Goal: Information Seeking & Learning: Learn about a topic

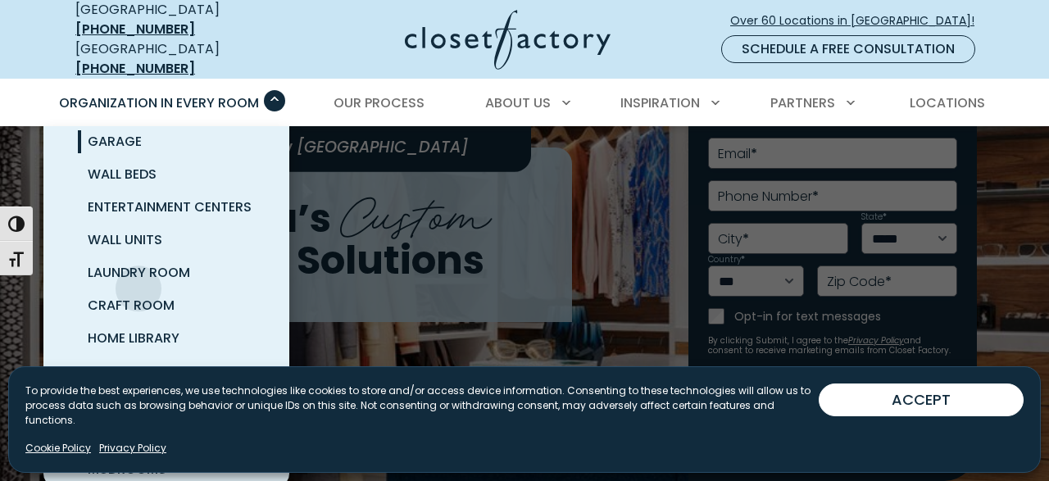
scroll to position [170, 0]
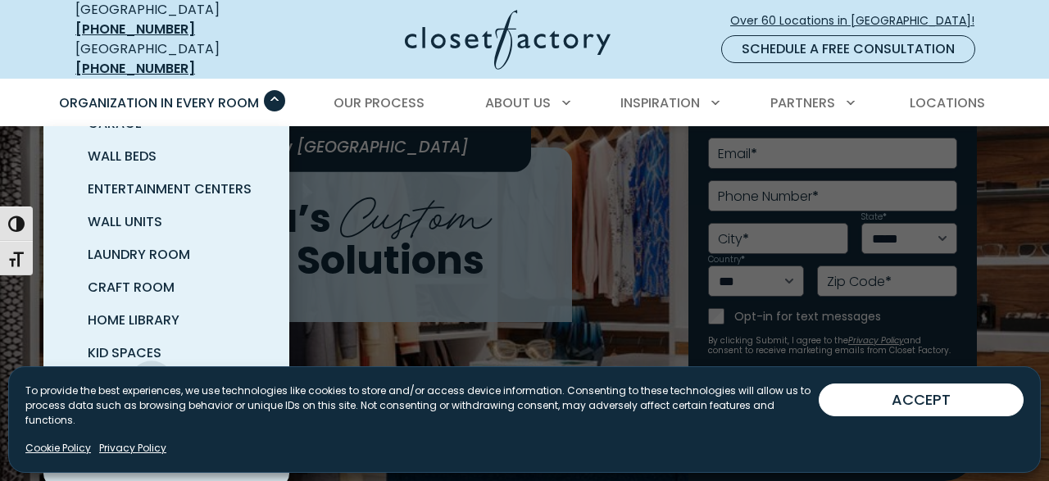
click at [152, 376] on span "Pantry & Wine Storage" at bounding box center [170, 385] width 164 height 19
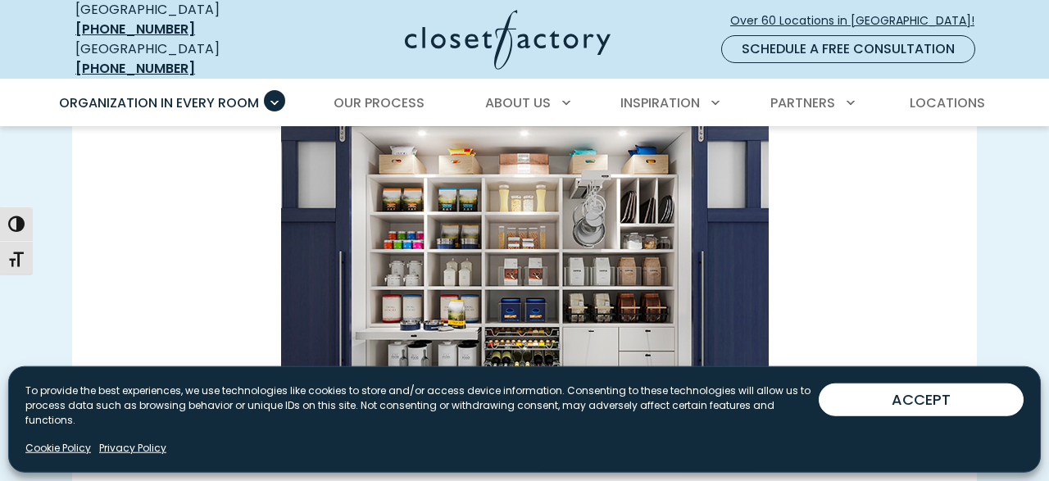
scroll to position [2312, 0]
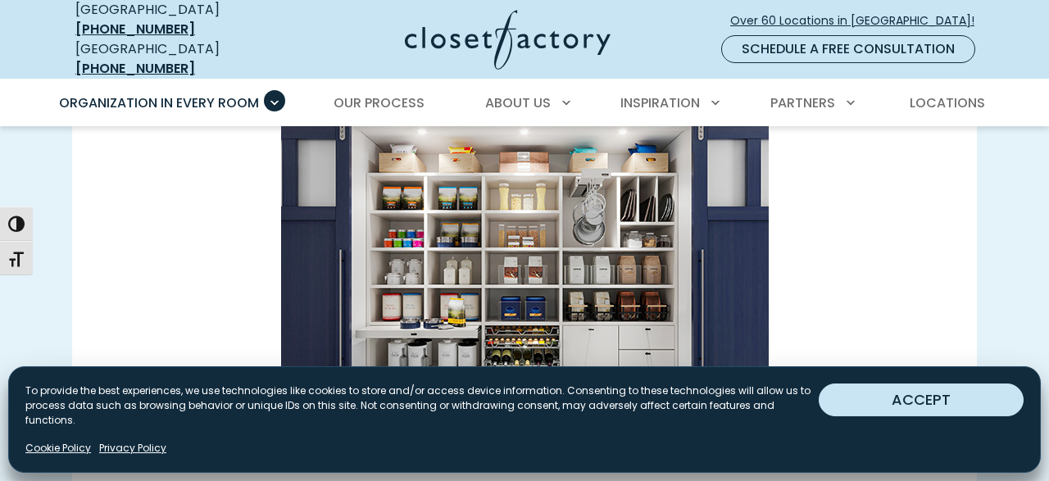
click at [894, 416] on button "ACCEPT" at bounding box center [921, 400] width 205 height 33
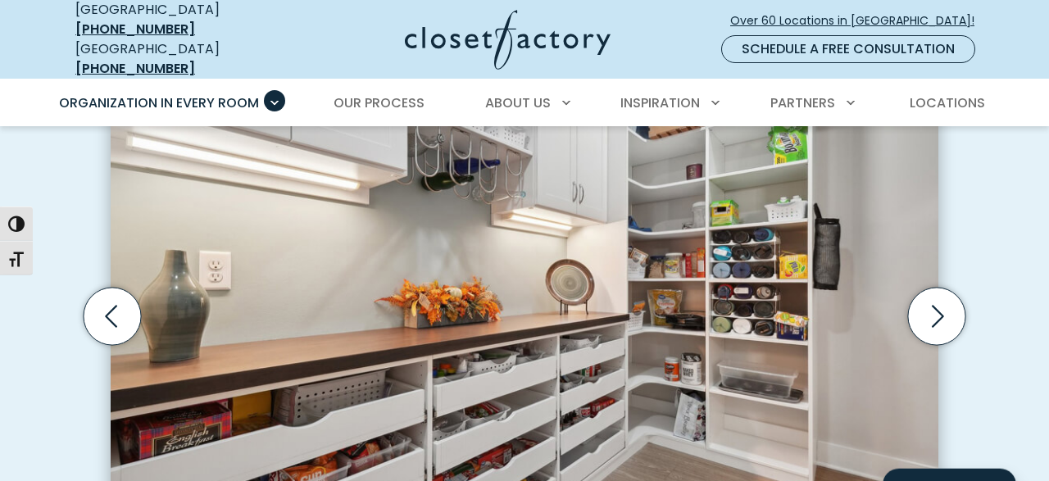
scroll to position [523, 0]
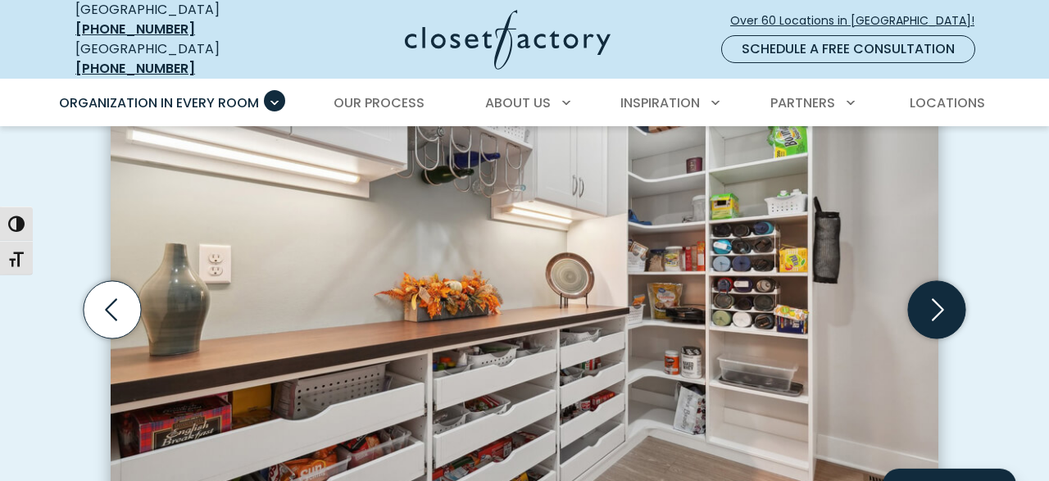
click at [943, 289] on icon "Next slide" at bounding box center [936, 308] width 57 height 57
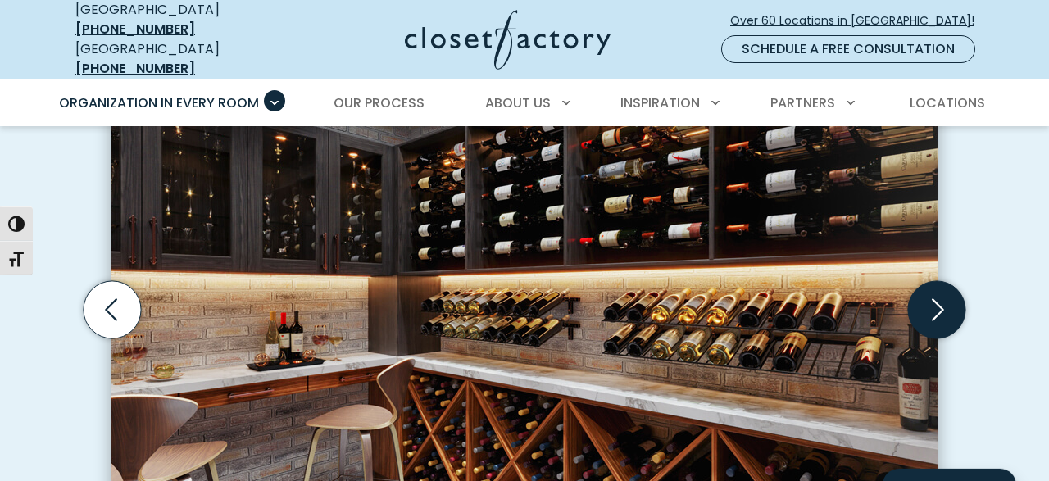
click at [942, 289] on icon "Next slide" at bounding box center [936, 308] width 57 height 57
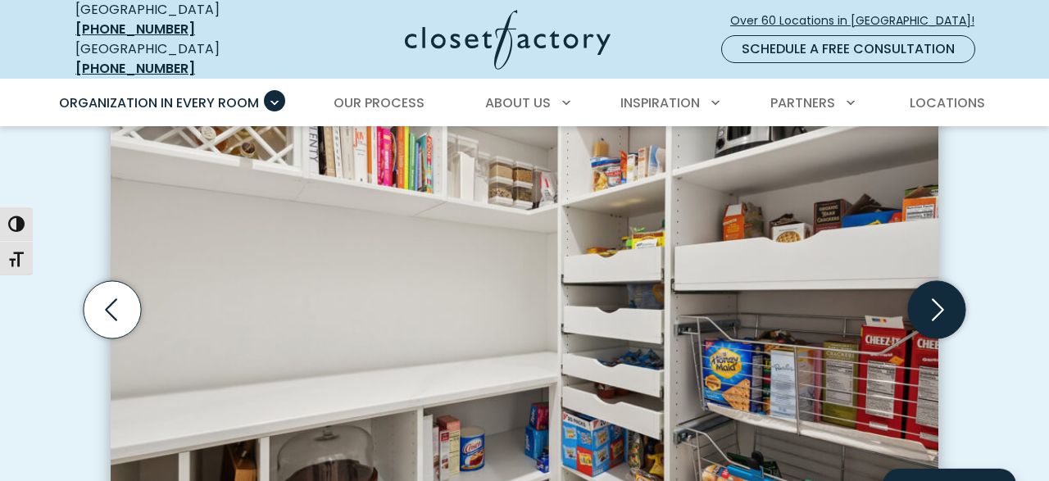
scroll to position [571, 0]
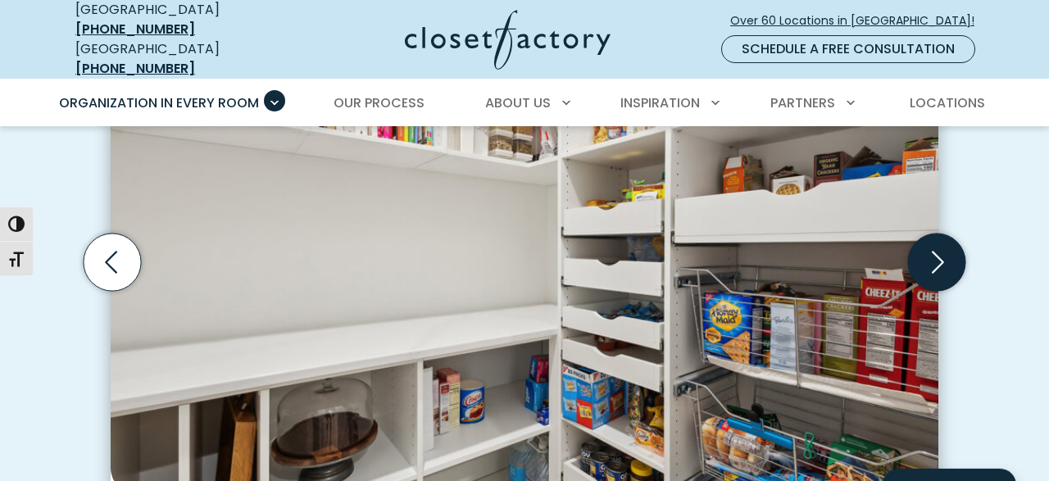
click at [937, 254] on icon "Next slide" at bounding box center [938, 262] width 12 height 22
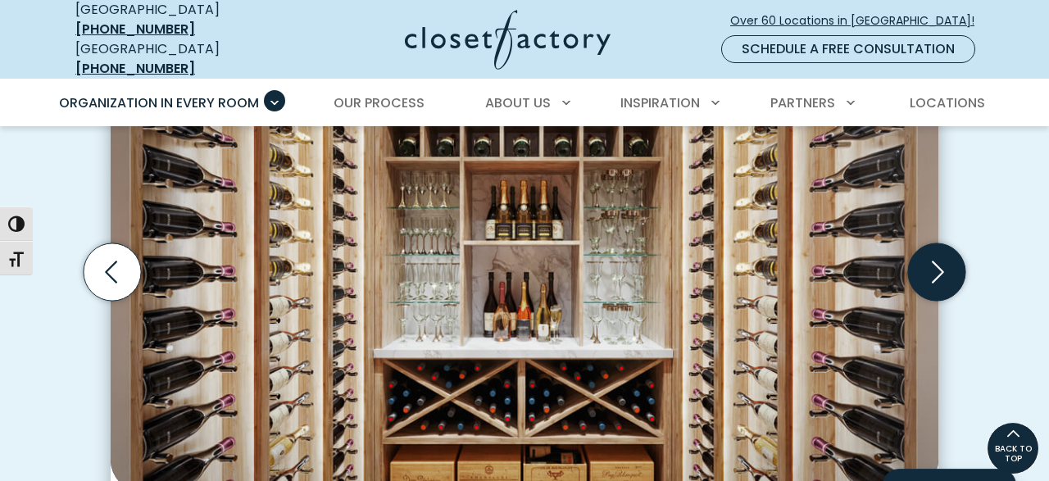
scroll to position [561, 0]
click at [947, 252] on icon "Next slide" at bounding box center [936, 271] width 57 height 57
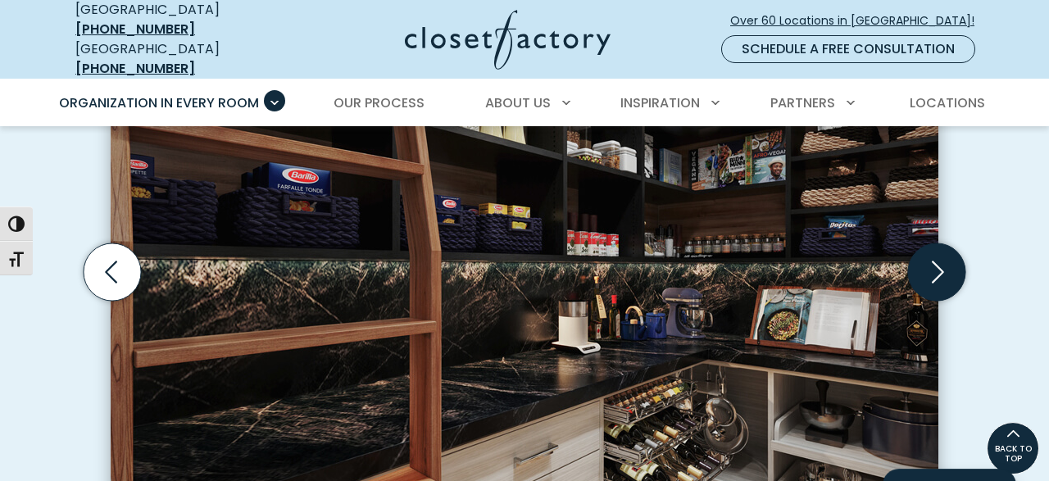
click at [951, 250] on icon "Next slide" at bounding box center [936, 271] width 57 height 57
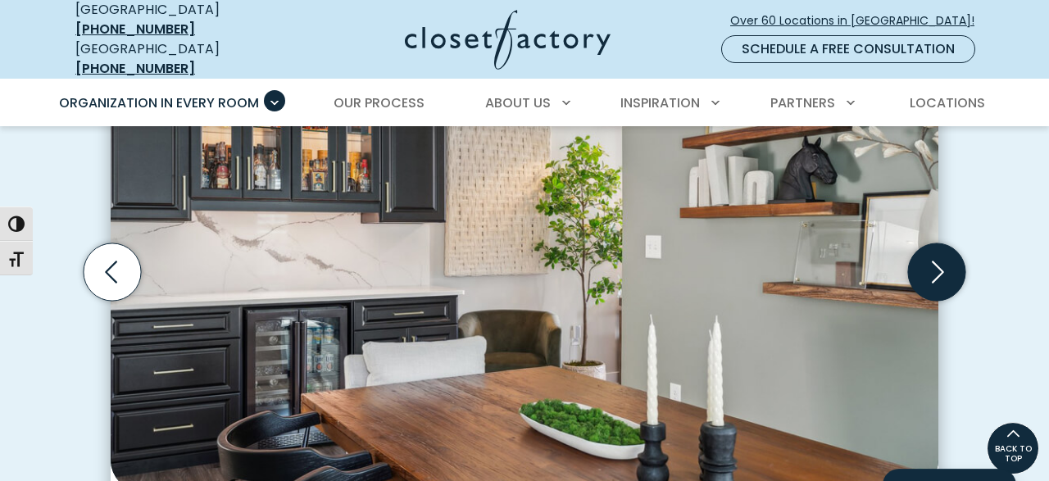
click at [936, 258] on icon "Next slide" at bounding box center [936, 271] width 57 height 57
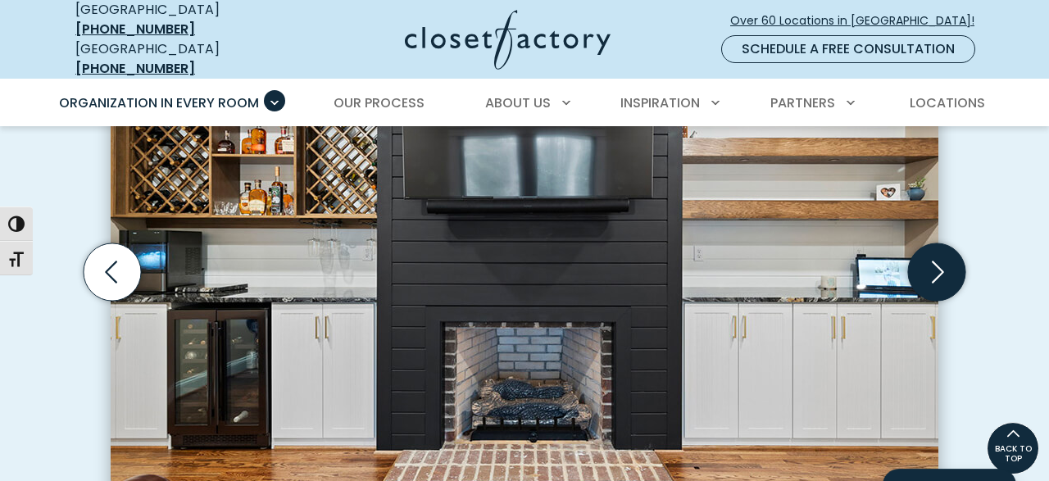
click at [936, 253] on icon "Next slide" at bounding box center [936, 271] width 57 height 57
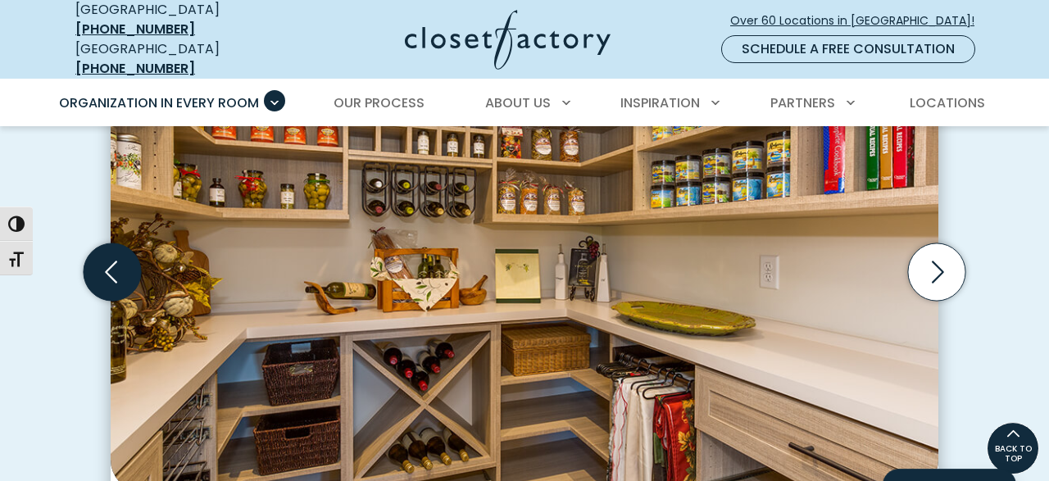
click at [98, 255] on icon "Previous slide" at bounding box center [112, 271] width 57 height 57
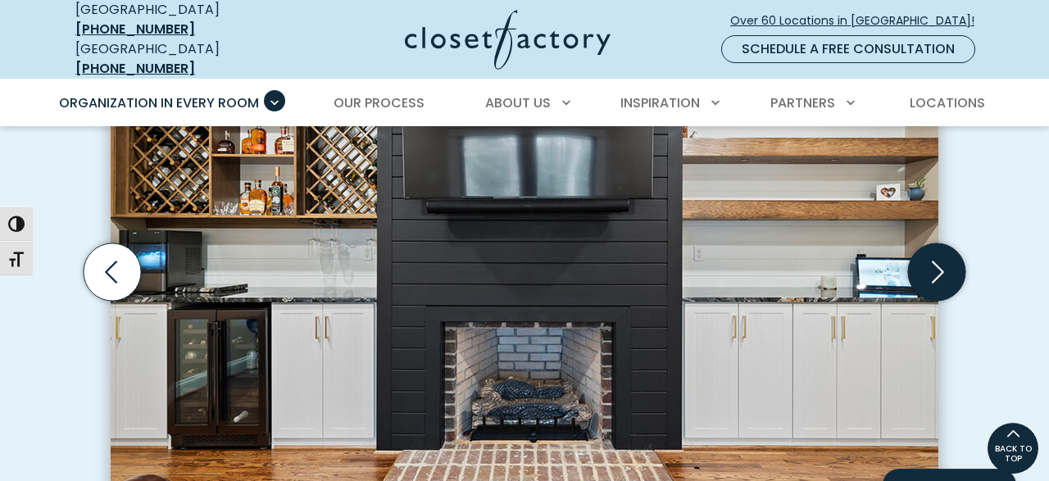
click at [940, 261] on icon "Next slide" at bounding box center [938, 272] width 12 height 22
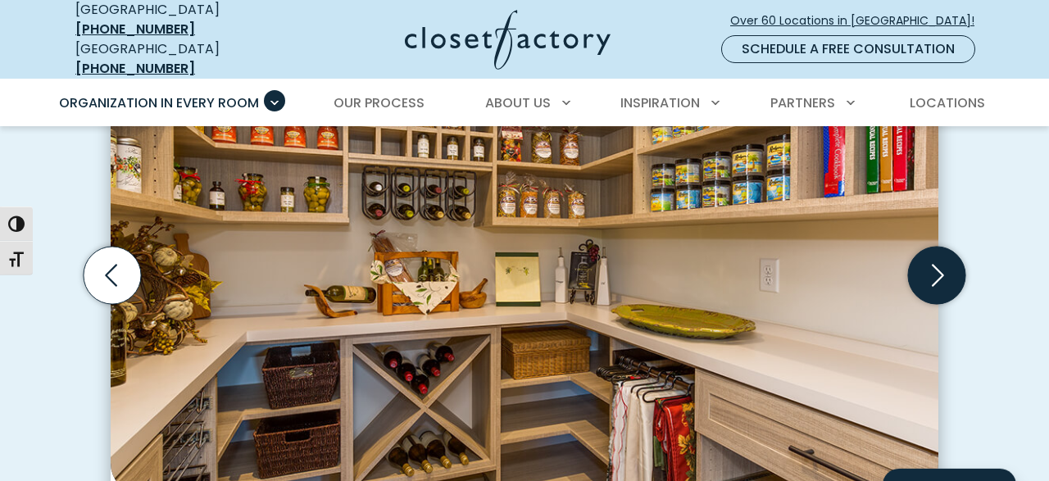
scroll to position [564, 0]
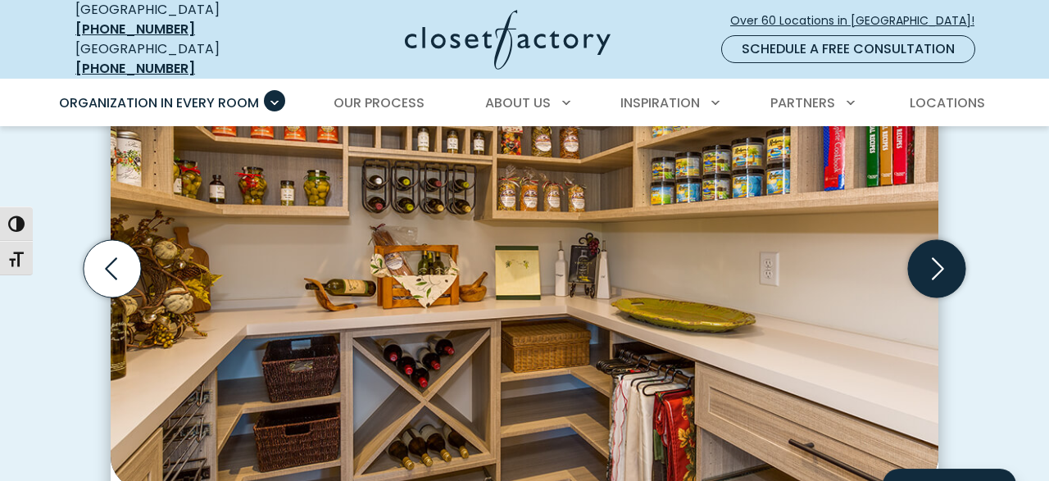
click at [940, 255] on icon "Next slide" at bounding box center [936, 267] width 57 height 57
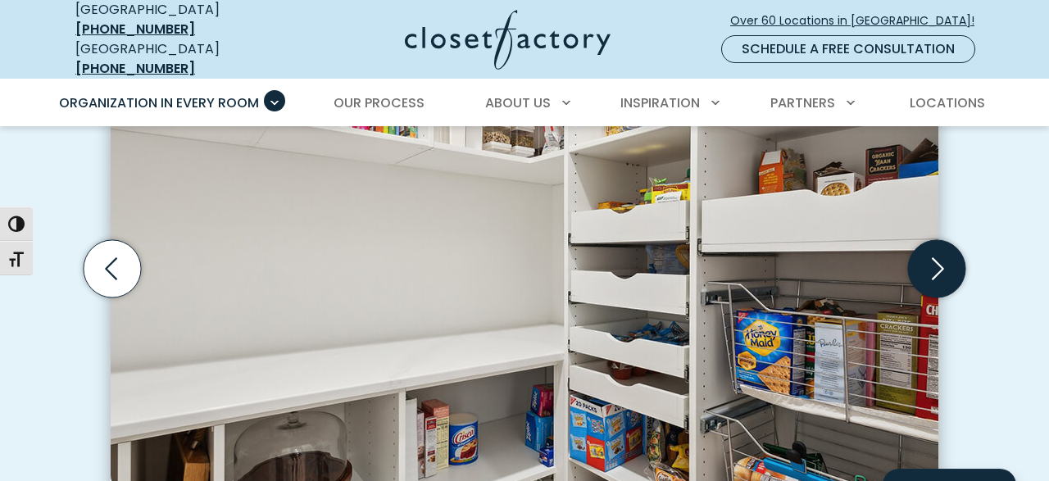
click at [940, 255] on icon "Next slide" at bounding box center [936, 267] width 57 height 57
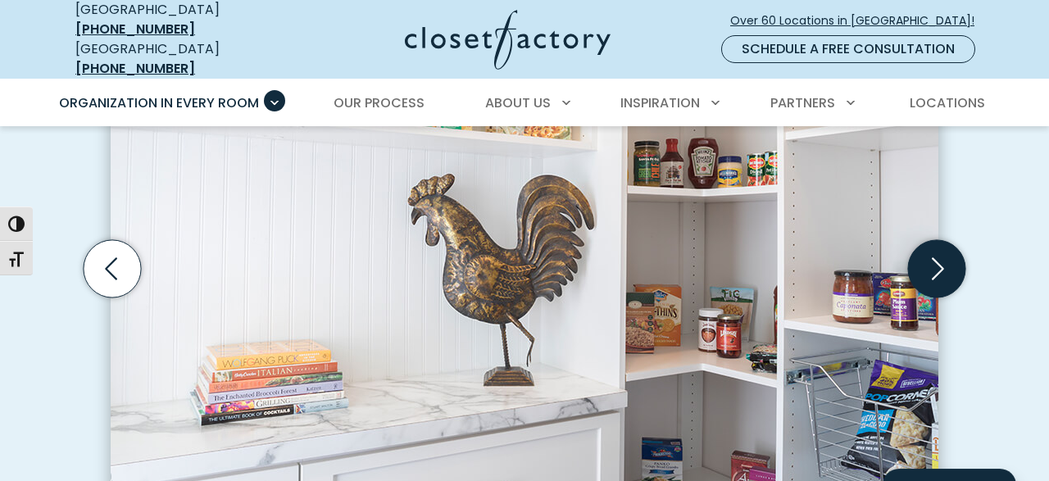
click at [940, 255] on icon "Next slide" at bounding box center [936, 267] width 57 height 57
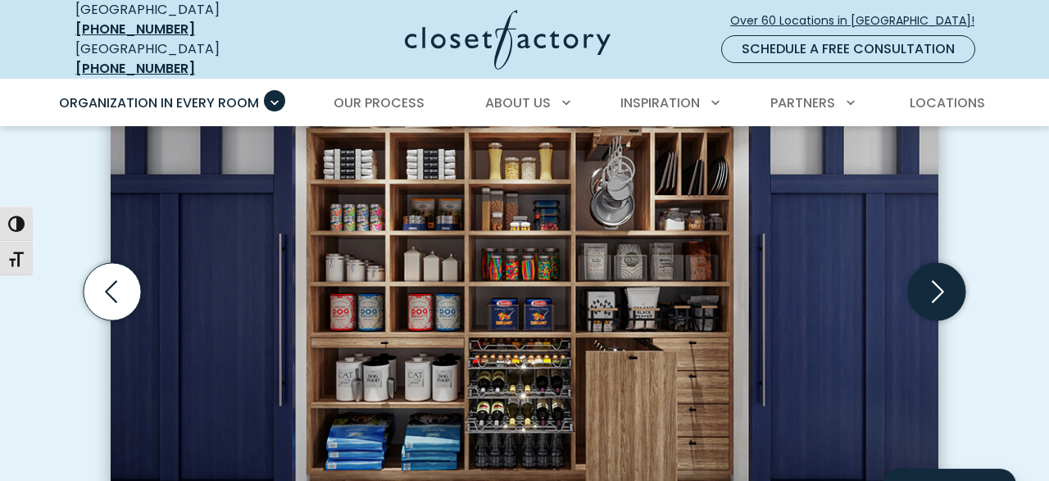
scroll to position [544, 0]
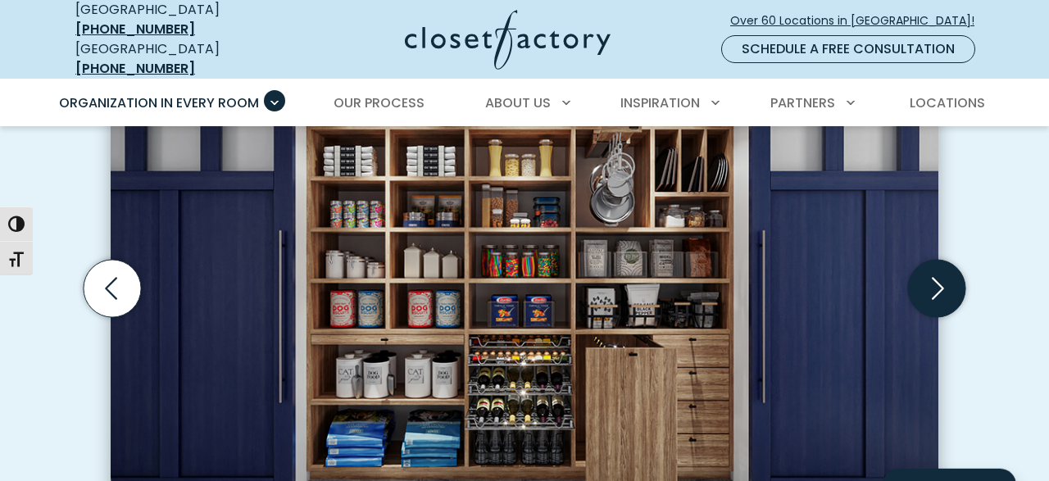
click at [948, 275] on icon "Next slide" at bounding box center [936, 287] width 57 height 57
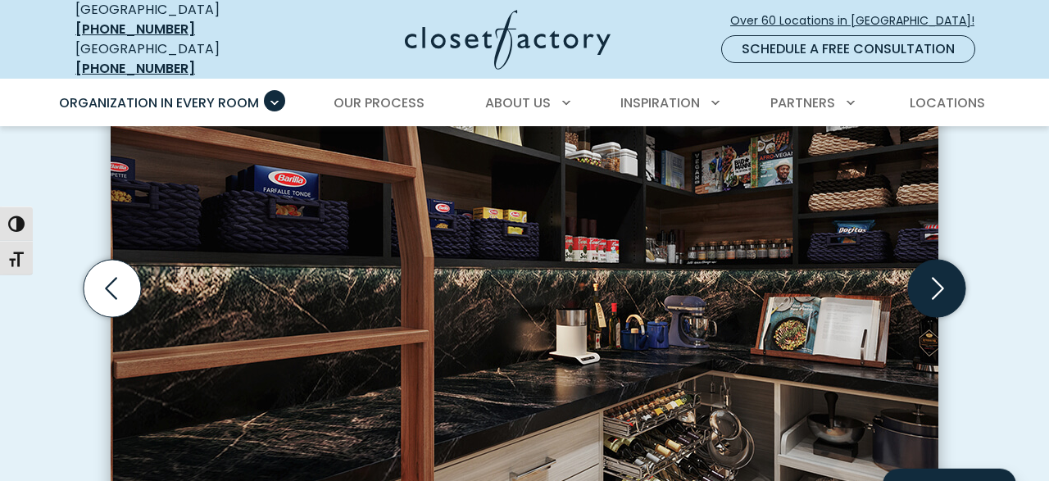
click at [948, 275] on icon "Next slide" at bounding box center [936, 287] width 57 height 57
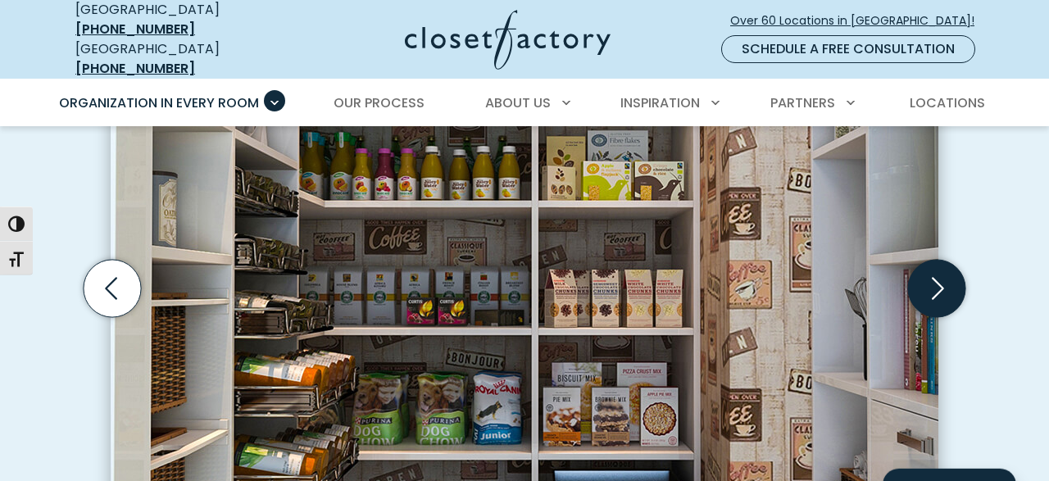
click at [947, 271] on icon "Next slide" at bounding box center [936, 287] width 57 height 57
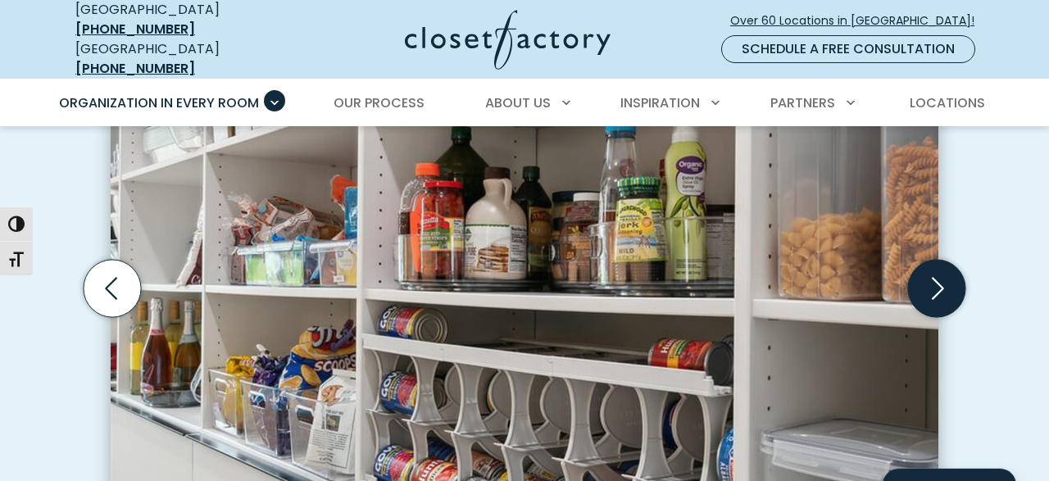
click at [951, 272] on icon "Next slide" at bounding box center [936, 287] width 57 height 57
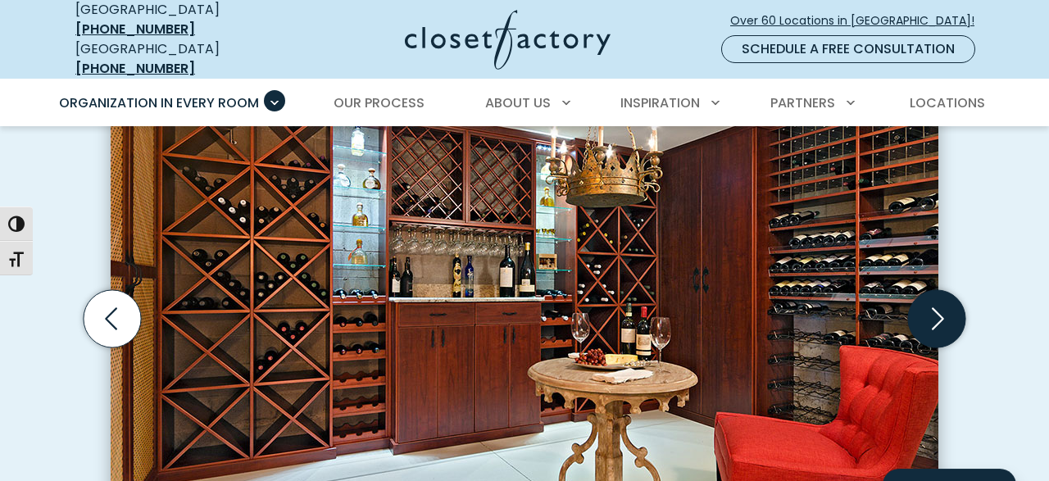
scroll to position [517, 0]
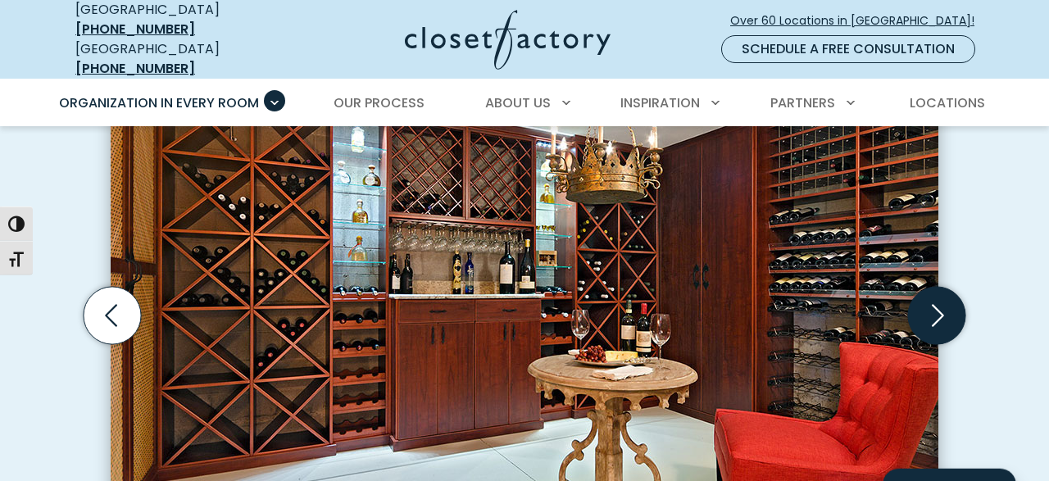
click at [935, 304] on icon "Next slide" at bounding box center [936, 314] width 57 height 57
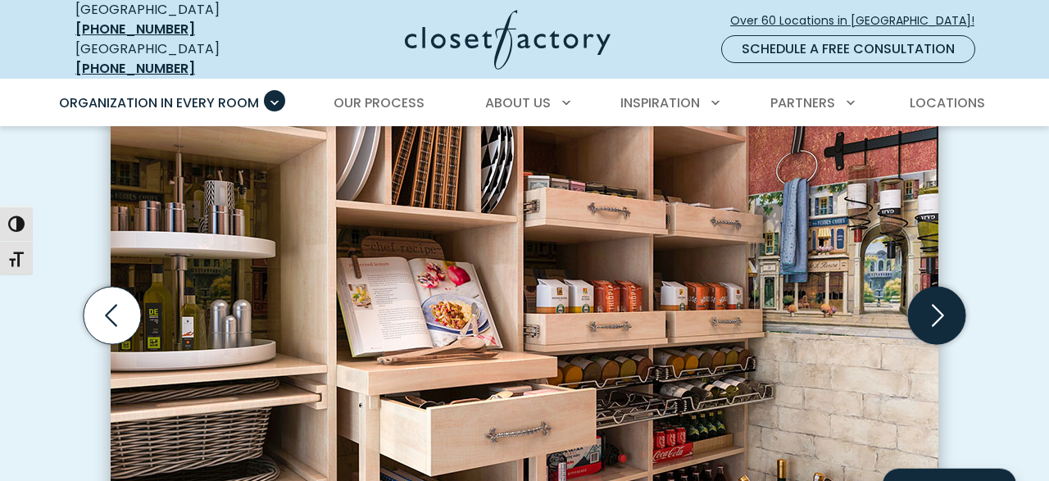
click at [935, 304] on icon "Next slide" at bounding box center [936, 314] width 57 height 57
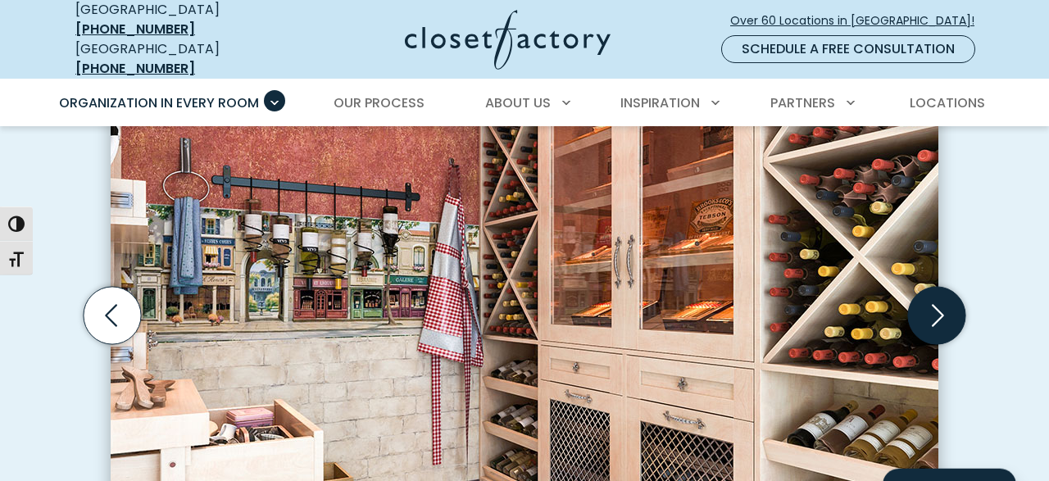
click at [935, 304] on icon "Next slide" at bounding box center [936, 314] width 57 height 57
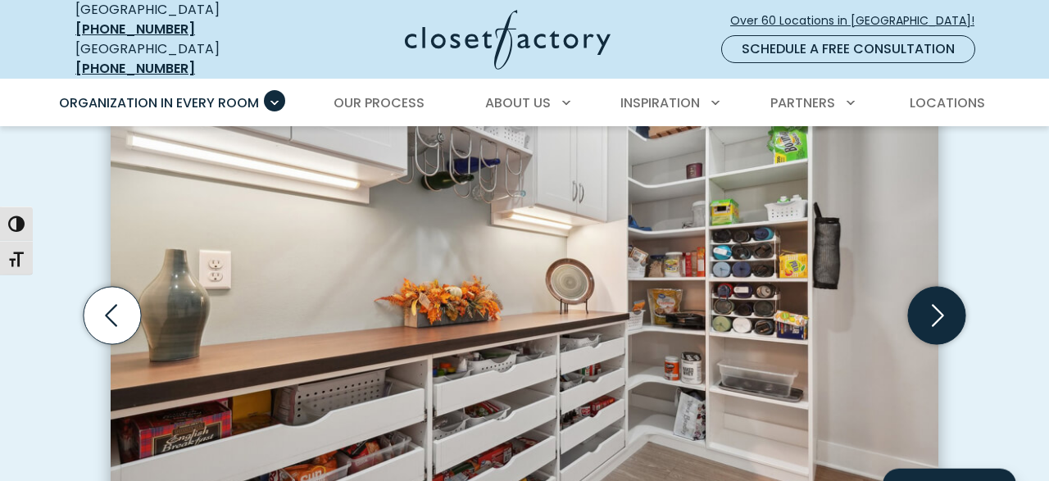
click at [935, 304] on icon "Next slide" at bounding box center [936, 314] width 57 height 57
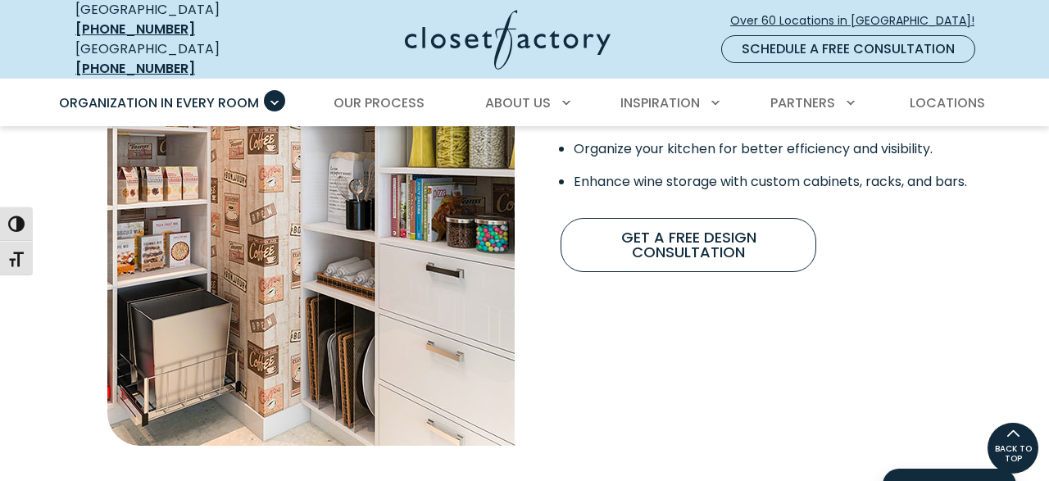
scroll to position [1474, 0]
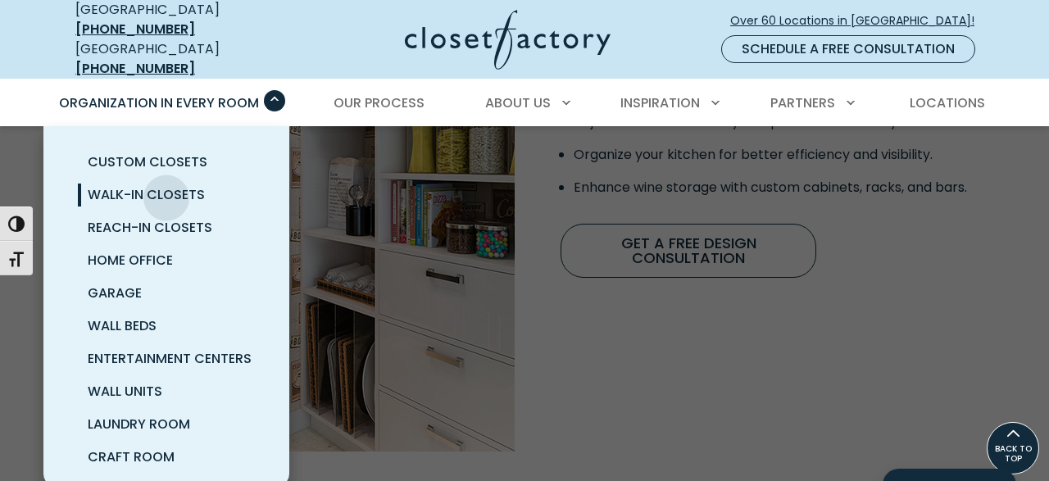
click at [166, 185] on span "Walk-In Closets" at bounding box center [146, 194] width 117 height 19
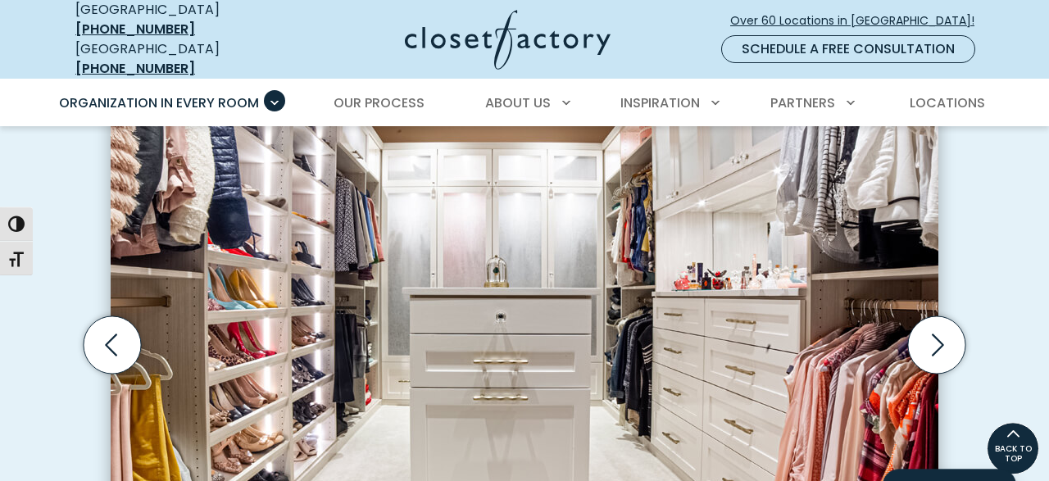
scroll to position [507, 0]
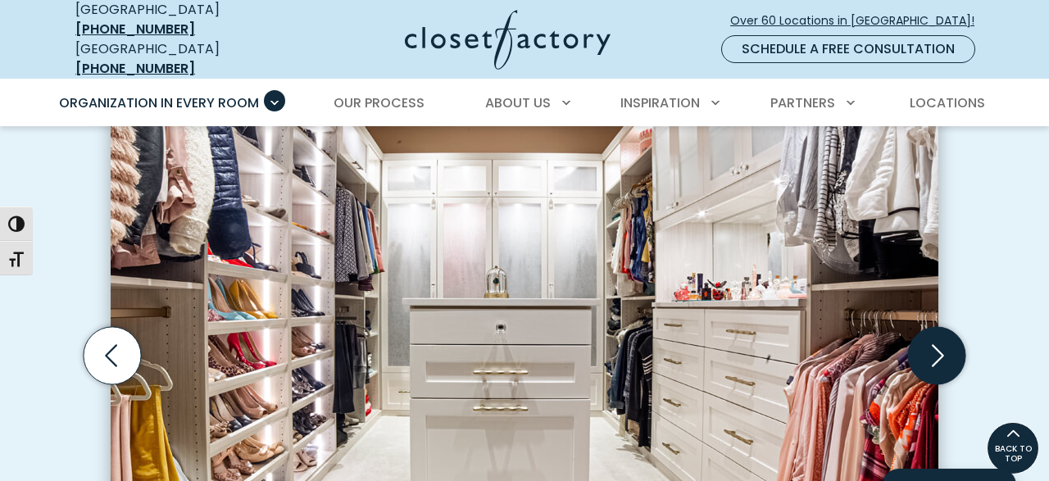
click at [939, 327] on icon "Next slide" at bounding box center [936, 355] width 57 height 57
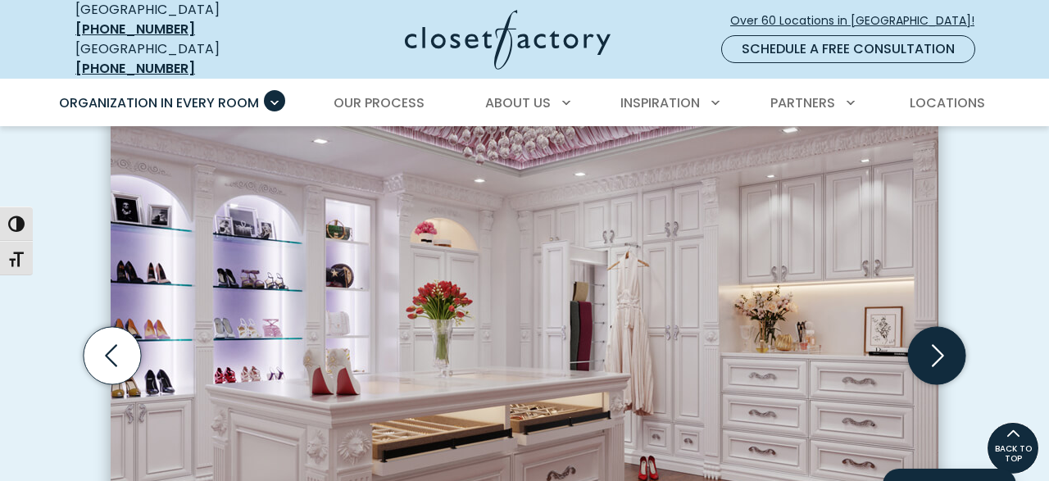
click at [939, 327] on icon "Next slide" at bounding box center [936, 355] width 57 height 57
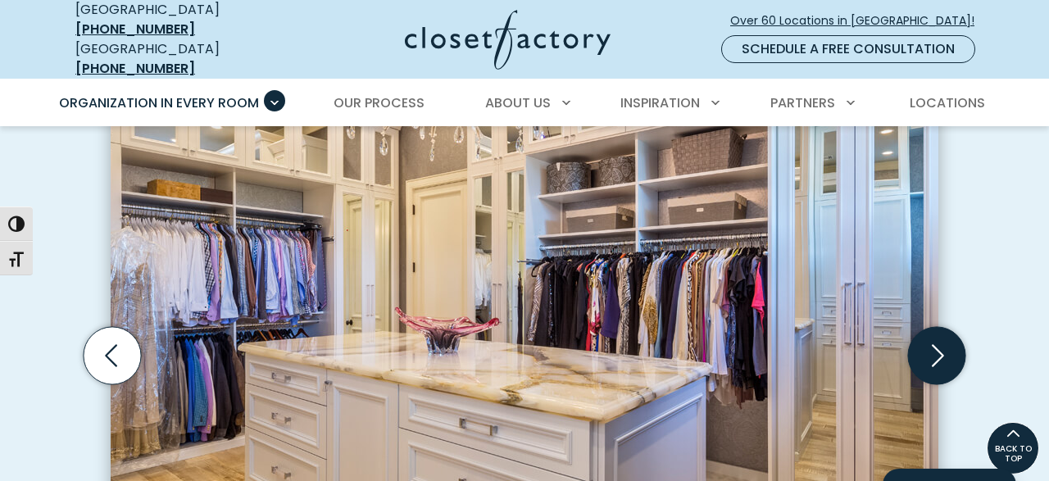
click at [939, 327] on icon "Next slide" at bounding box center [936, 355] width 57 height 57
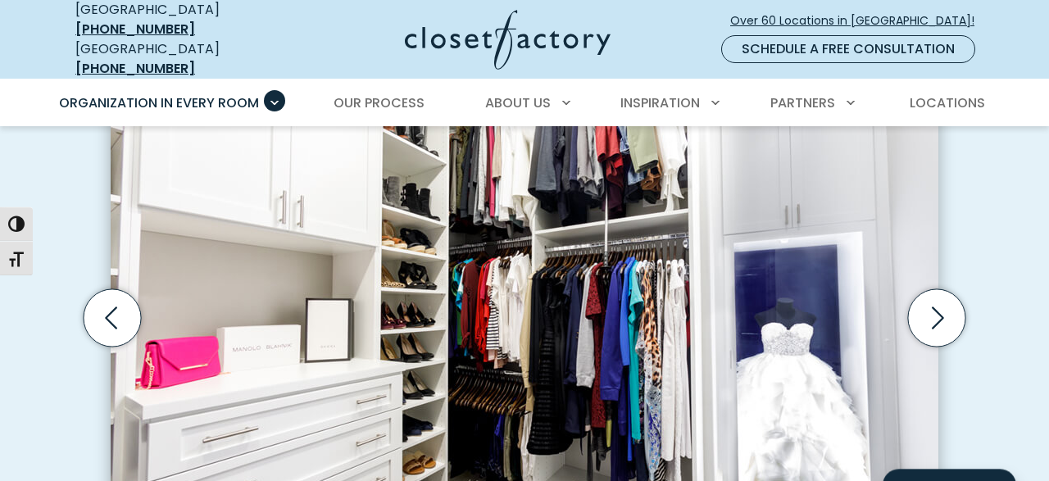
scroll to position [552, 0]
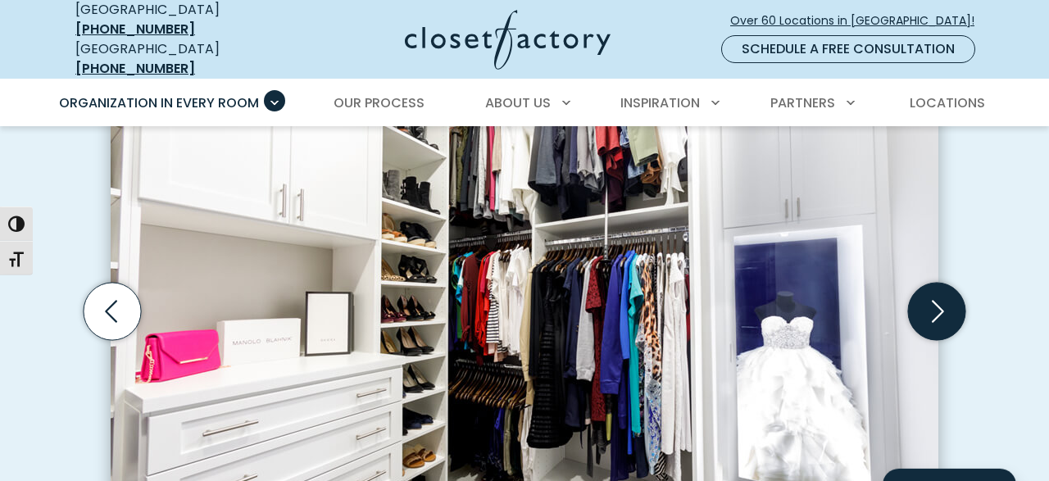
click at [940, 300] on icon "Next slide" at bounding box center [938, 311] width 12 height 22
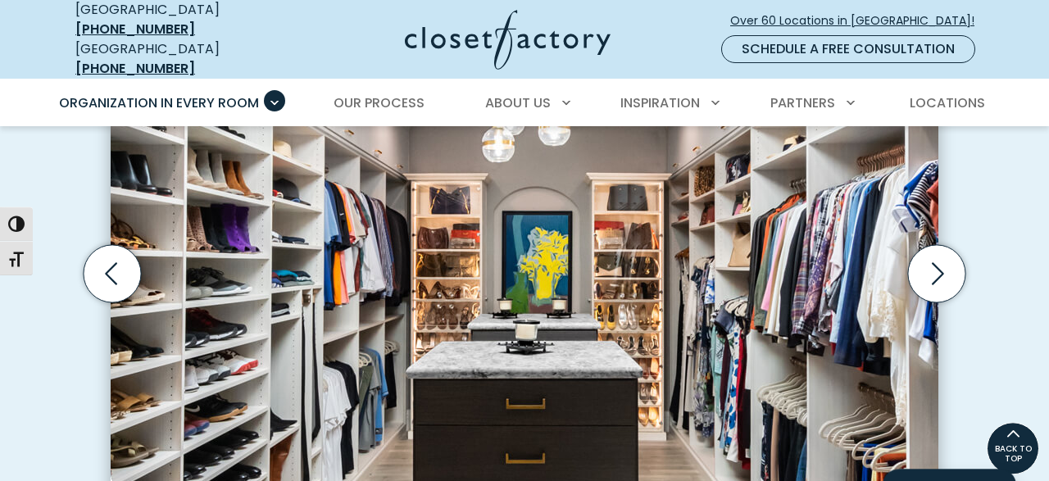
scroll to position [588, 0]
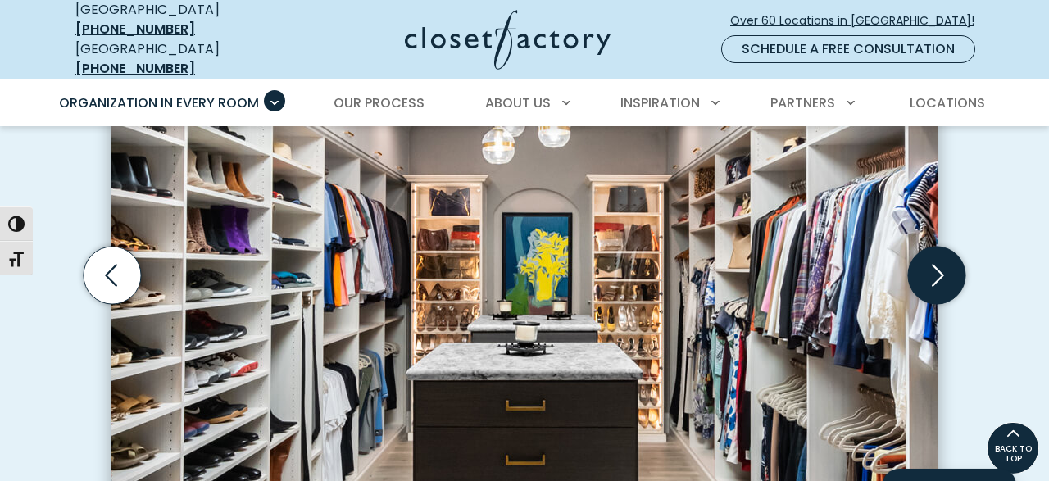
click at [938, 247] on icon "Next slide" at bounding box center [936, 275] width 57 height 57
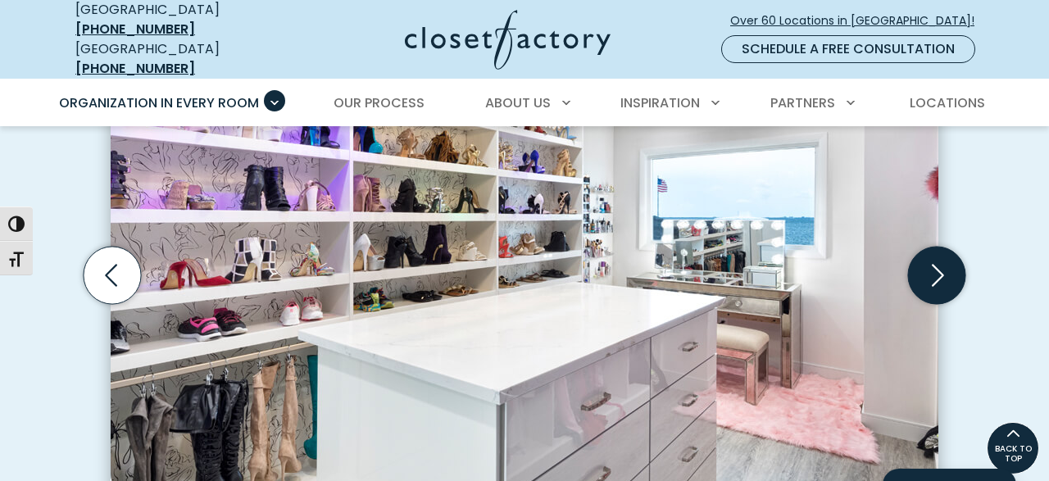
click at [938, 247] on icon "Next slide" at bounding box center [936, 275] width 57 height 57
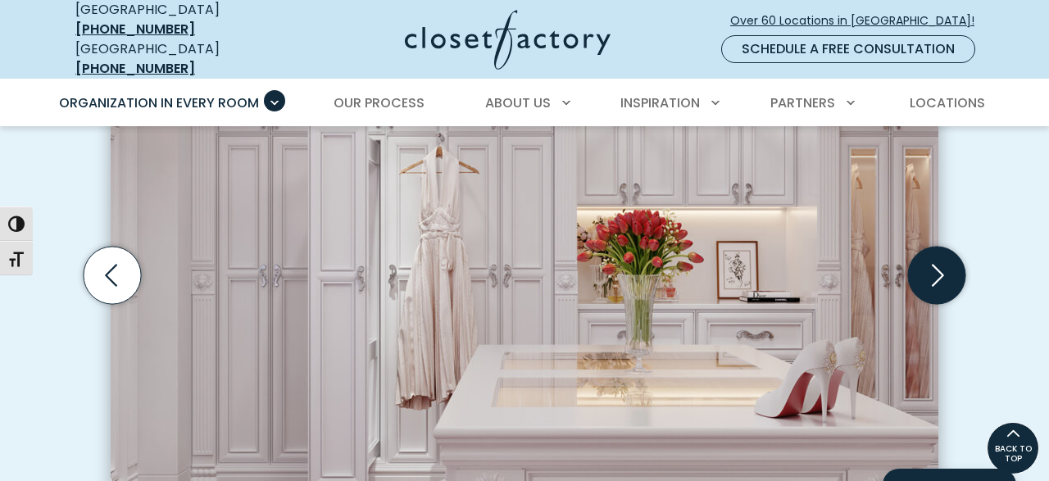
click at [942, 247] on icon "Next slide" at bounding box center [936, 275] width 57 height 57
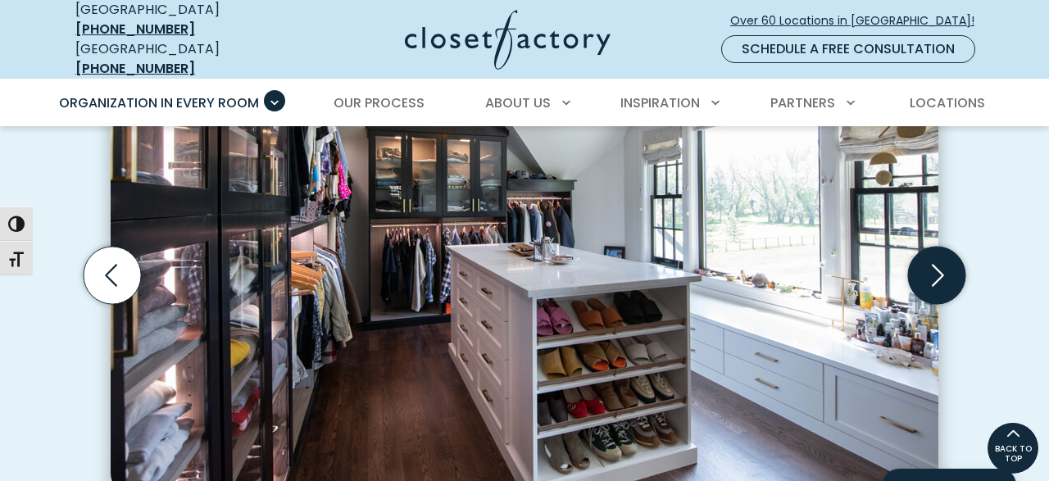
click at [944, 247] on icon "Next slide" at bounding box center [936, 275] width 57 height 57
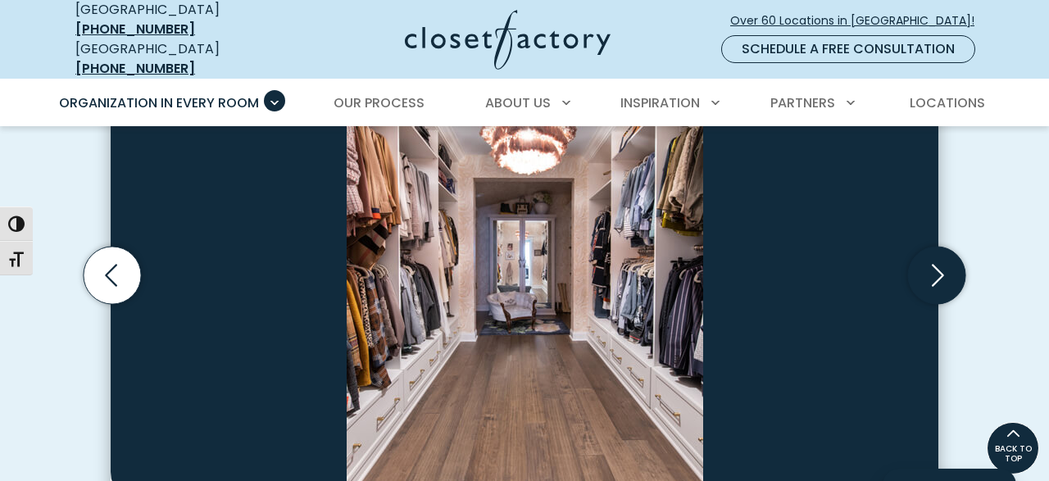
click at [946, 247] on icon "Next slide" at bounding box center [936, 275] width 57 height 57
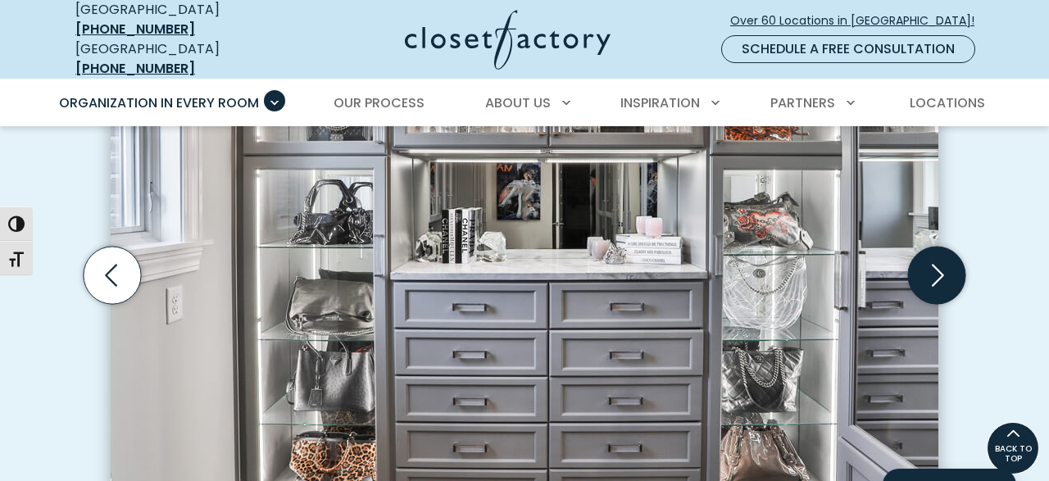
click at [946, 247] on icon "Next slide" at bounding box center [936, 275] width 57 height 57
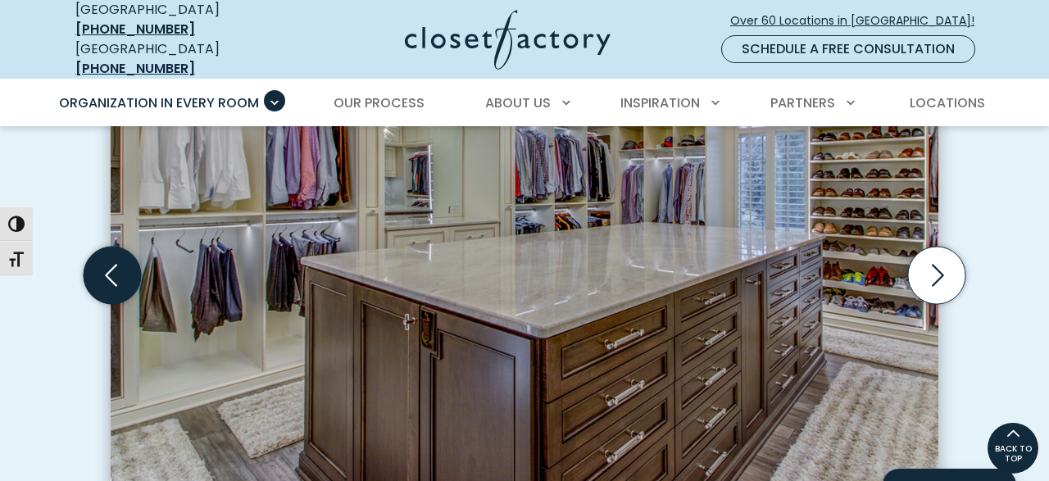
click at [127, 263] on icon "Previous slide" at bounding box center [112, 275] width 57 height 57
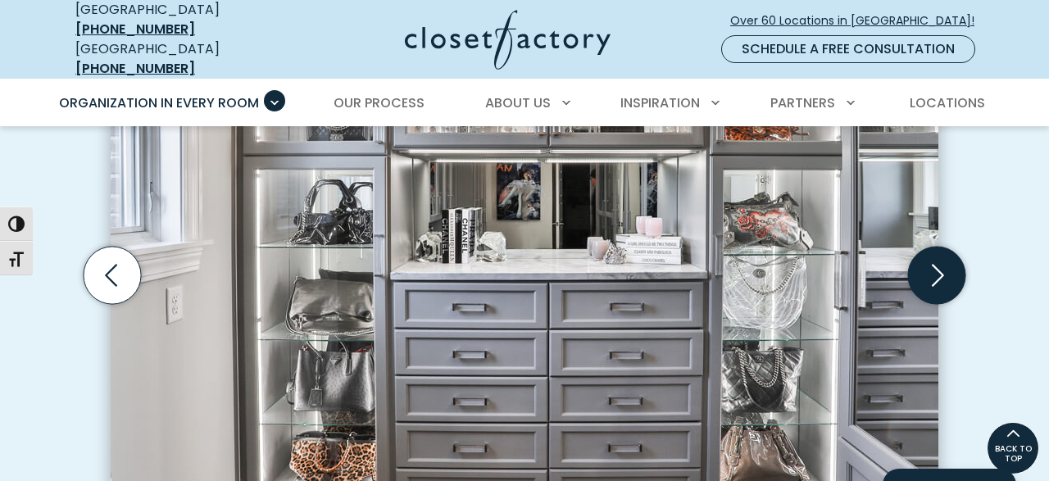
click at [940, 247] on icon "Next slide" at bounding box center [936, 275] width 57 height 57
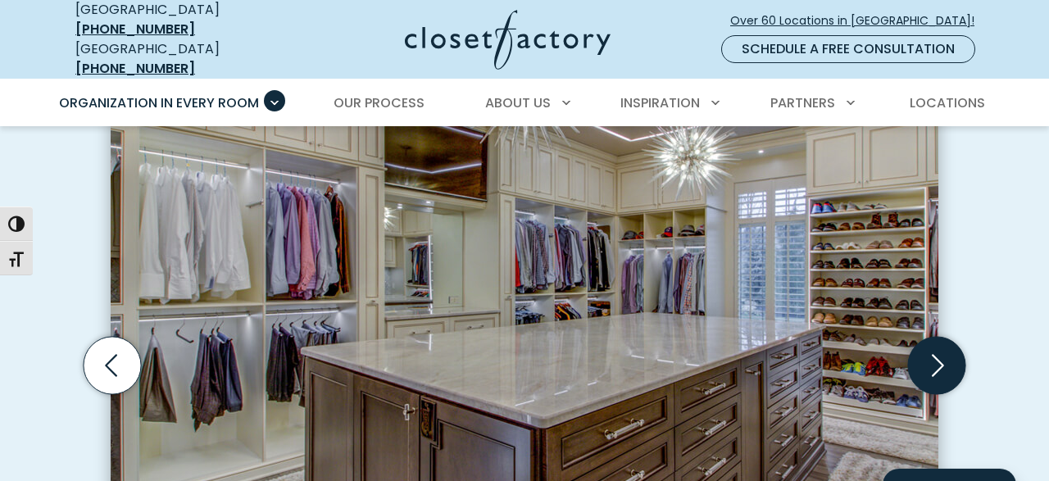
scroll to position [500, 0]
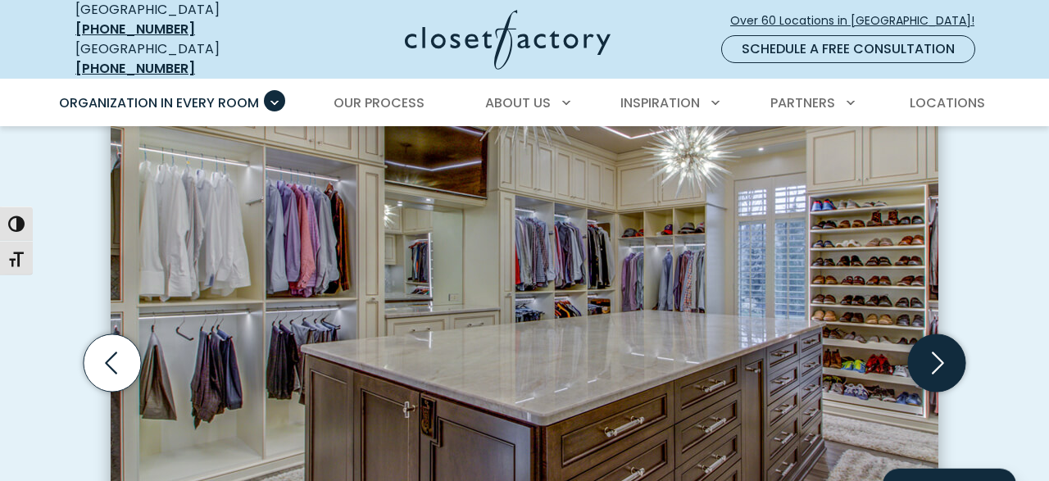
click at [940, 334] on icon "Next slide" at bounding box center [936, 362] width 57 height 57
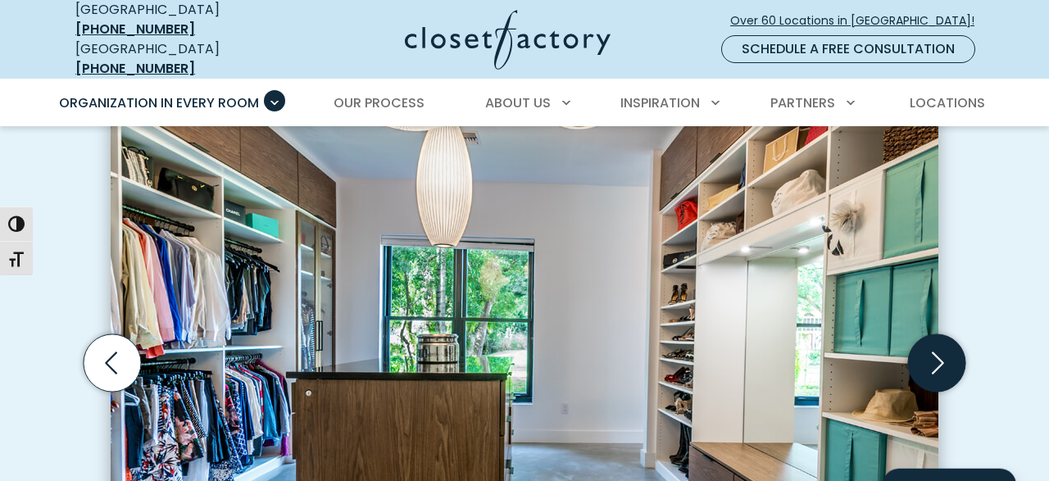
click at [949, 334] on icon "Next slide" at bounding box center [936, 362] width 57 height 57
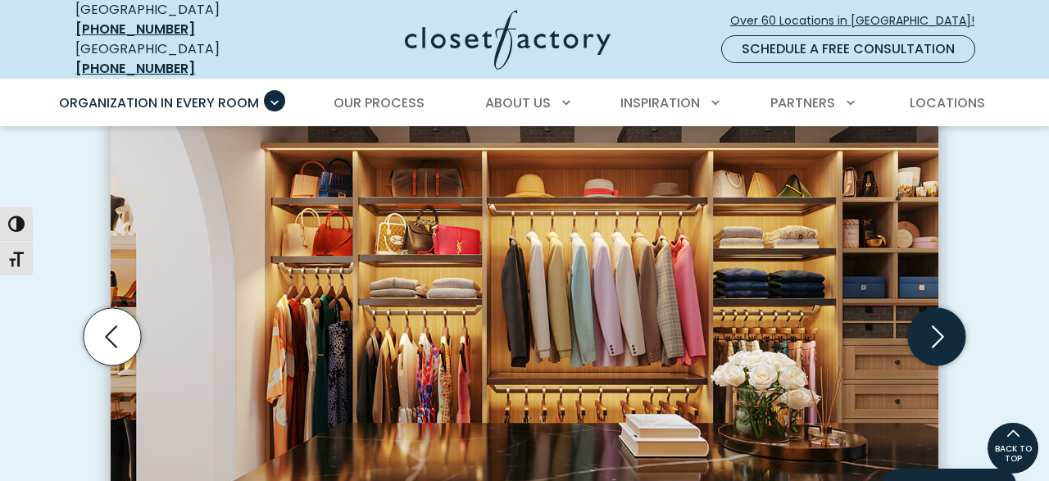
scroll to position [522, 0]
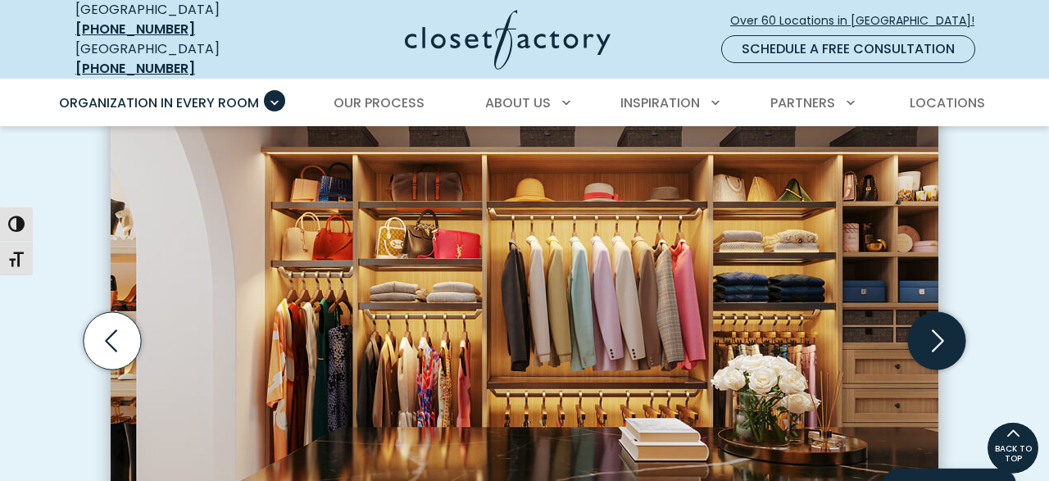
click at [947, 312] on icon "Next slide" at bounding box center [936, 340] width 57 height 57
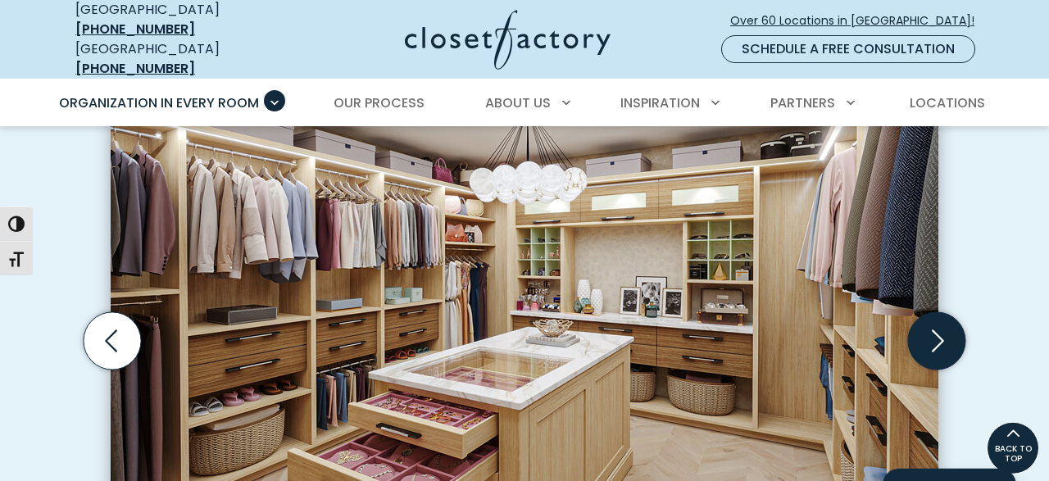
click at [947, 312] on icon "Next slide" at bounding box center [936, 340] width 57 height 57
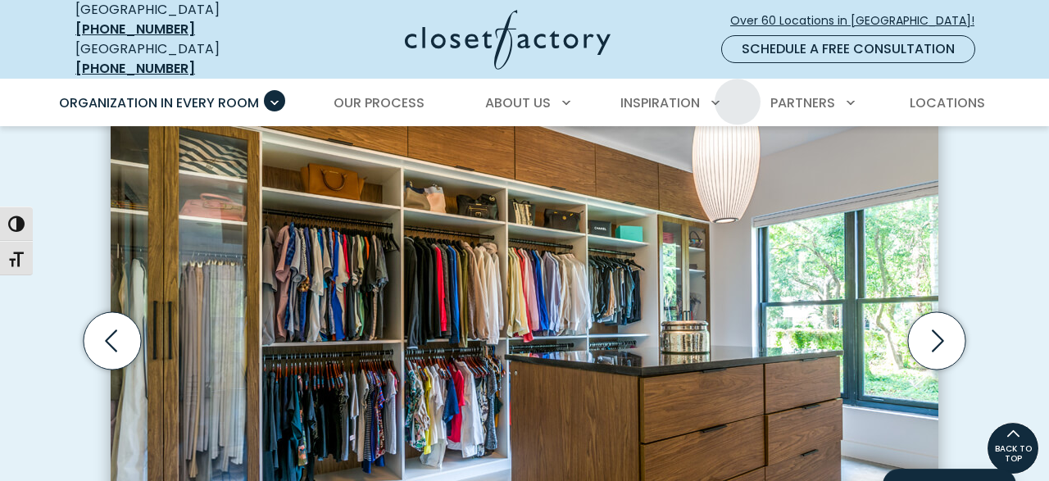
scroll to position [521, 0]
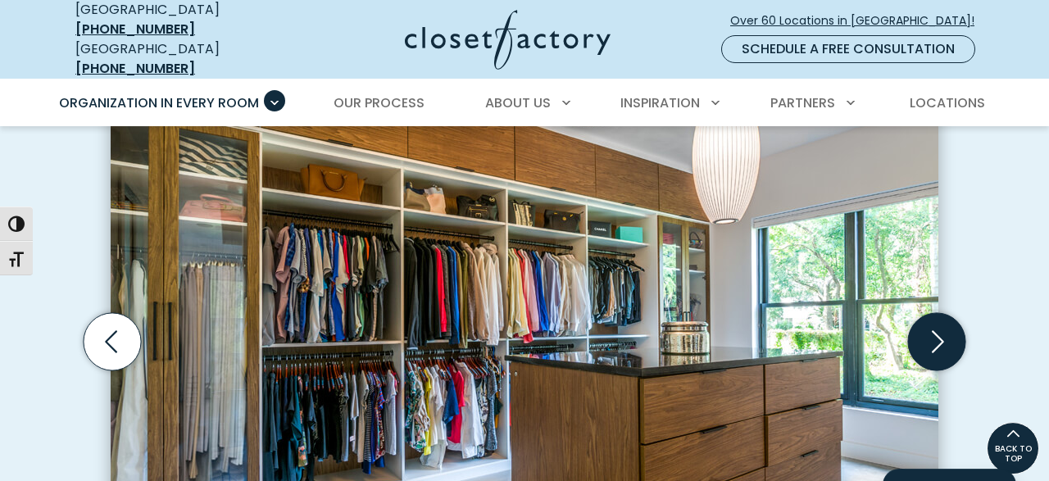
click at [944, 313] on icon "Next slide" at bounding box center [936, 341] width 57 height 57
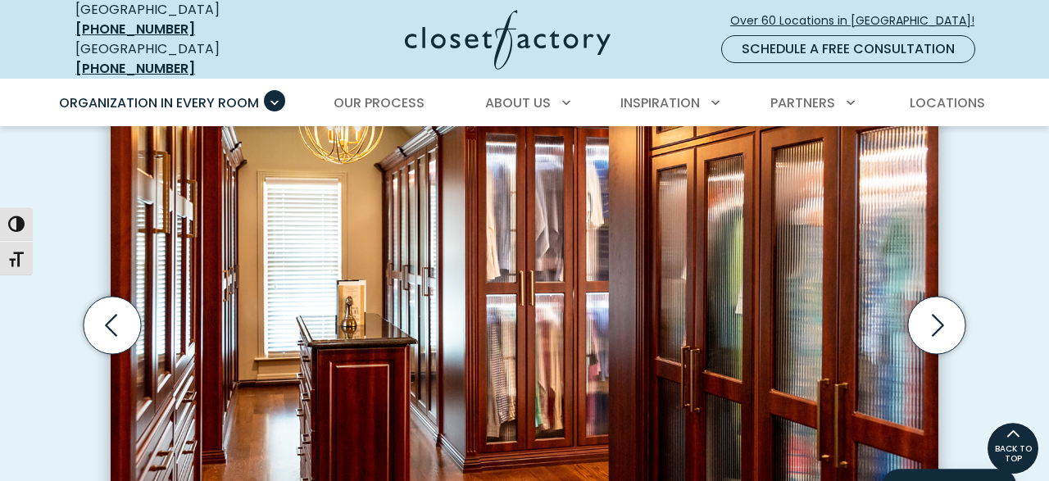
scroll to position [533, 0]
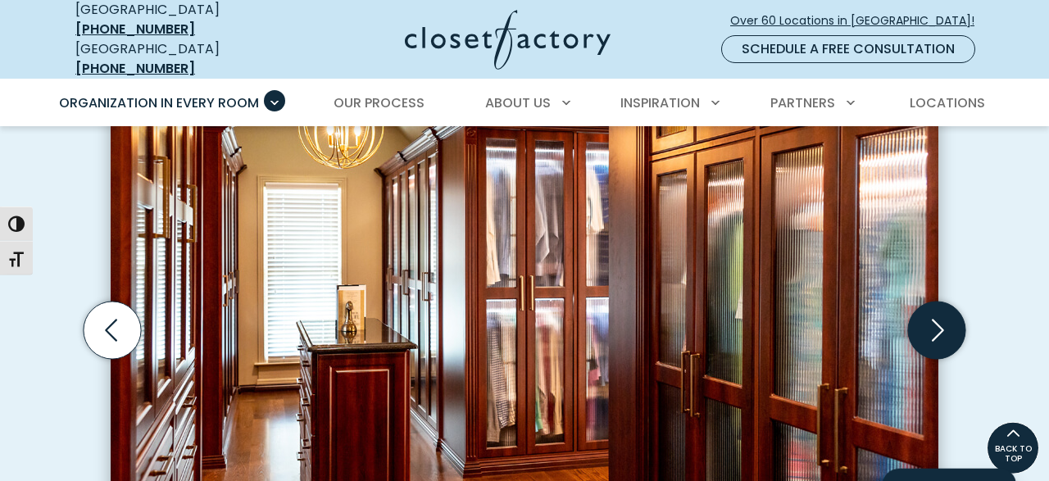
click at [953, 302] on icon "Next slide" at bounding box center [936, 330] width 57 height 57
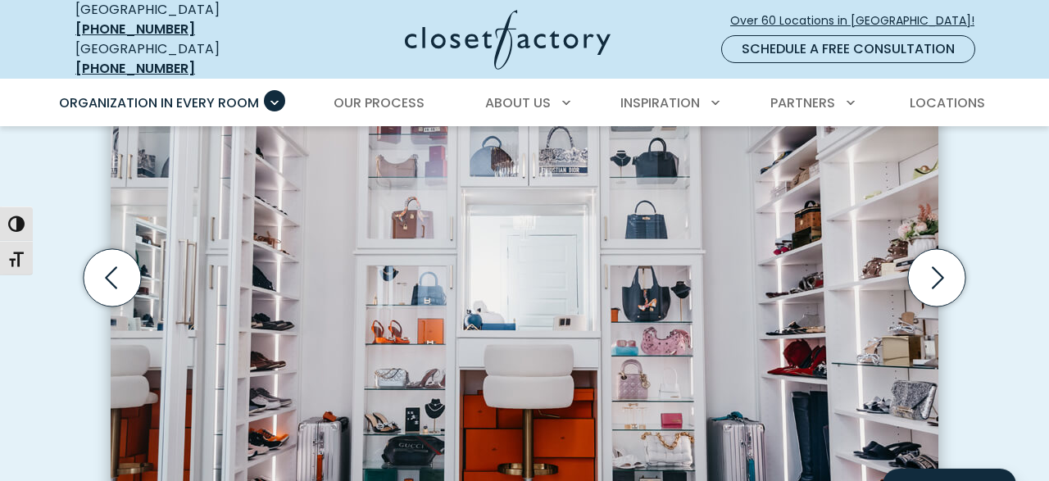
scroll to position [587, 0]
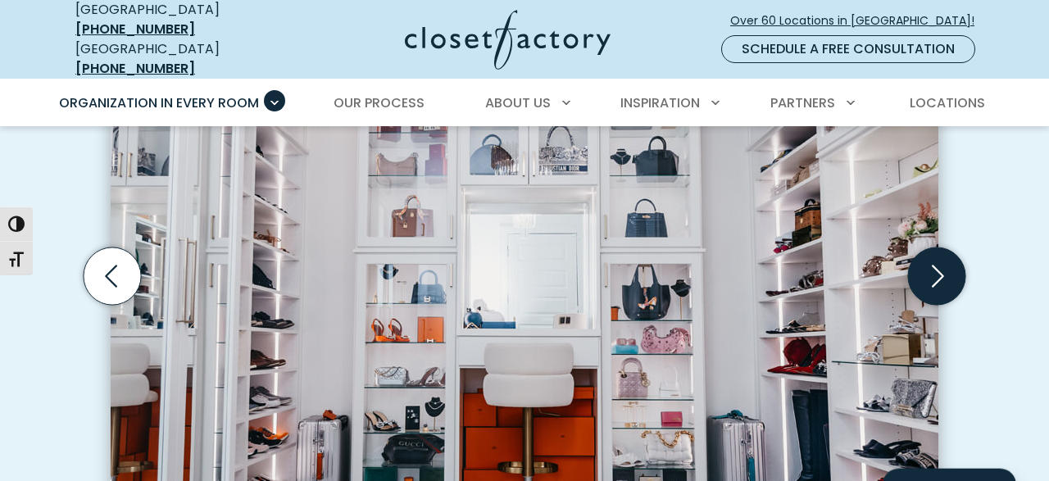
click at [935, 248] on icon "Next slide" at bounding box center [936, 276] width 57 height 57
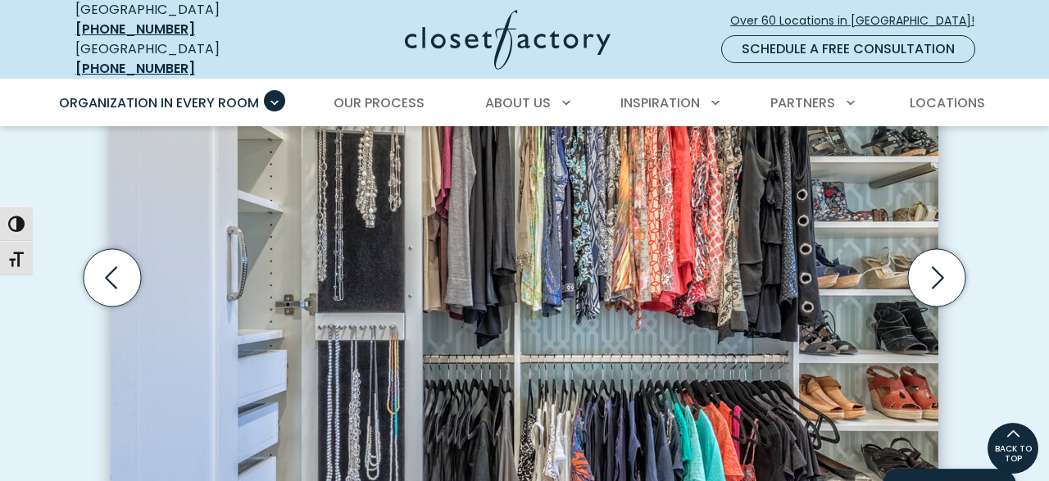
scroll to position [579, 0]
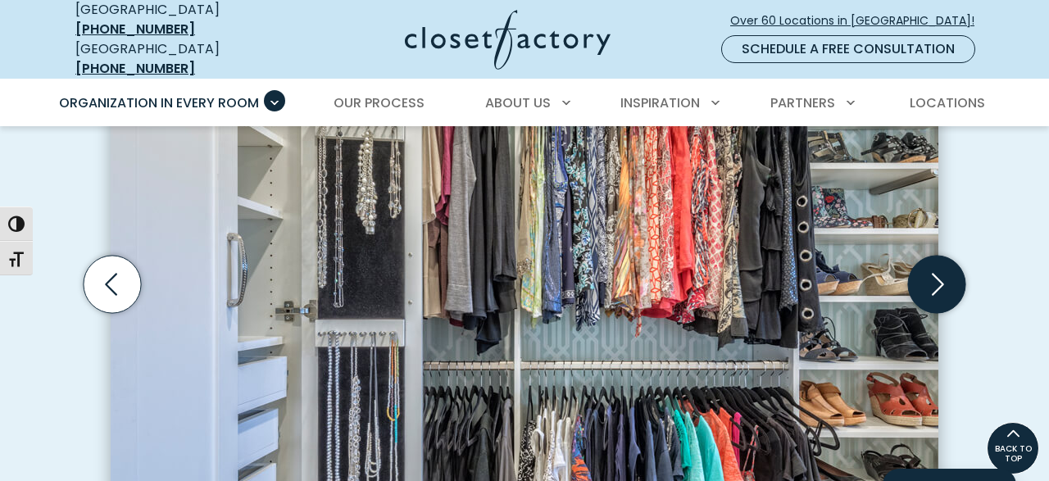
click at [929, 256] on icon "Next slide" at bounding box center [936, 284] width 57 height 57
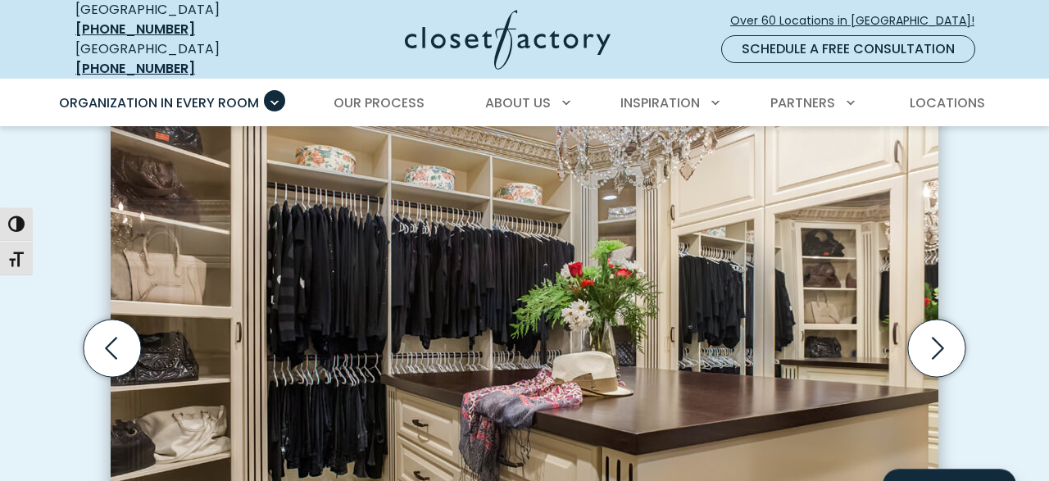
scroll to position [516, 0]
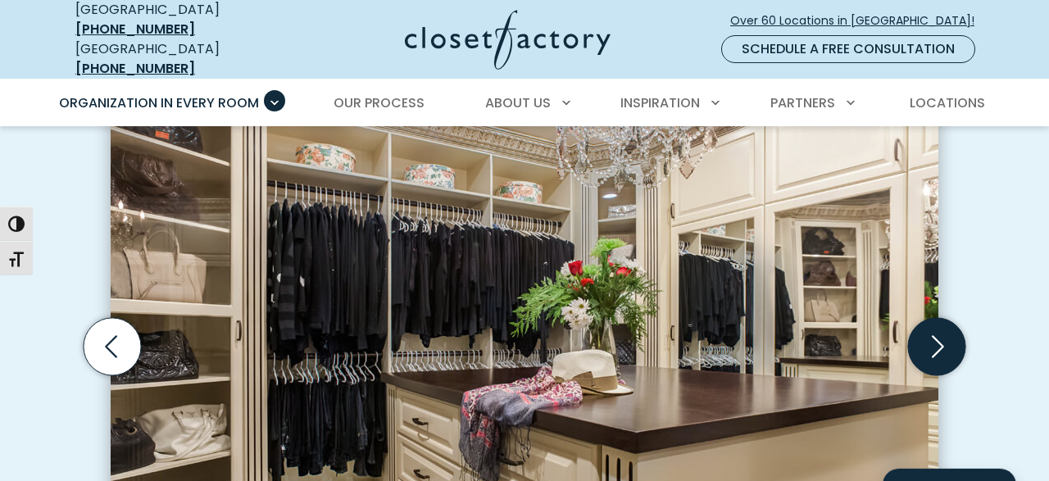
click at [945, 318] on icon "Next slide" at bounding box center [936, 346] width 57 height 57
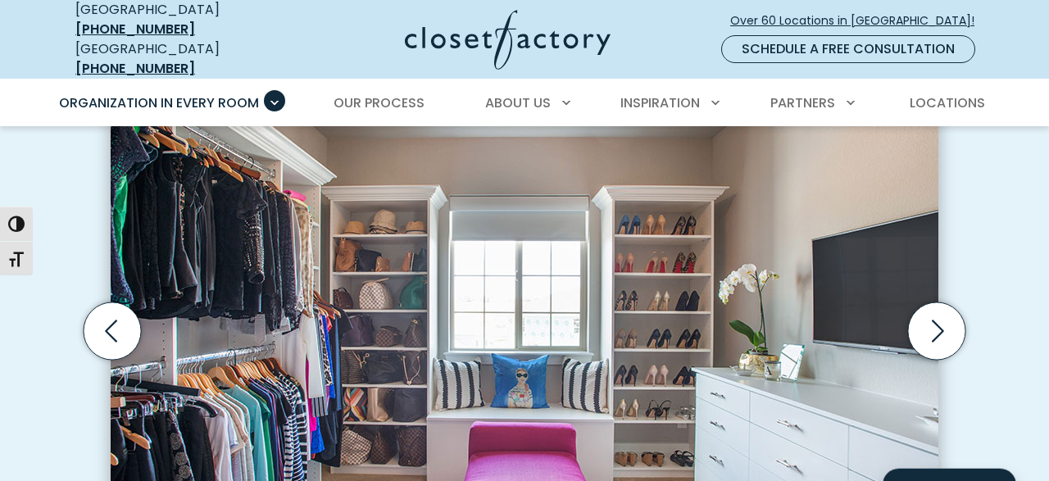
scroll to position [541, 0]
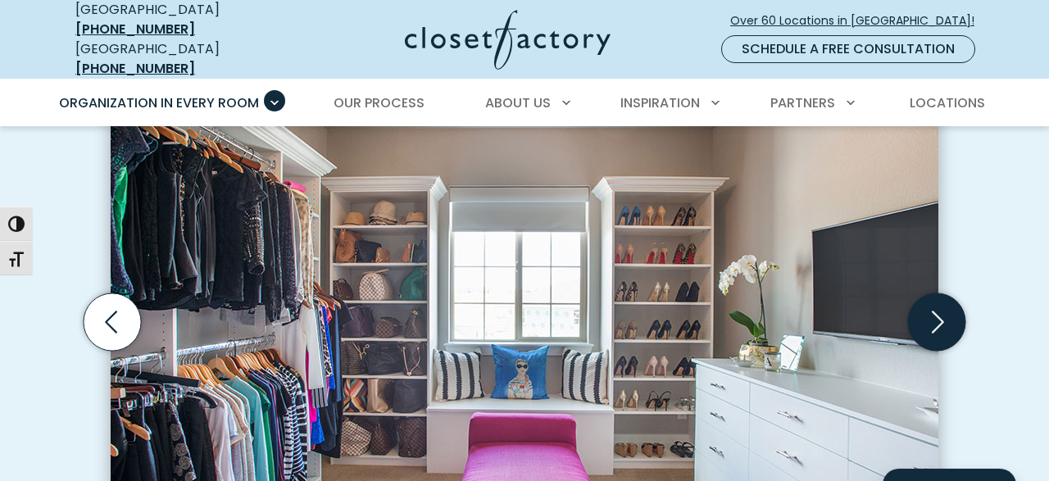
click at [949, 293] on icon "Next slide" at bounding box center [936, 321] width 57 height 57
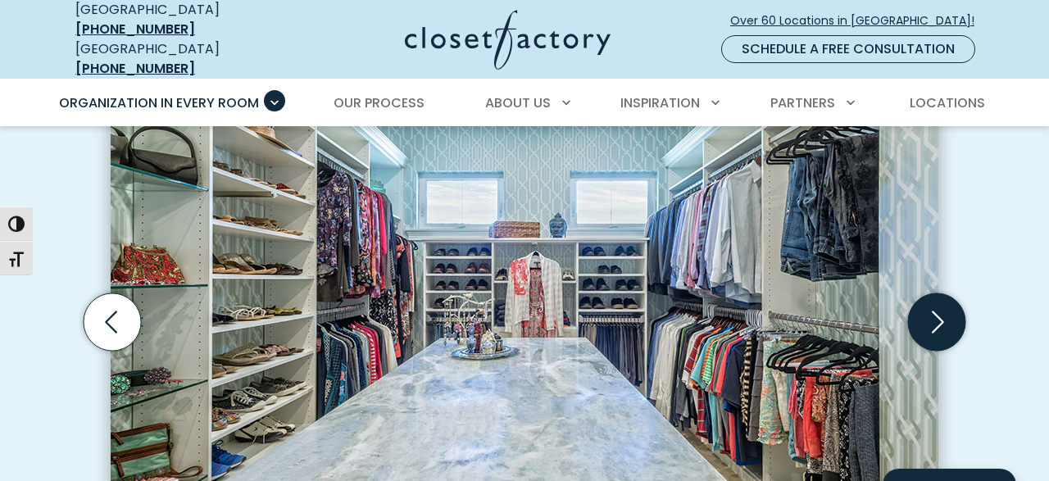
click at [949, 293] on icon "Next slide" at bounding box center [936, 321] width 57 height 57
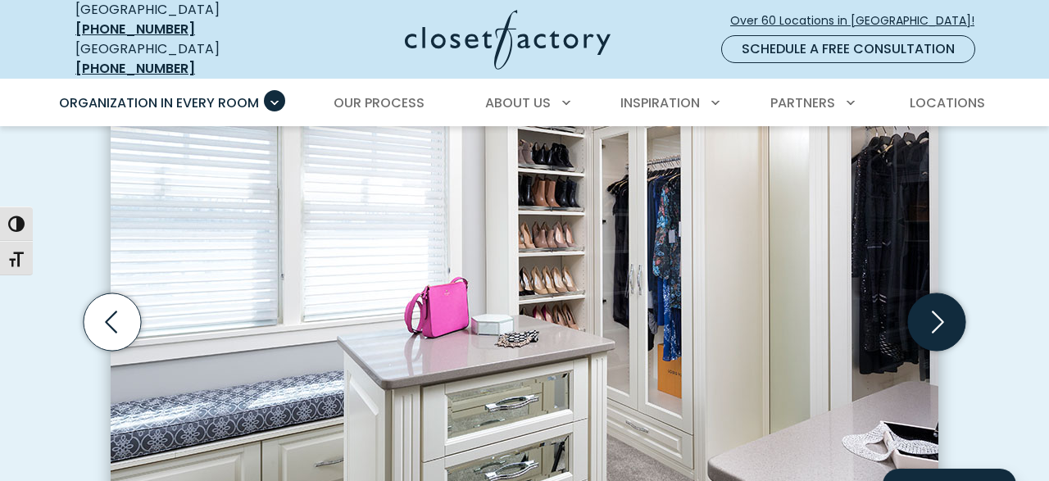
click at [949, 293] on icon "Next slide" at bounding box center [936, 321] width 57 height 57
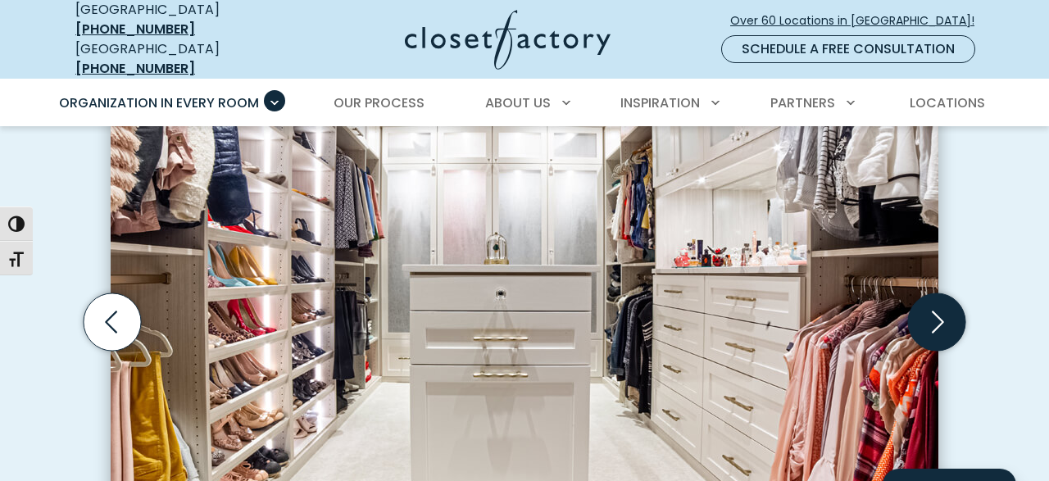
click at [949, 293] on icon "Next slide" at bounding box center [936, 321] width 57 height 57
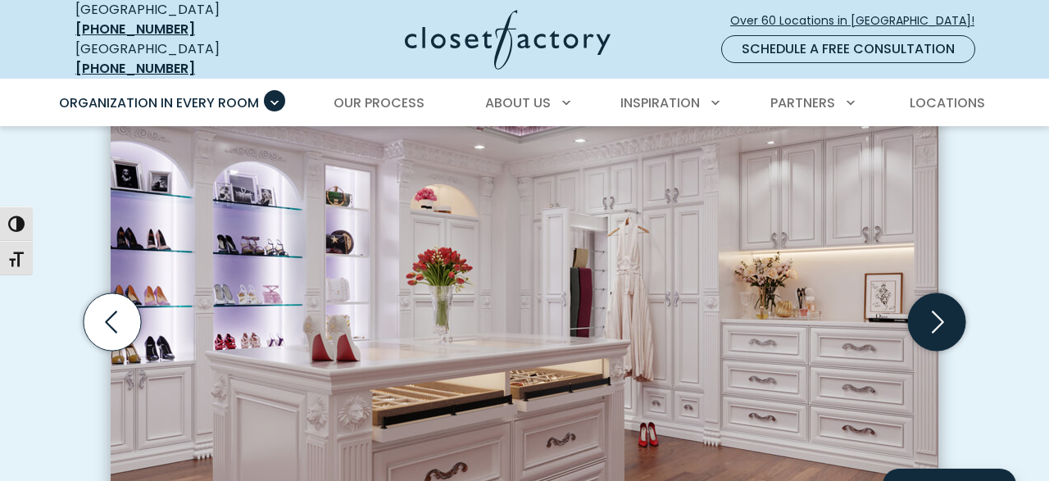
click at [949, 293] on icon "Next slide" at bounding box center [936, 321] width 57 height 57
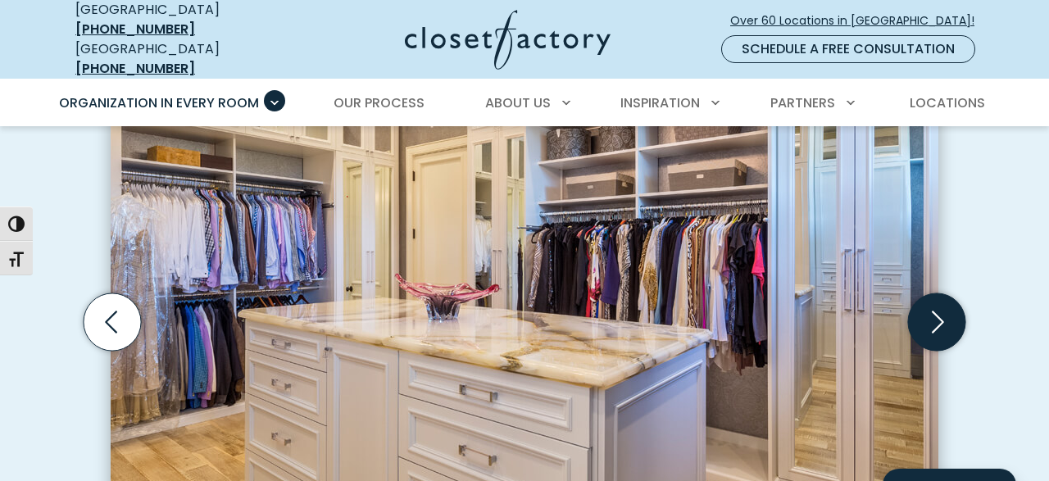
click at [949, 293] on icon "Next slide" at bounding box center [936, 321] width 57 height 57
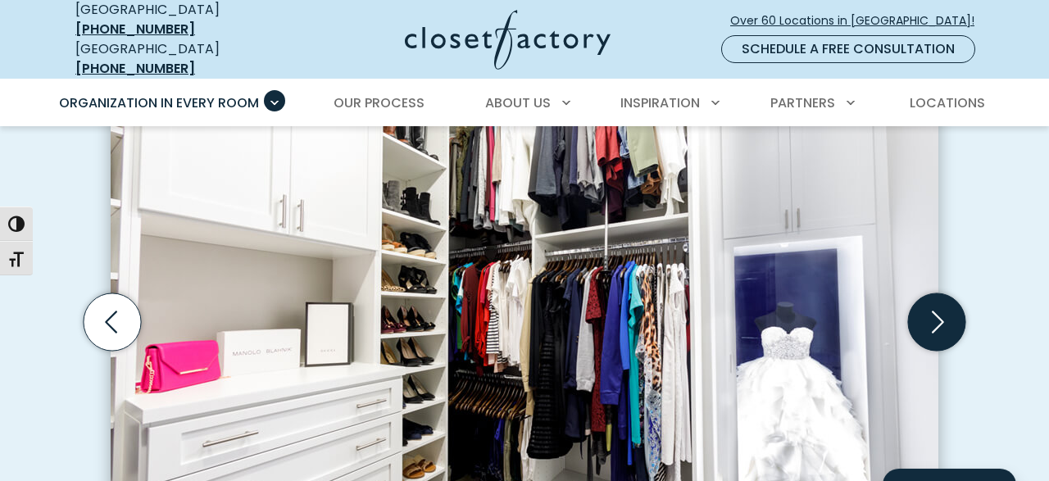
click at [949, 293] on icon "Next slide" at bounding box center [936, 321] width 57 height 57
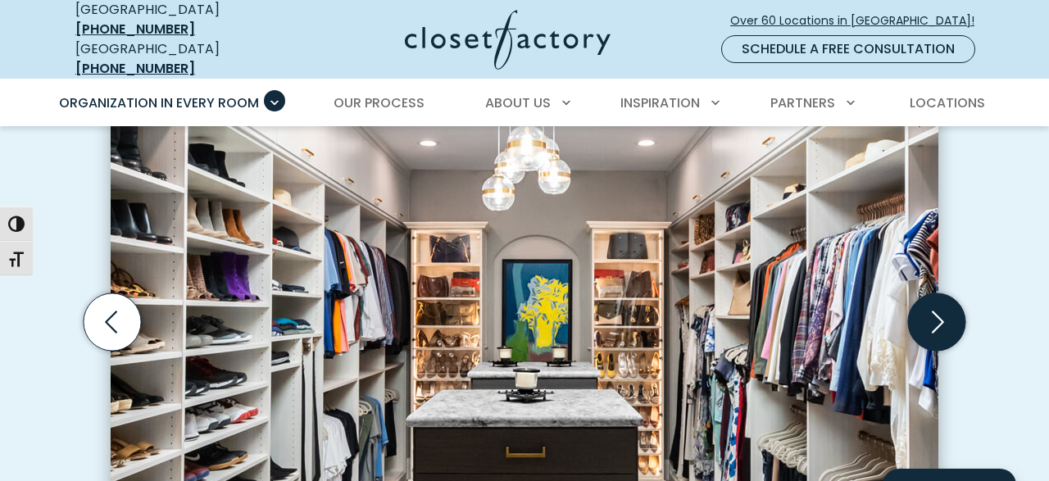
click at [949, 293] on icon "Next slide" at bounding box center [936, 321] width 57 height 57
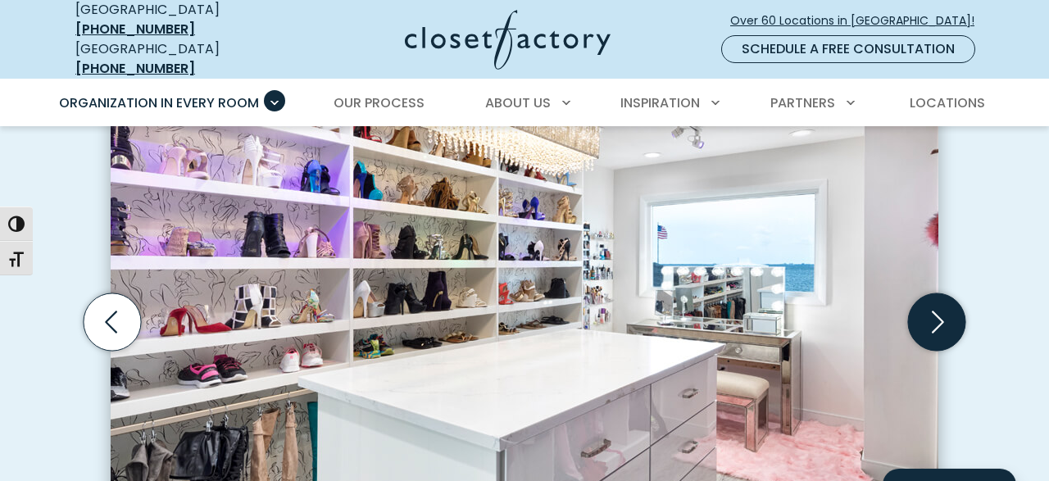
click at [949, 293] on icon "Next slide" at bounding box center [936, 321] width 57 height 57
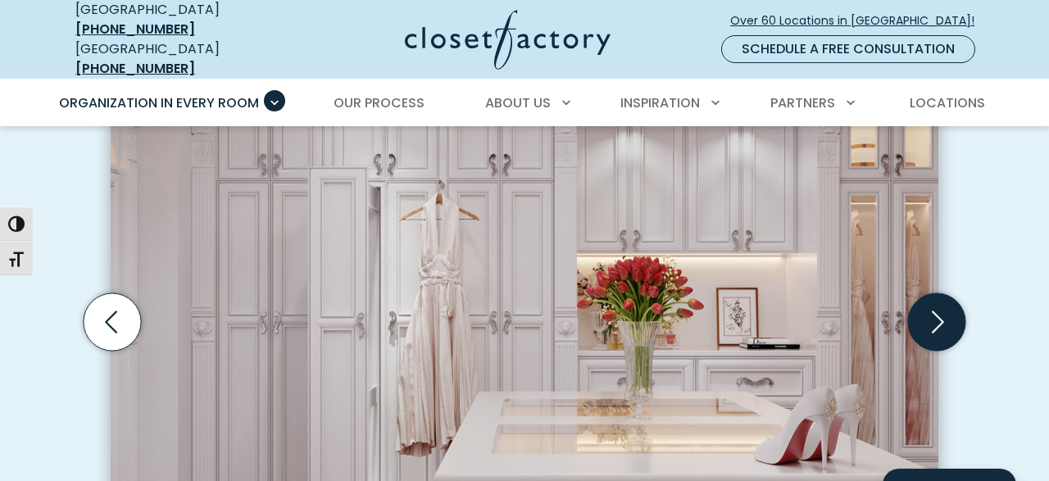
click at [949, 293] on icon "Next slide" at bounding box center [936, 321] width 57 height 57
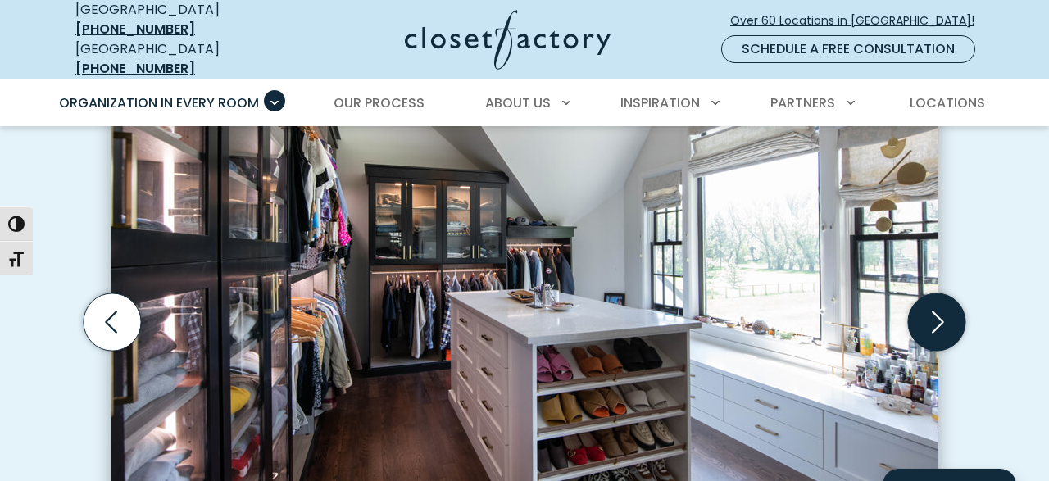
click at [947, 293] on icon "Next slide" at bounding box center [936, 321] width 57 height 57
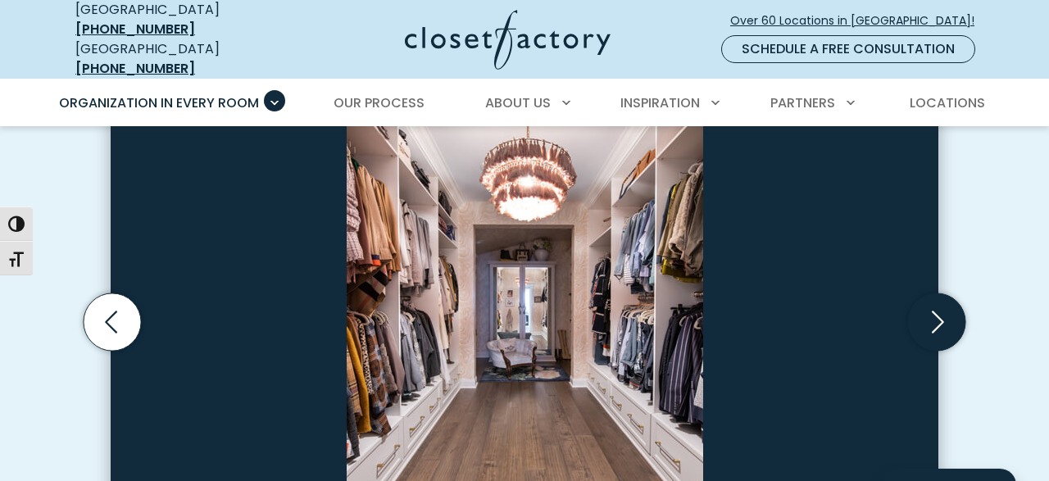
click at [947, 293] on icon "Next slide" at bounding box center [936, 321] width 57 height 57
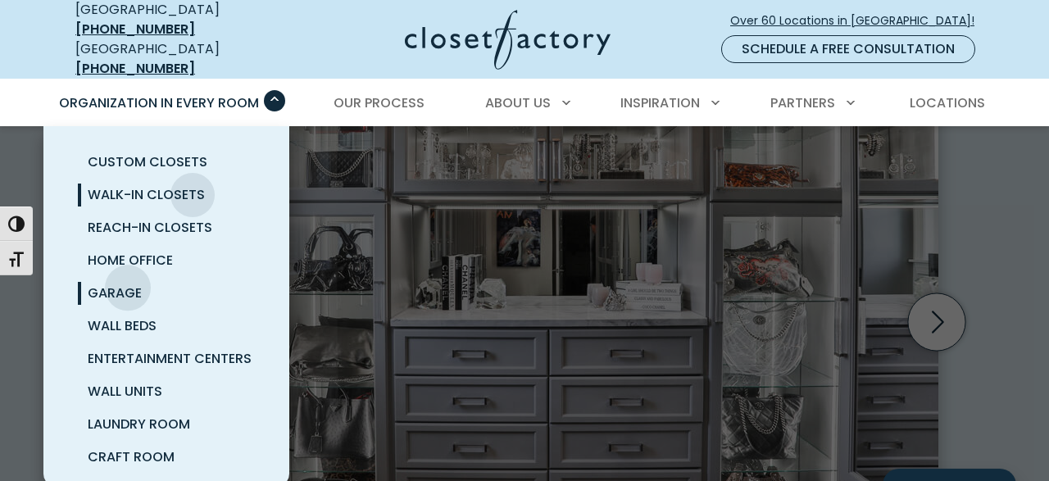
click at [128, 284] on span "Garage" at bounding box center [115, 293] width 54 height 19
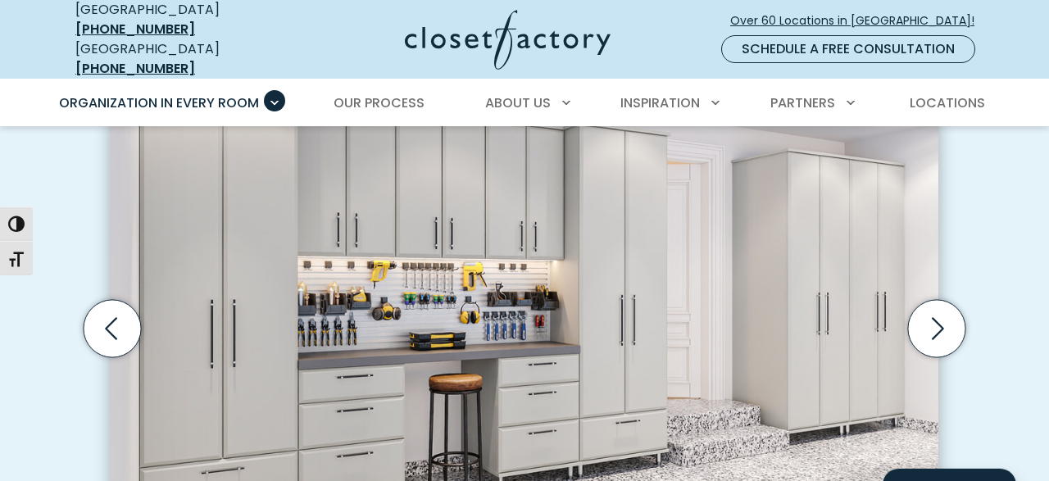
scroll to position [499, 0]
click at [935, 310] on icon "Next slide" at bounding box center [936, 327] width 57 height 57
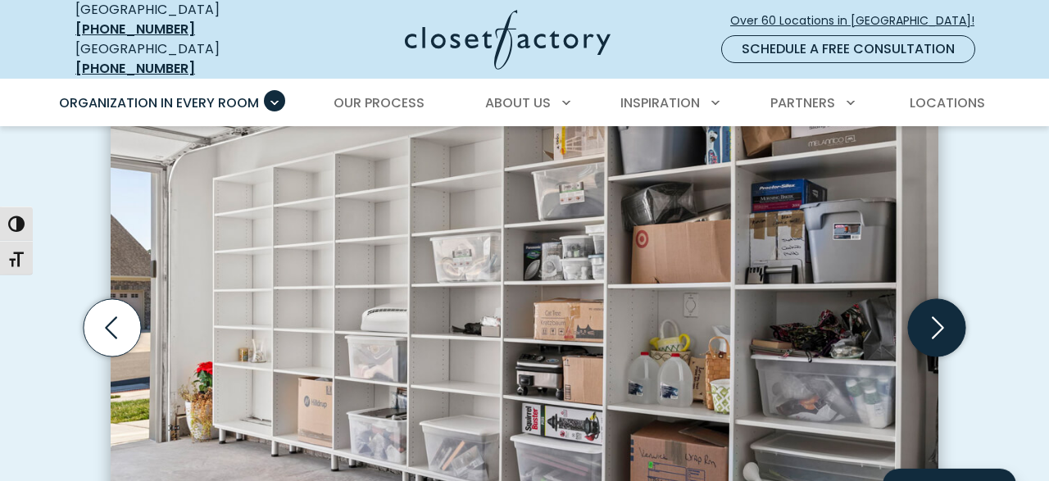
click at [935, 310] on icon "Next slide" at bounding box center [936, 327] width 57 height 57
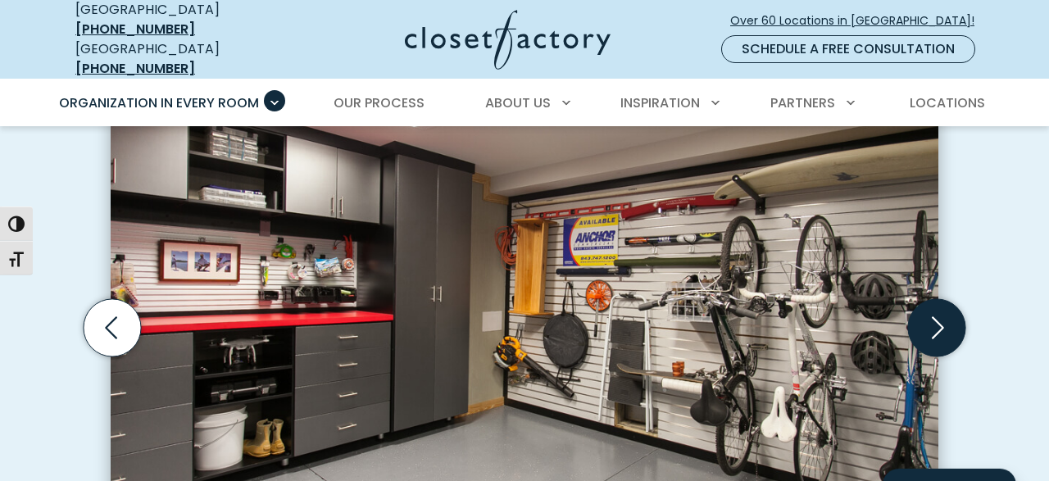
click at [935, 312] on icon "Next slide" at bounding box center [936, 327] width 57 height 57
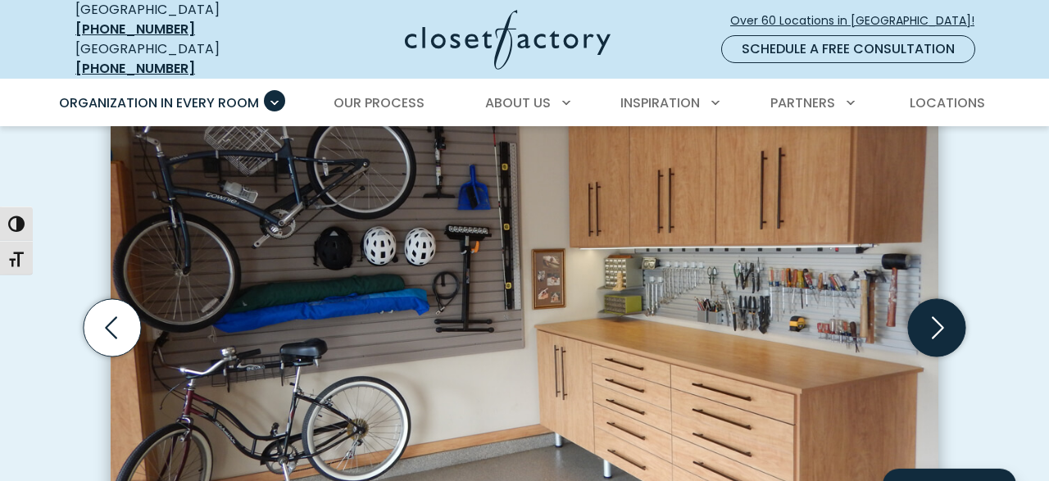
click at [935, 312] on icon "Next slide" at bounding box center [936, 327] width 57 height 57
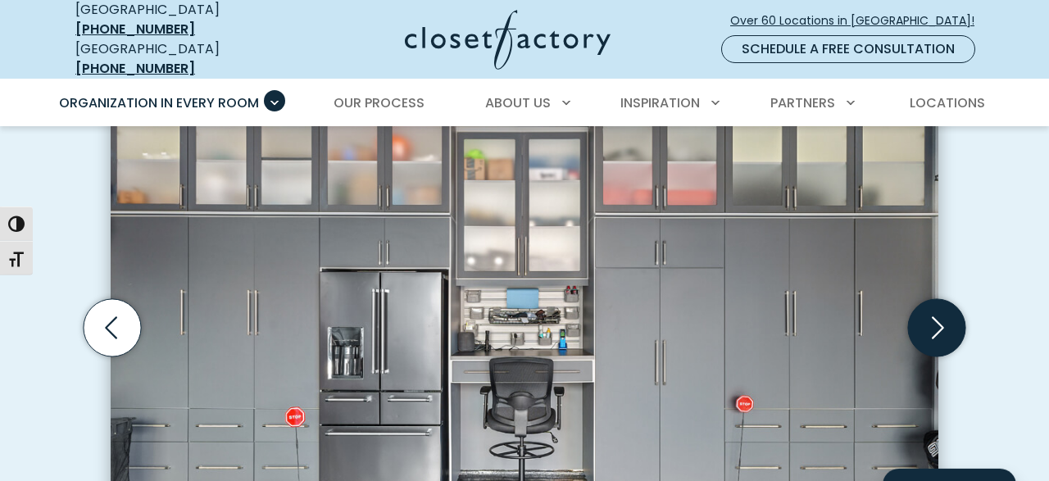
click at [935, 312] on icon "Next slide" at bounding box center [936, 327] width 57 height 57
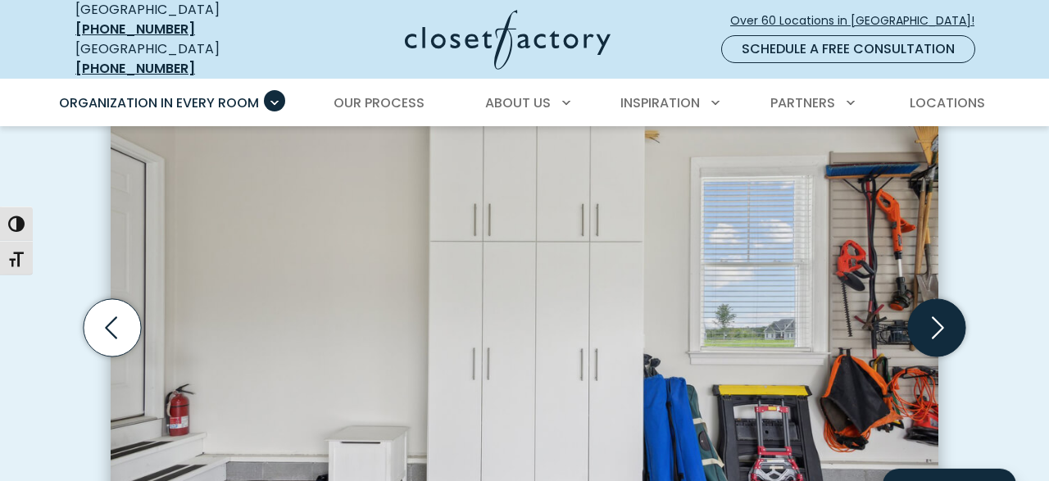
click at [935, 312] on icon "Next slide" at bounding box center [936, 327] width 57 height 57
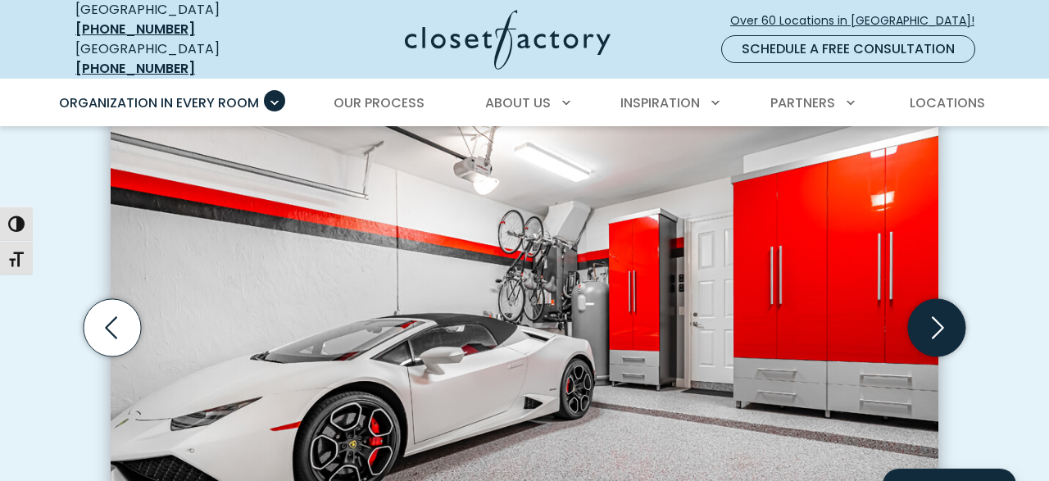
click at [935, 312] on icon "Next slide" at bounding box center [936, 327] width 57 height 57
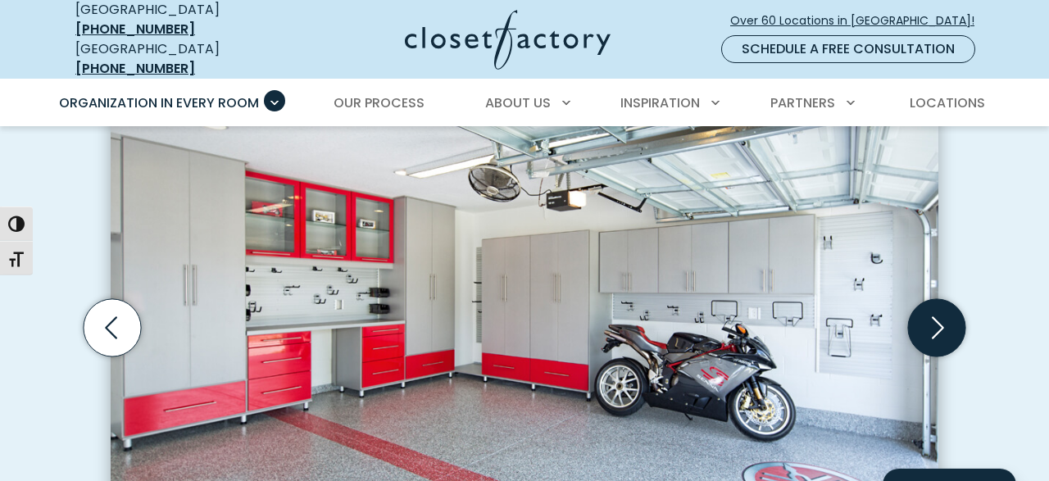
click at [935, 312] on icon "Next slide" at bounding box center [936, 327] width 57 height 57
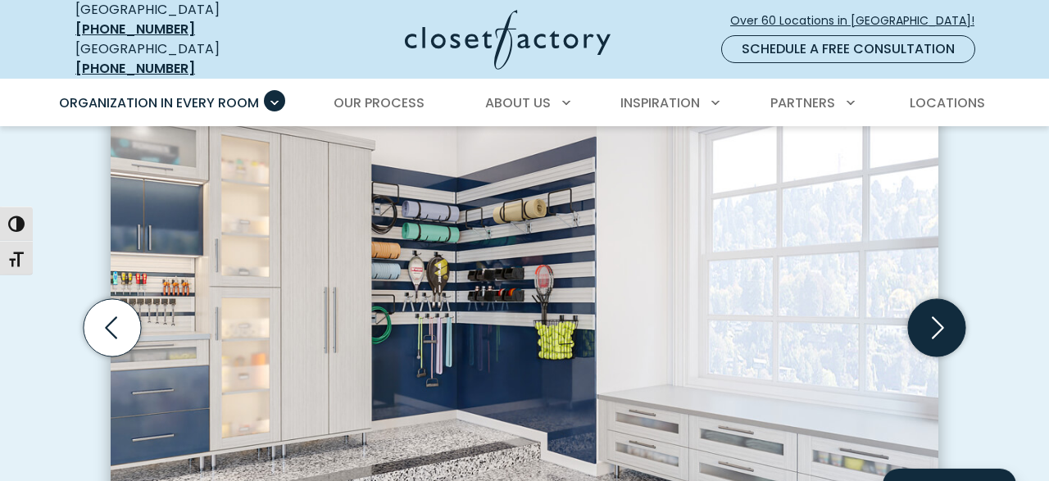
click at [935, 312] on icon "Next slide" at bounding box center [936, 327] width 57 height 57
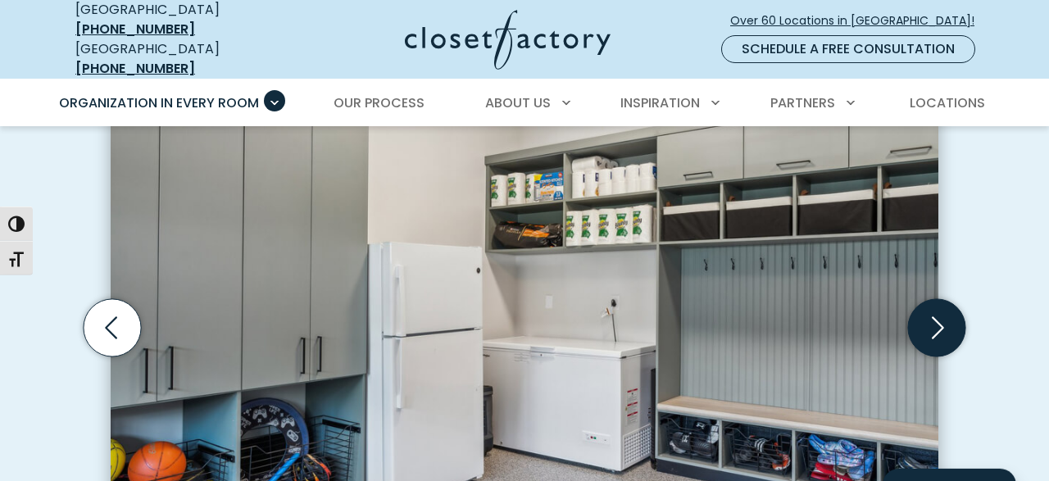
click at [935, 312] on icon "Next slide" at bounding box center [936, 327] width 57 height 57
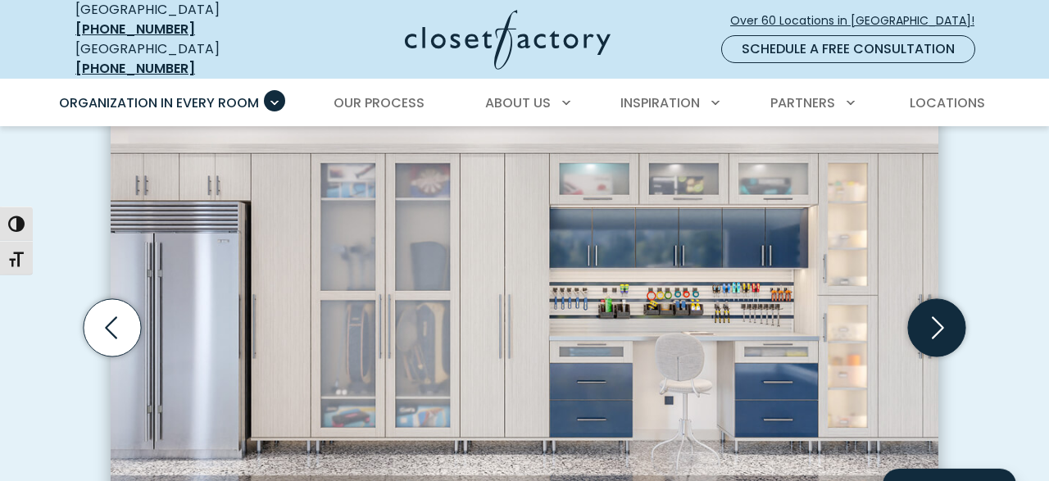
click at [935, 312] on icon "Next slide" at bounding box center [936, 327] width 57 height 57
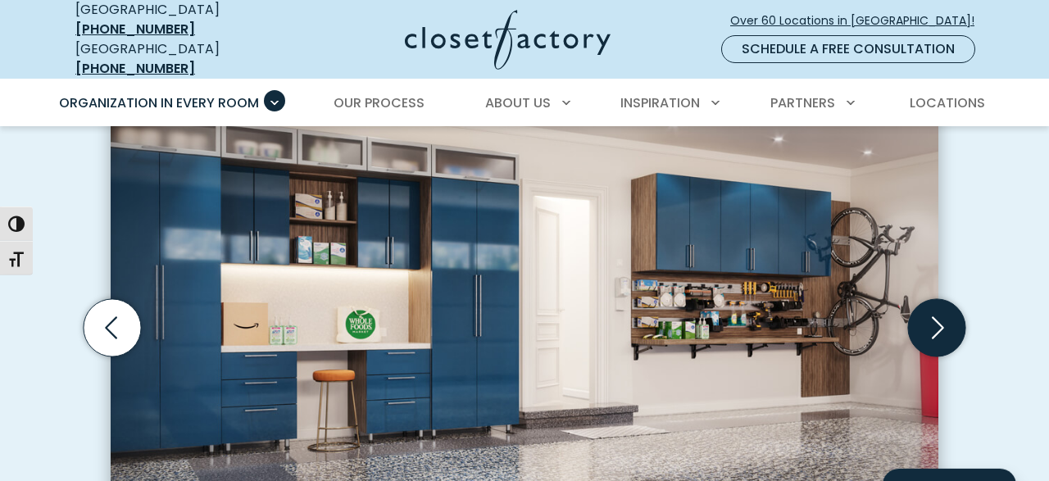
click at [935, 312] on icon "Next slide" at bounding box center [936, 327] width 57 height 57
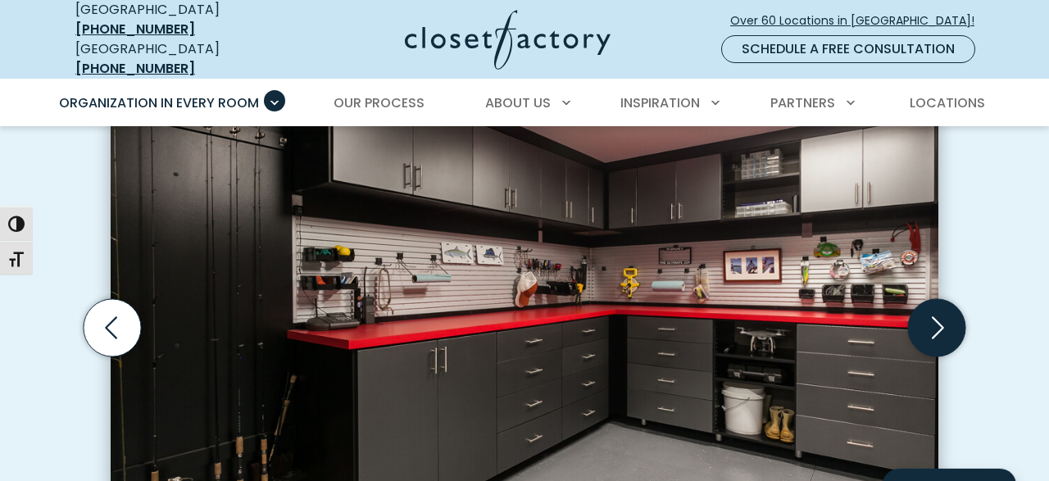
click at [942, 316] on icon "Next slide" at bounding box center [938, 327] width 12 height 22
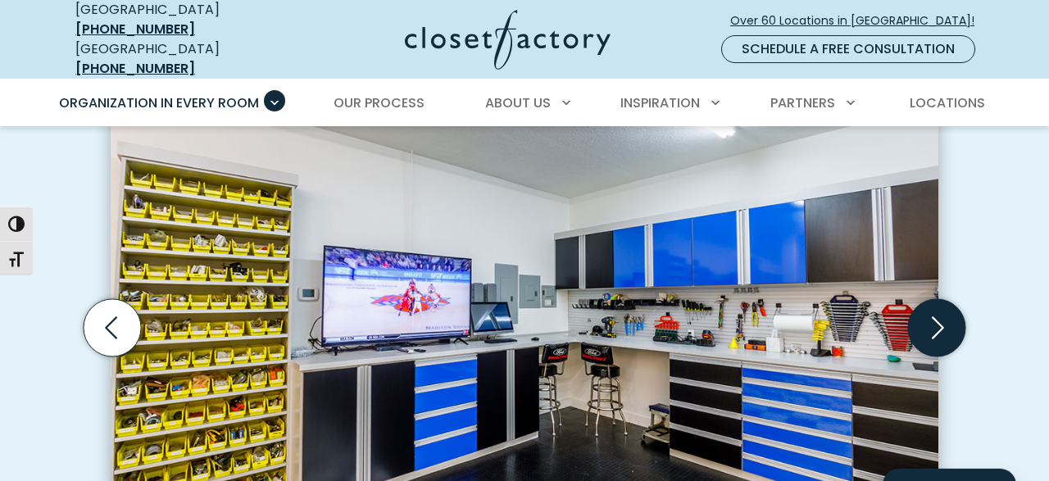
click at [942, 316] on icon "Next slide" at bounding box center [938, 327] width 12 height 22
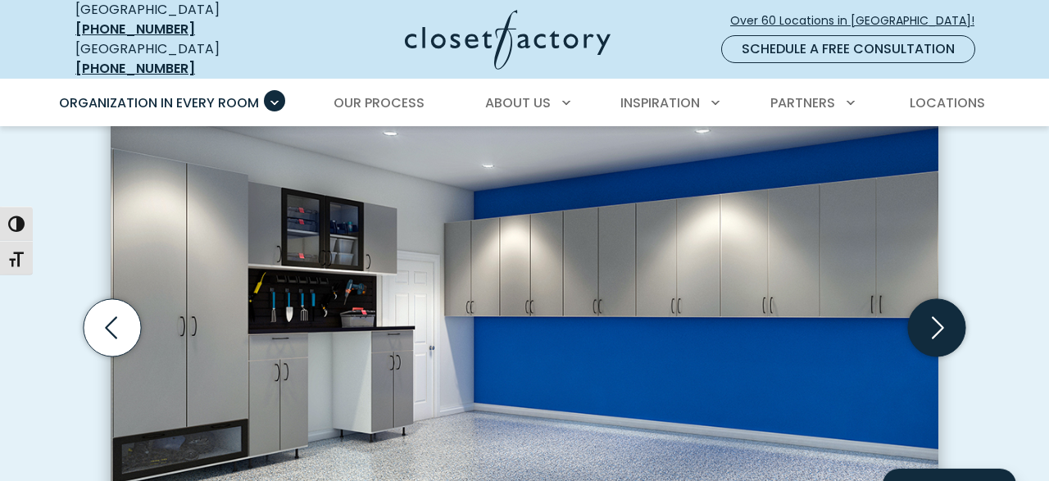
click at [942, 316] on icon "Next slide" at bounding box center [938, 327] width 12 height 22
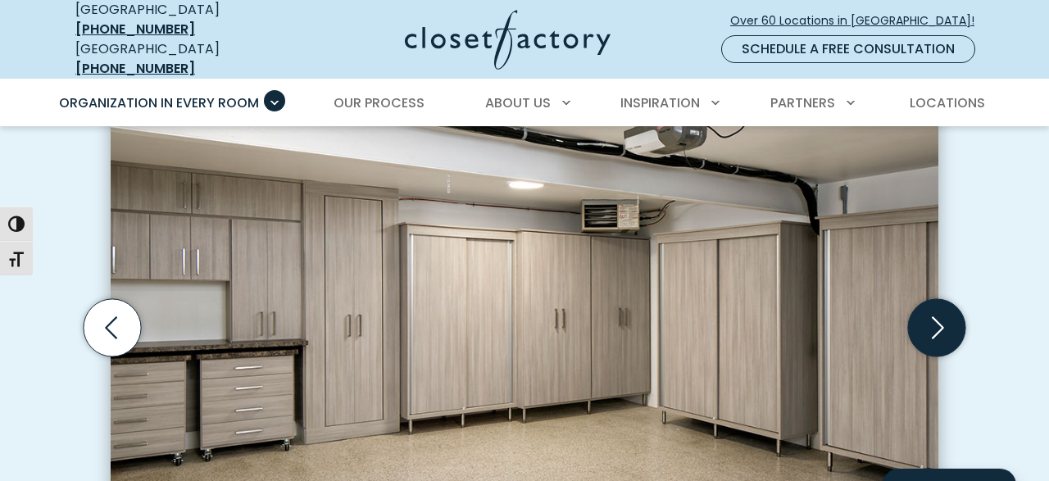
click at [942, 316] on icon "Next slide" at bounding box center [938, 327] width 12 height 22
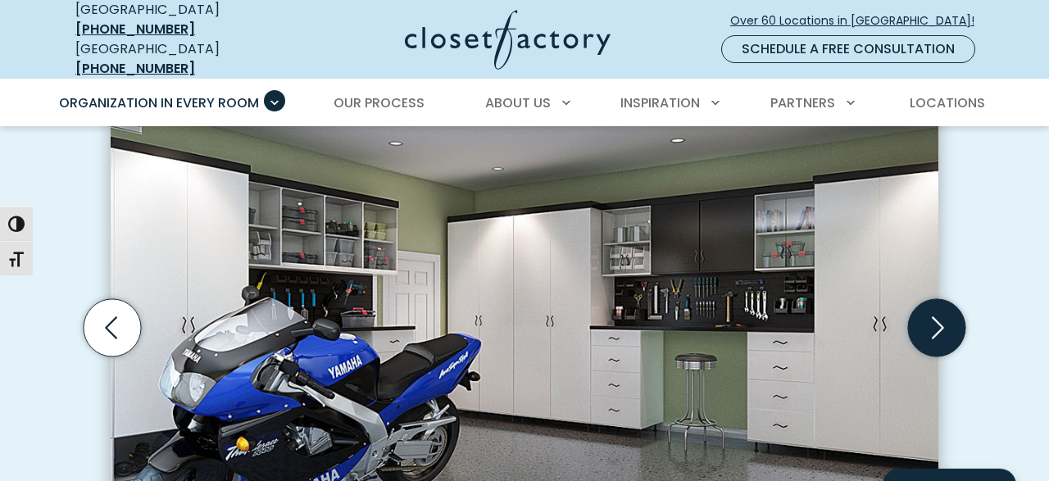
click at [942, 316] on icon "Next slide" at bounding box center [938, 327] width 12 height 22
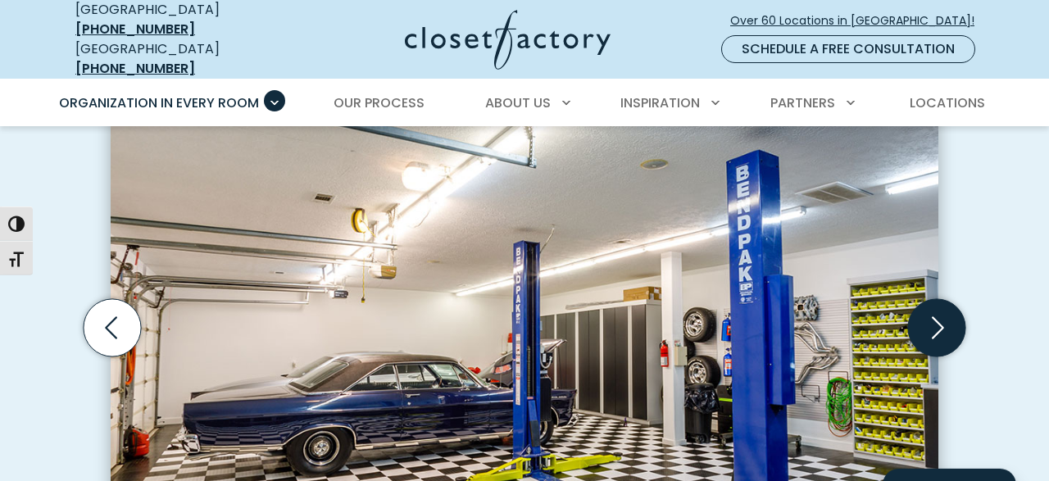
click at [942, 316] on icon "Next slide" at bounding box center [938, 327] width 12 height 22
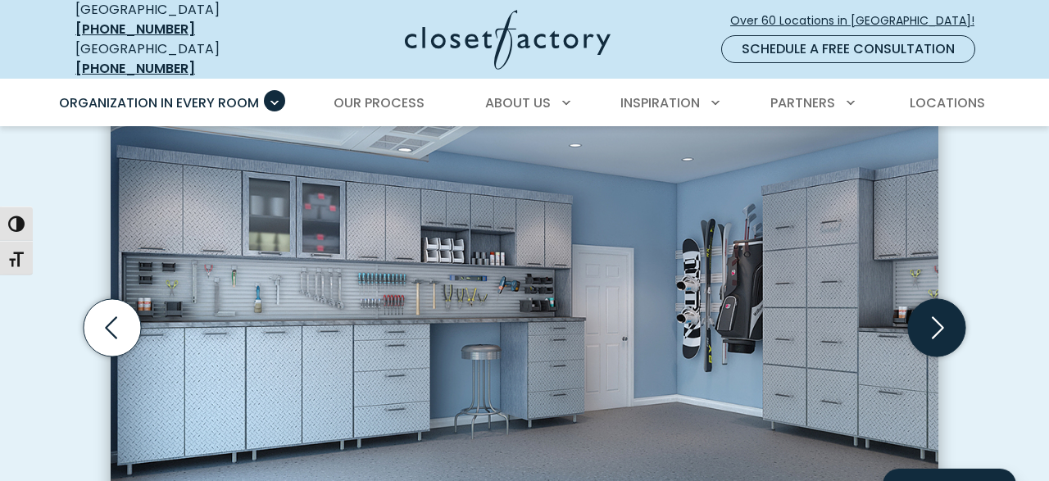
click at [942, 316] on icon "Next slide" at bounding box center [938, 327] width 12 height 22
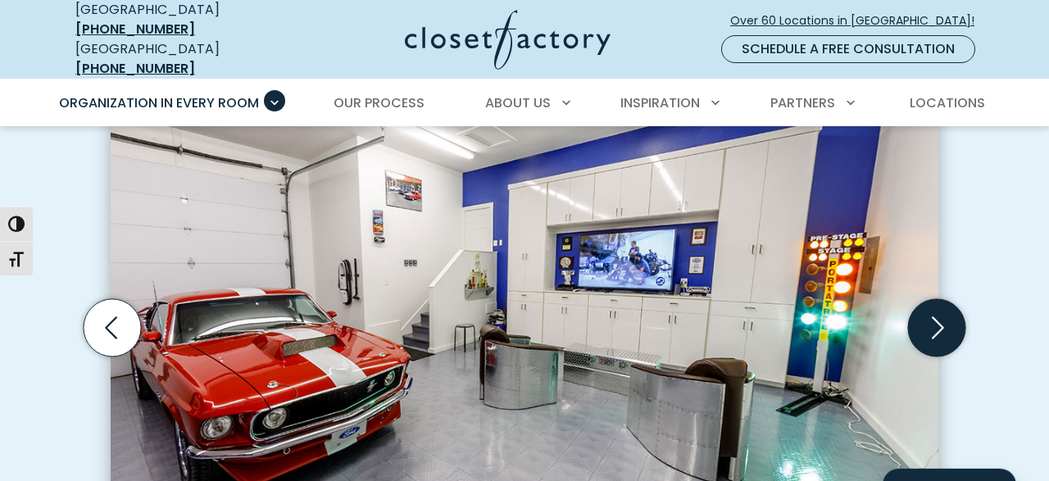
click at [942, 316] on icon "Next slide" at bounding box center [938, 327] width 12 height 22
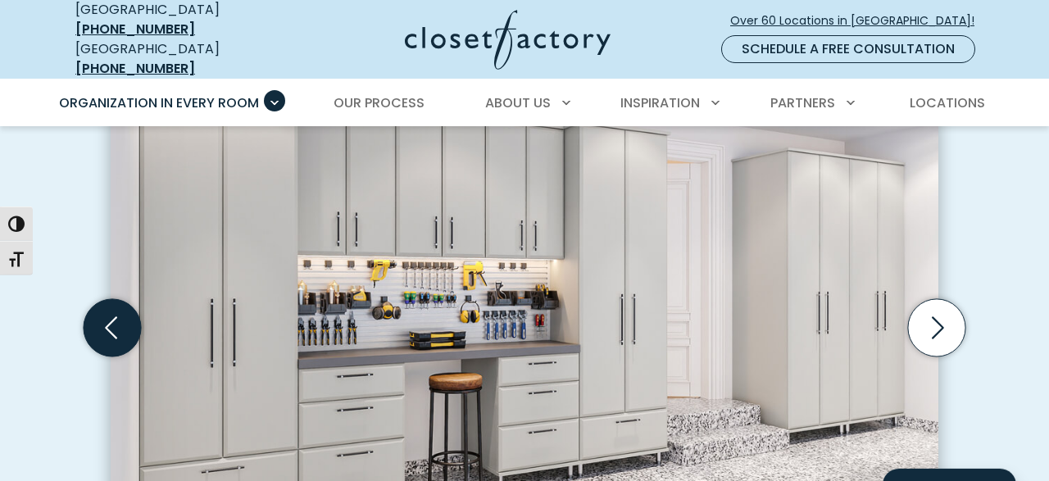
click at [124, 312] on icon "Previous slide" at bounding box center [112, 327] width 57 height 57
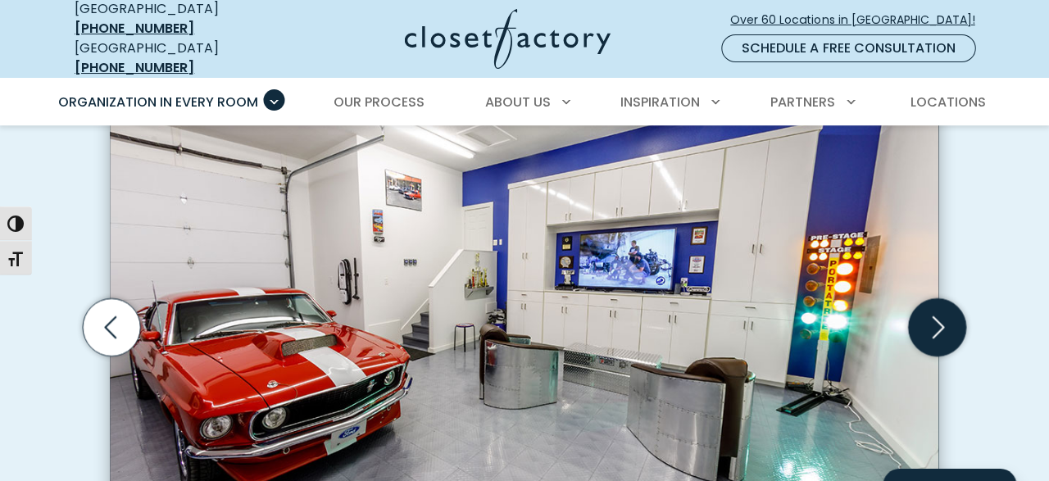
click at [938, 315] on icon "Next slide" at bounding box center [936, 327] width 57 height 57
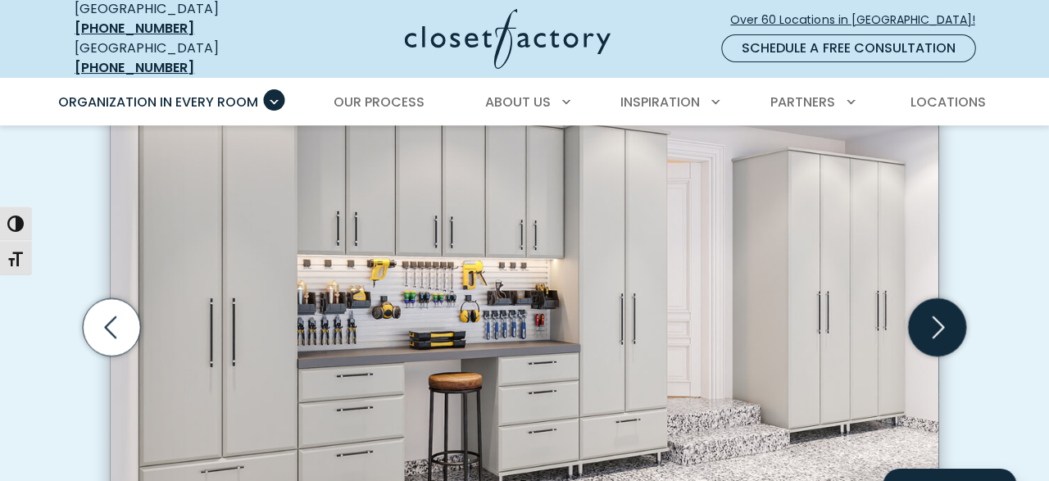
click at [938, 315] on icon "Next slide" at bounding box center [936, 327] width 57 height 57
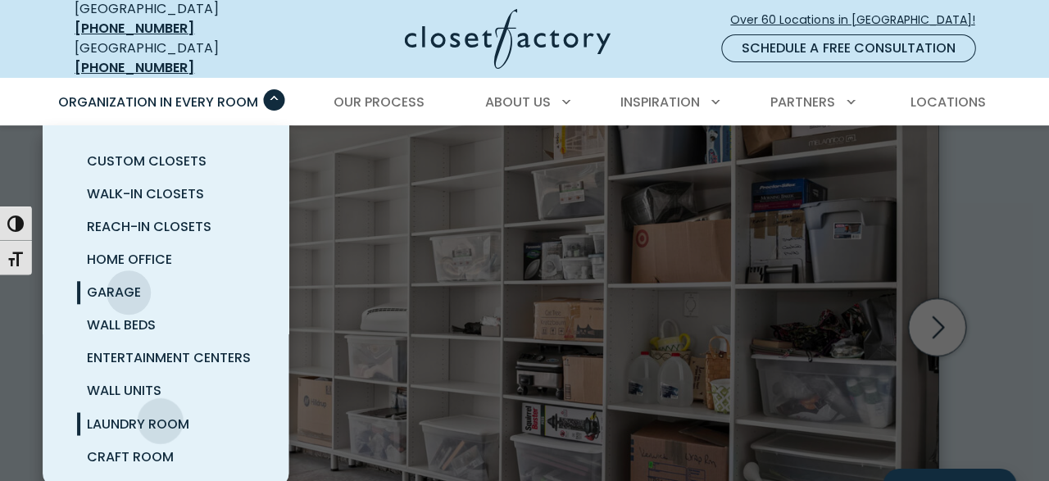
click at [163, 415] on span "Laundry Room" at bounding box center [139, 424] width 102 height 19
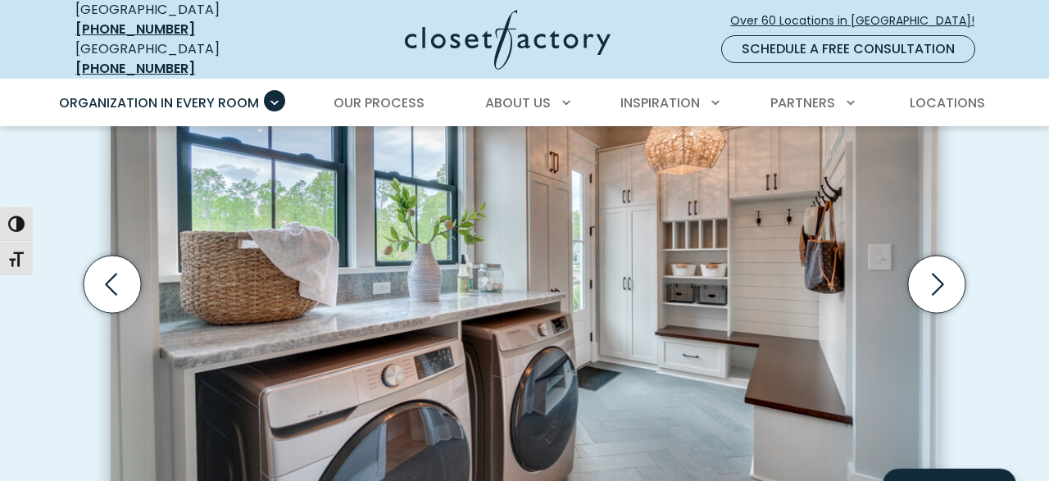
scroll to position [553, 0]
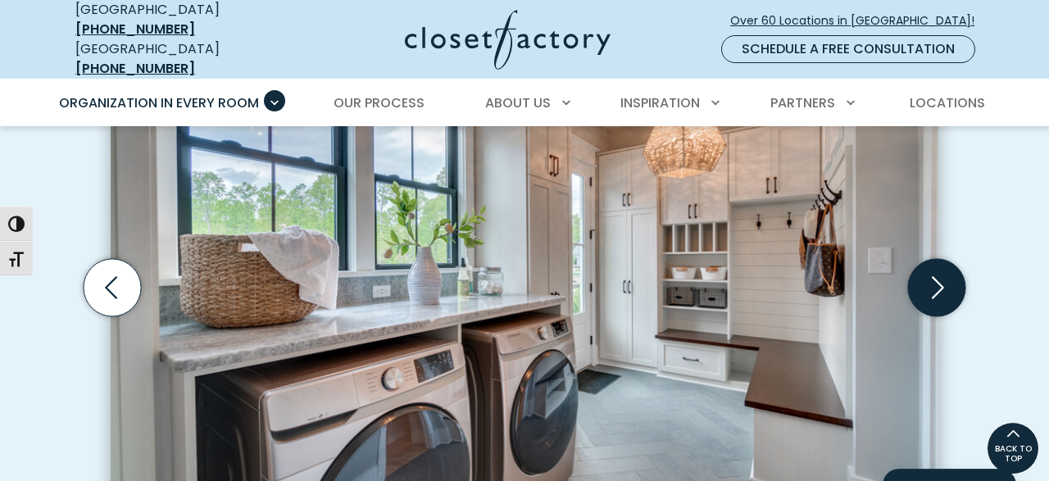
click at [950, 268] on icon "Next slide" at bounding box center [936, 286] width 57 height 57
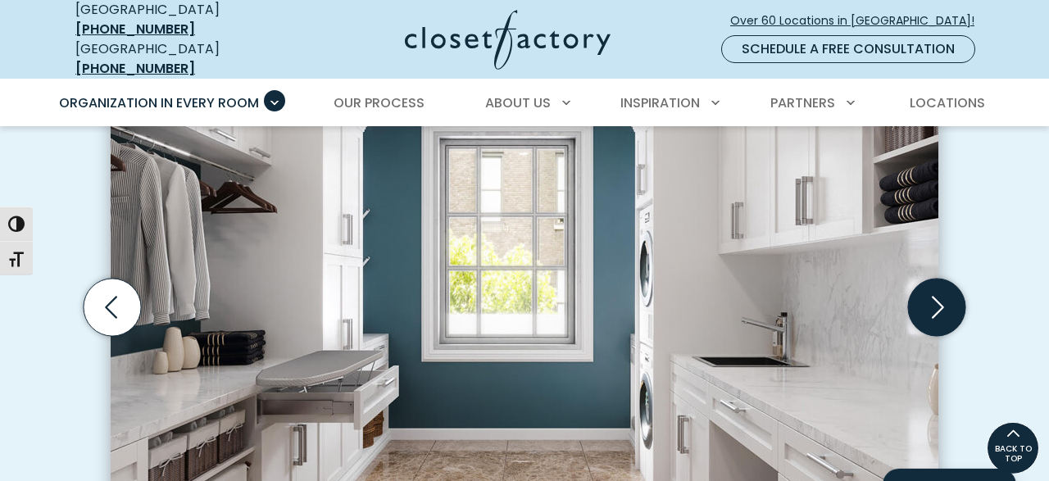
scroll to position [529, 0]
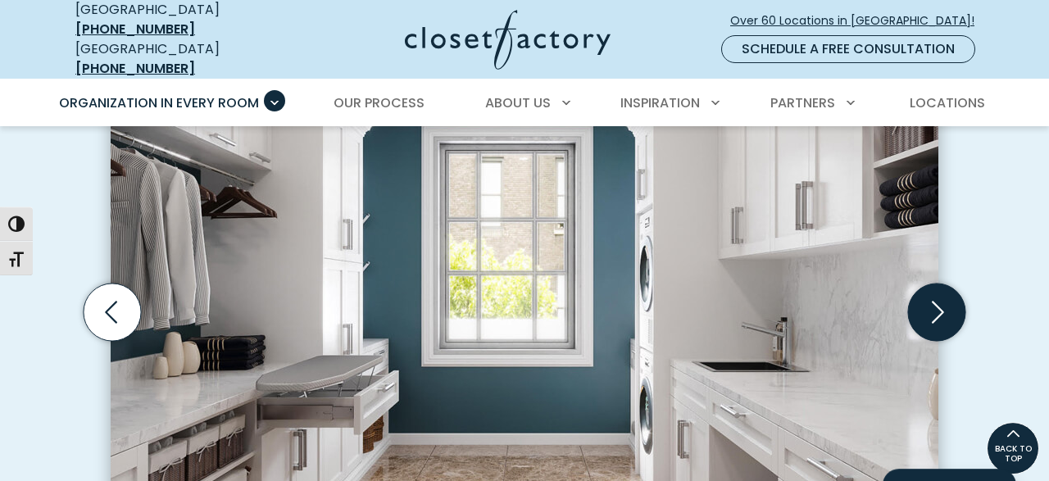
click at [927, 288] on icon "Next slide" at bounding box center [936, 311] width 57 height 57
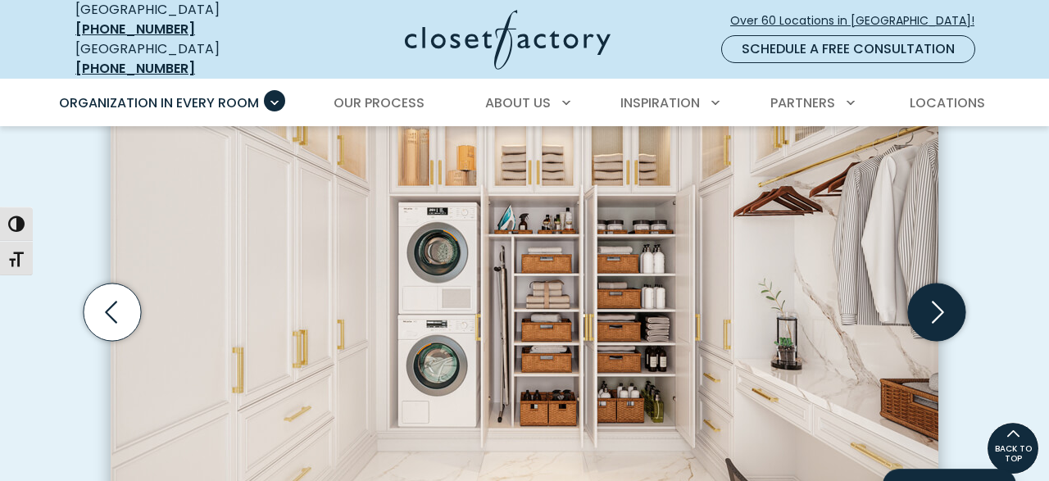
click at [940, 301] on icon "Next slide" at bounding box center [938, 312] width 12 height 22
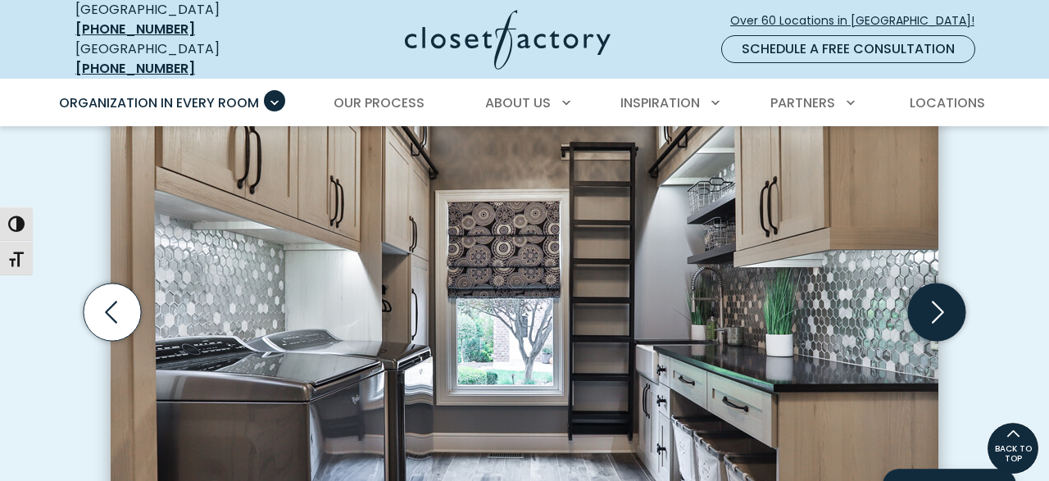
click at [940, 301] on icon "Next slide" at bounding box center [938, 312] width 12 height 22
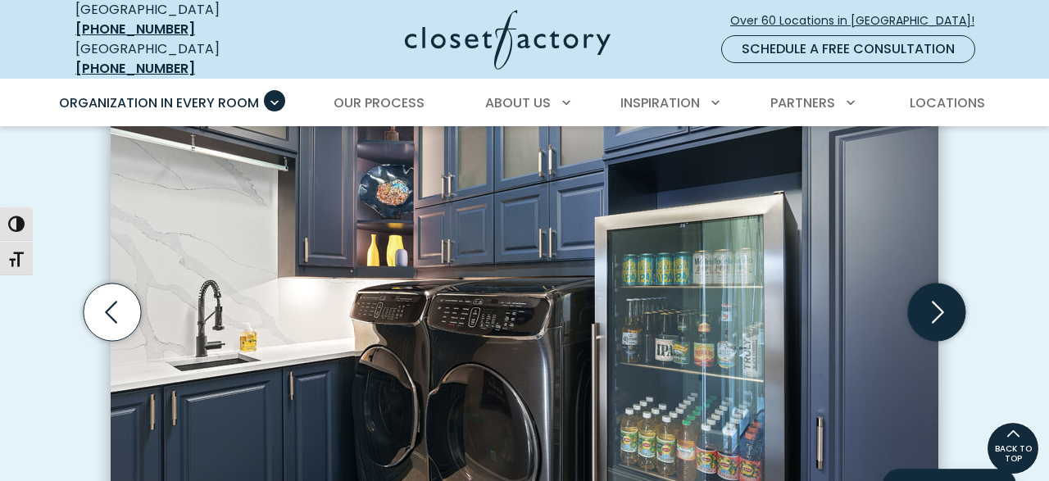
click at [940, 301] on icon "Next slide" at bounding box center [938, 312] width 12 height 22
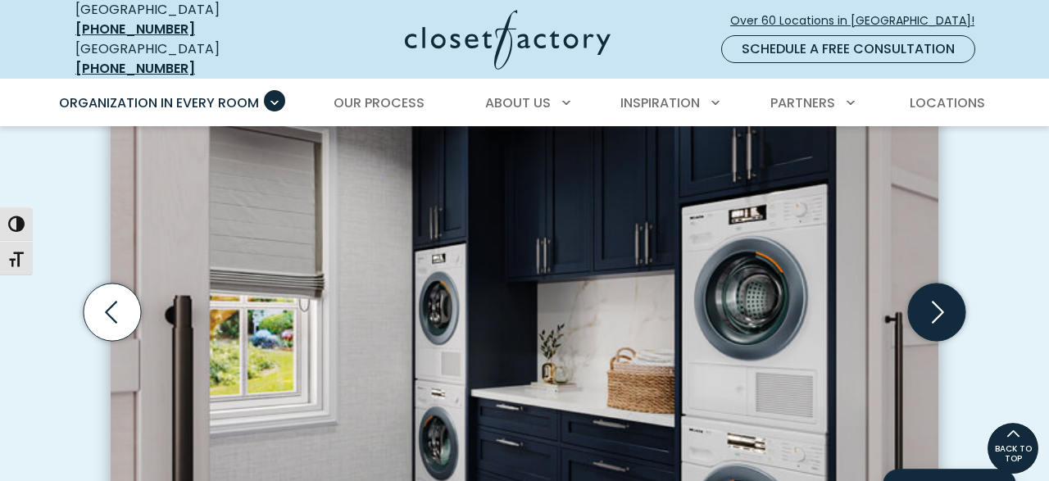
click at [940, 301] on icon "Next slide" at bounding box center [938, 312] width 12 height 22
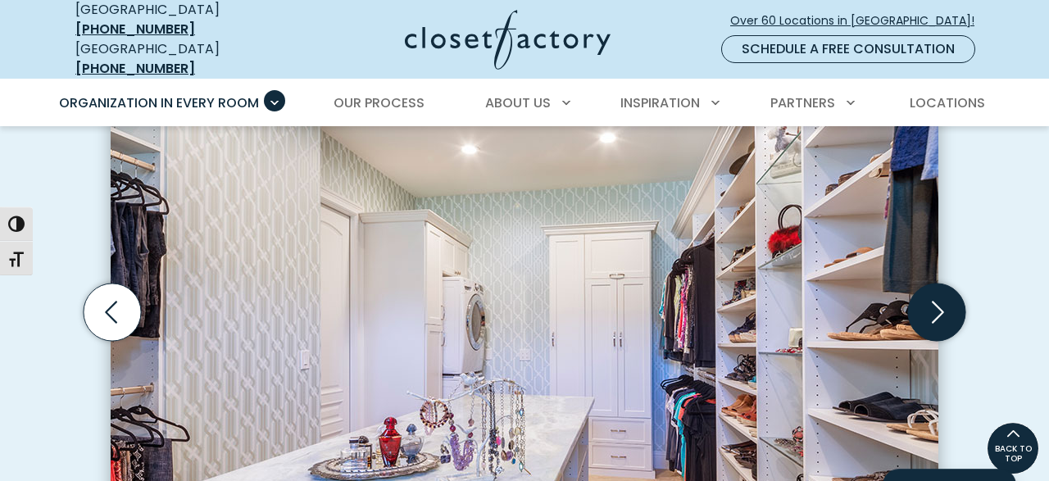
click at [940, 301] on icon "Next slide" at bounding box center [938, 312] width 12 height 22
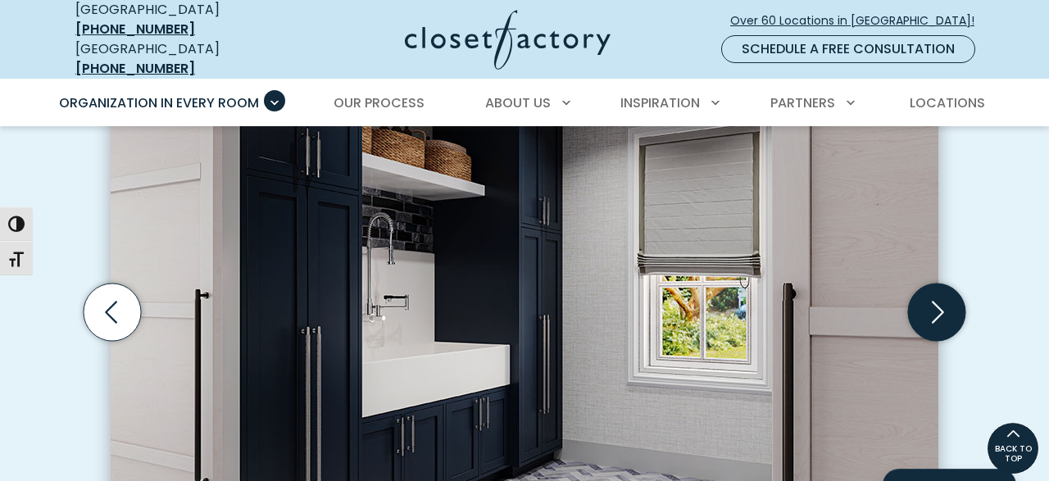
click at [940, 301] on icon "Next slide" at bounding box center [938, 312] width 12 height 22
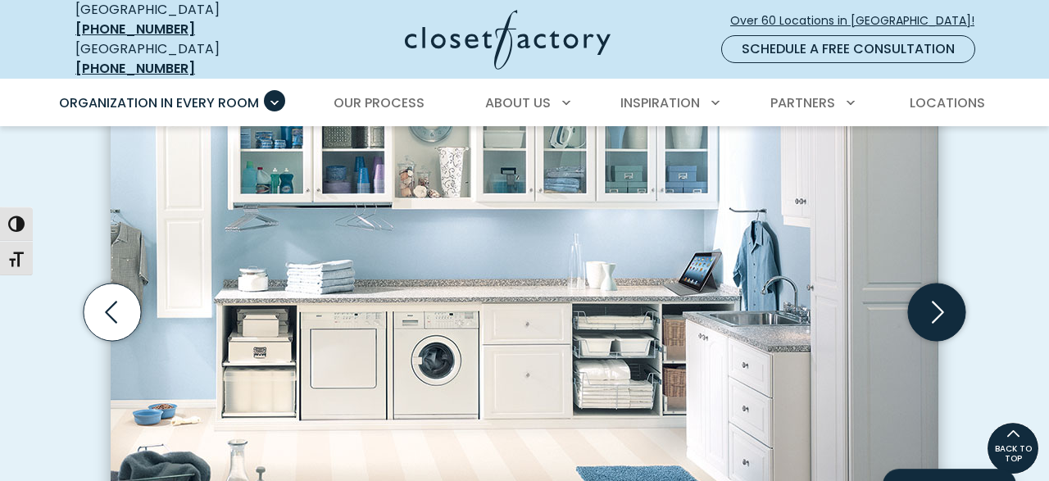
click at [940, 301] on icon "Next slide" at bounding box center [938, 312] width 12 height 22
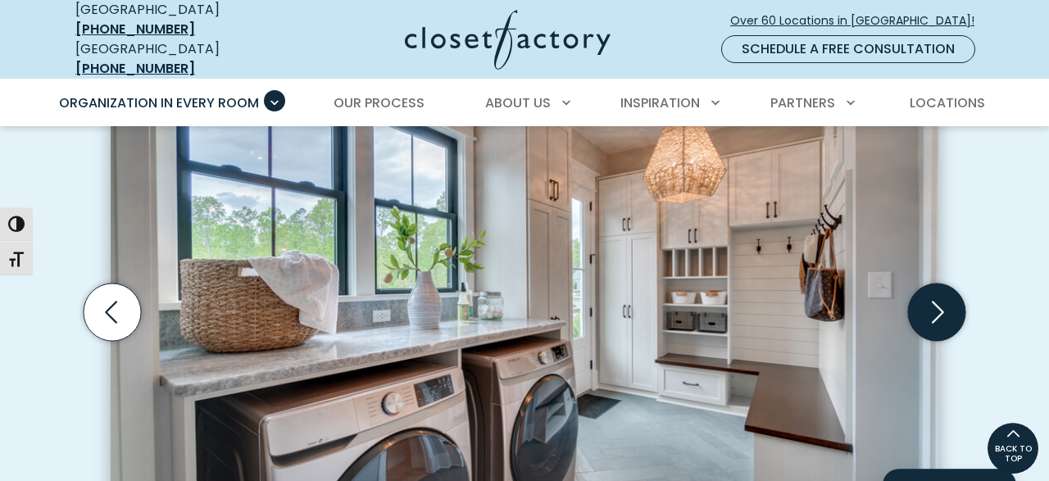
click at [940, 301] on icon "Next slide" at bounding box center [938, 312] width 12 height 22
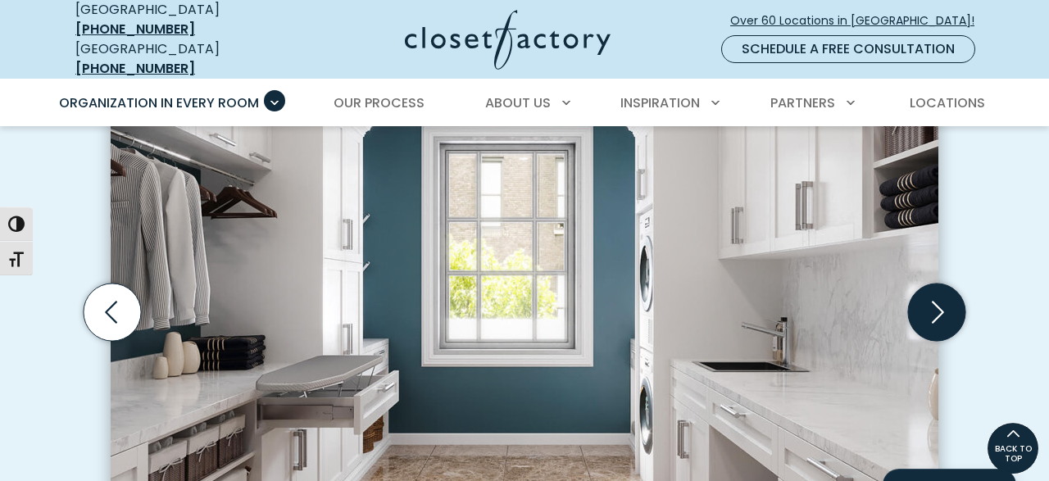
click at [940, 301] on icon "Next slide" at bounding box center [938, 312] width 12 height 22
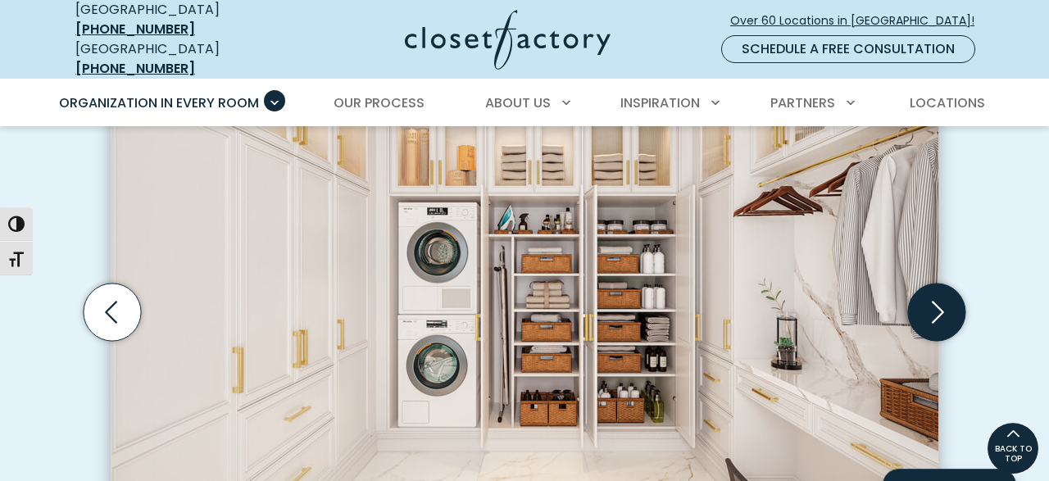
click at [940, 301] on icon "Next slide" at bounding box center [938, 312] width 12 height 22
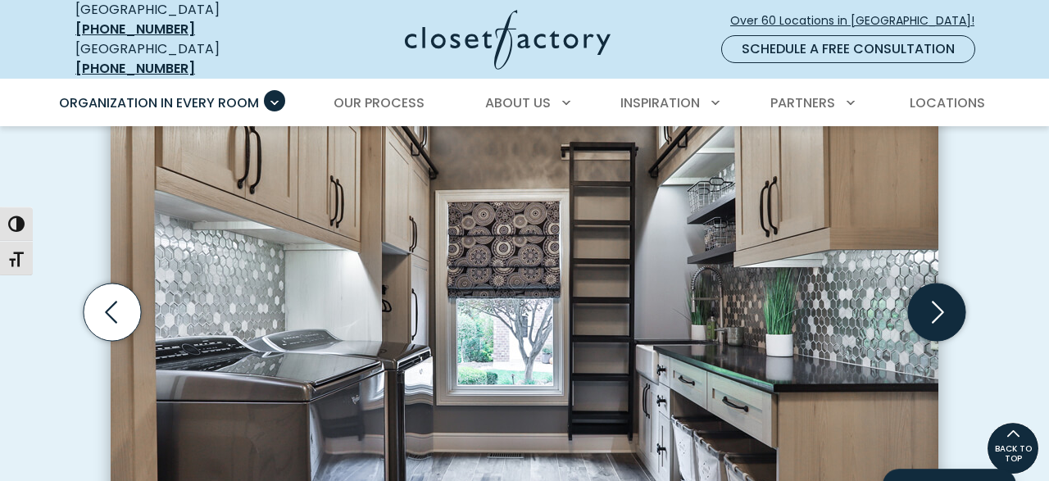
click at [940, 301] on icon "Next slide" at bounding box center [938, 312] width 12 height 22
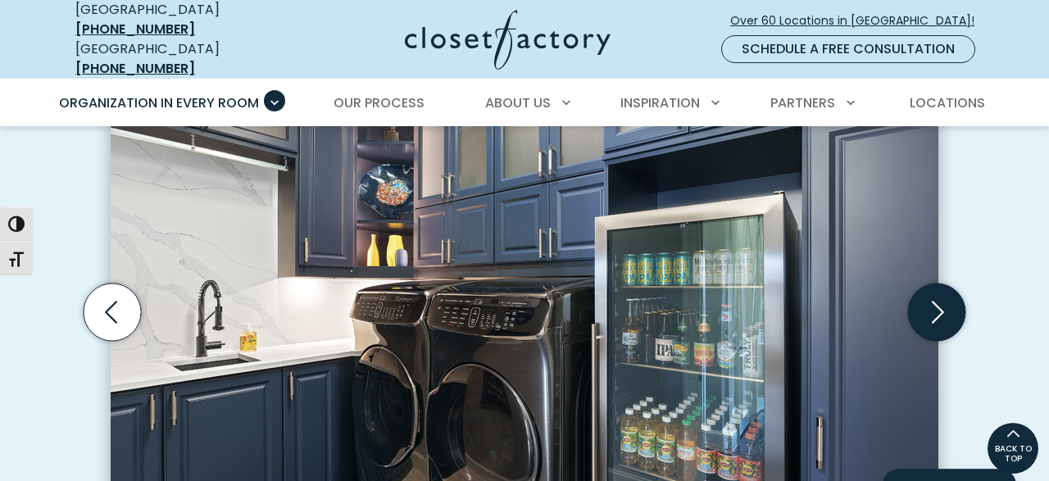
click at [940, 301] on icon "Next slide" at bounding box center [938, 312] width 12 height 22
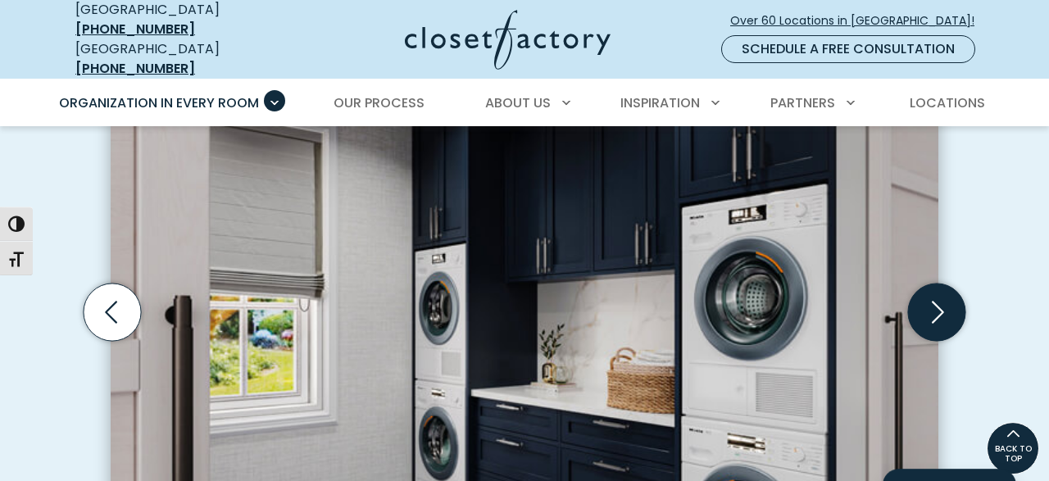
click at [940, 301] on icon "Next slide" at bounding box center [938, 312] width 12 height 22
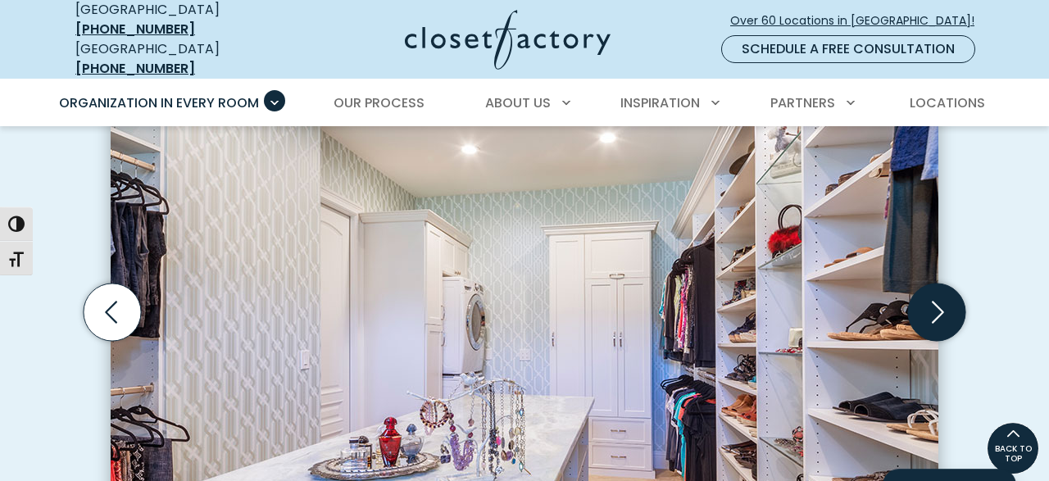
click at [940, 301] on icon "Next slide" at bounding box center [938, 312] width 12 height 22
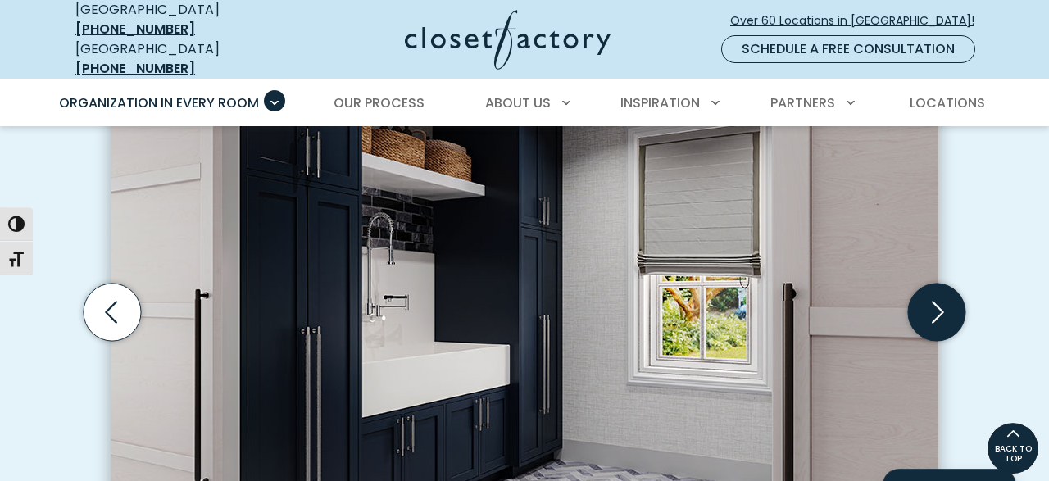
click at [940, 301] on icon "Next slide" at bounding box center [938, 312] width 12 height 22
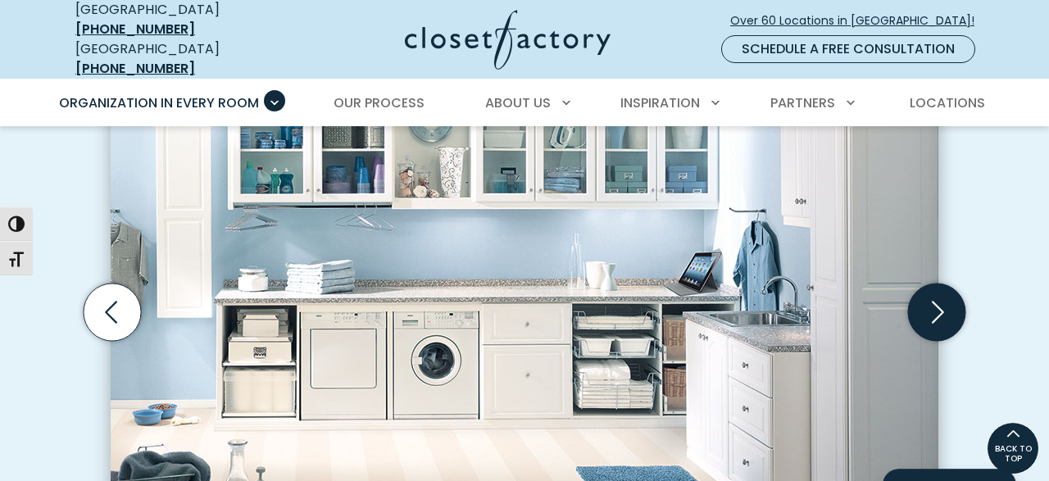
click at [940, 301] on icon "Next slide" at bounding box center [938, 312] width 12 height 22
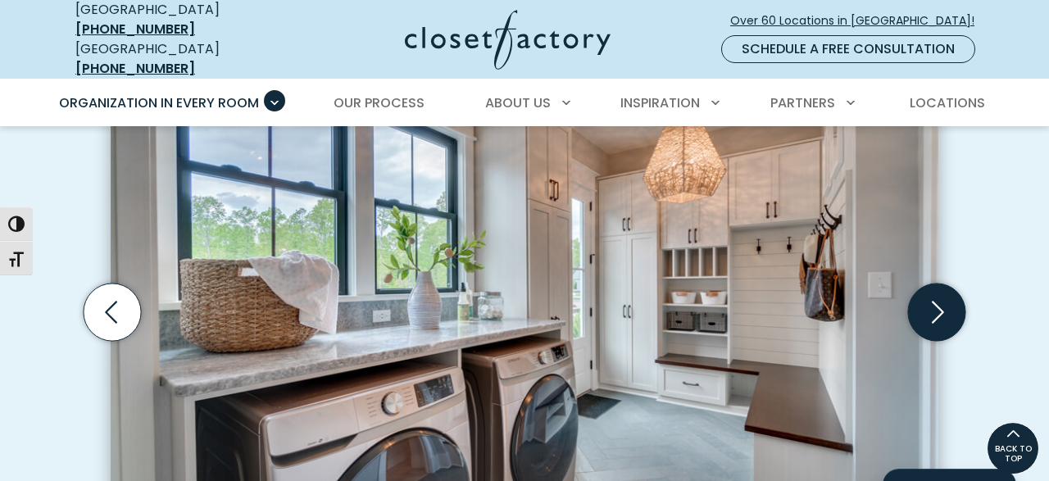
click at [940, 301] on icon "Next slide" at bounding box center [938, 312] width 12 height 22
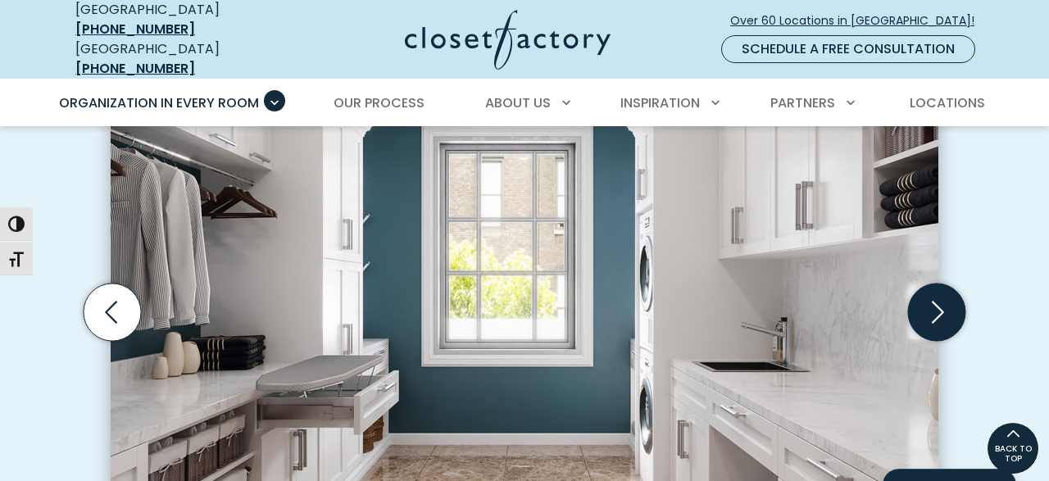
click at [940, 301] on icon "Next slide" at bounding box center [938, 312] width 12 height 22
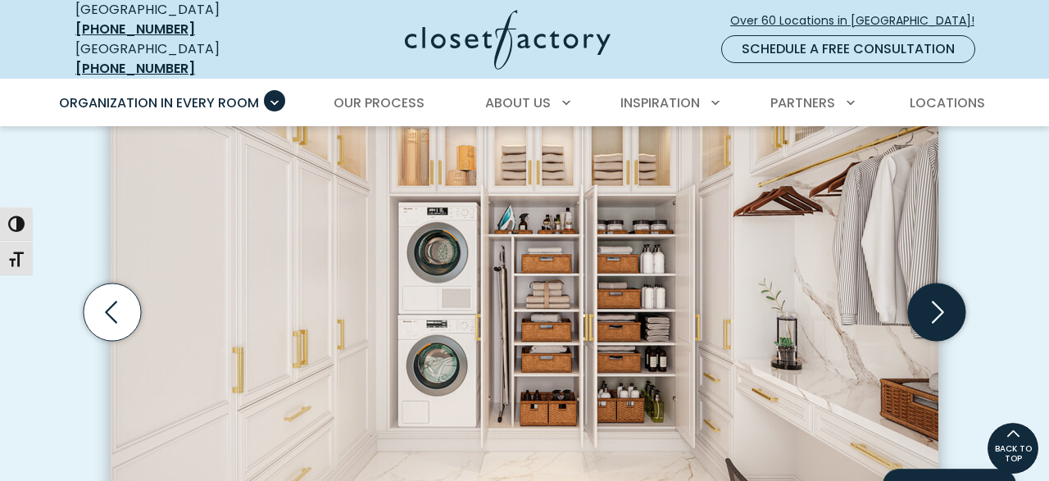
click at [940, 301] on icon "Next slide" at bounding box center [938, 312] width 12 height 22
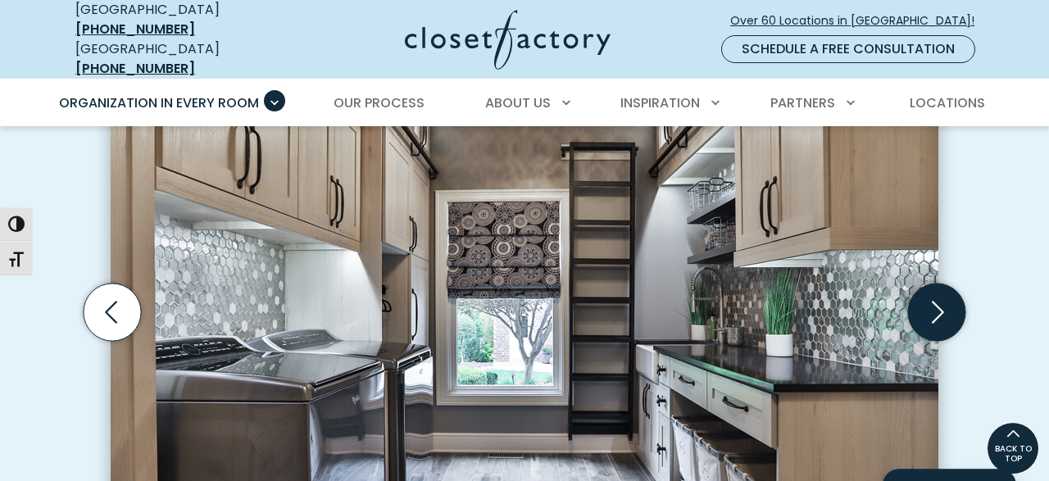
click at [940, 301] on icon "Next slide" at bounding box center [938, 312] width 12 height 22
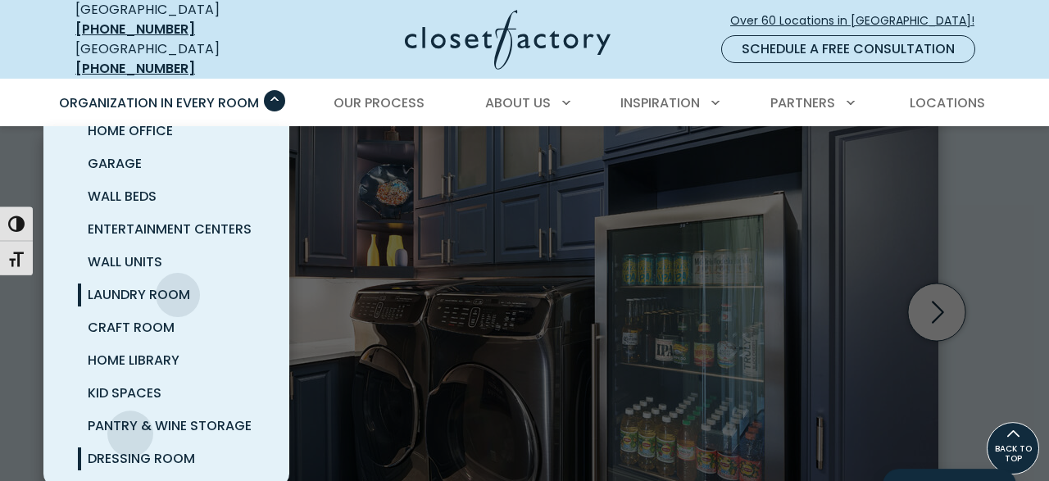
scroll to position [132, 0]
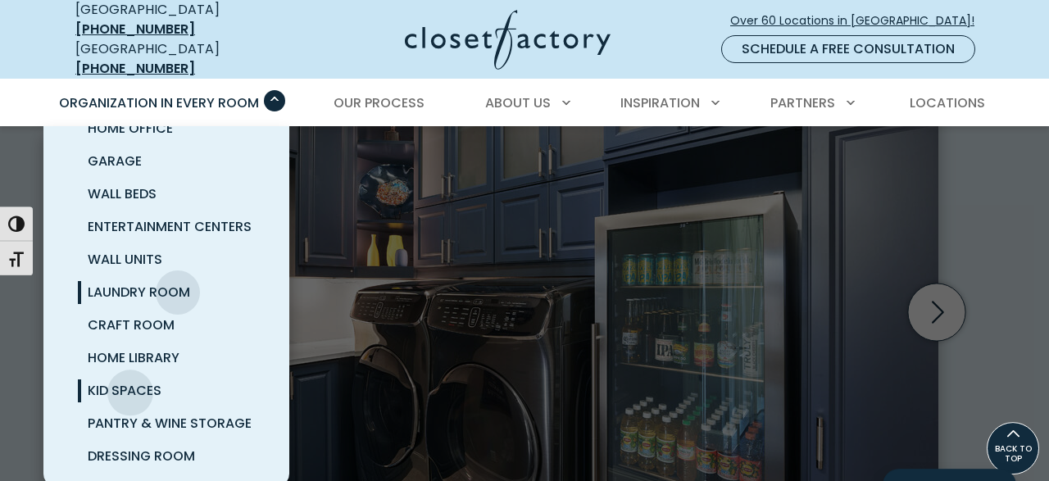
click at [130, 381] on span "Kid Spaces" at bounding box center [125, 390] width 74 height 19
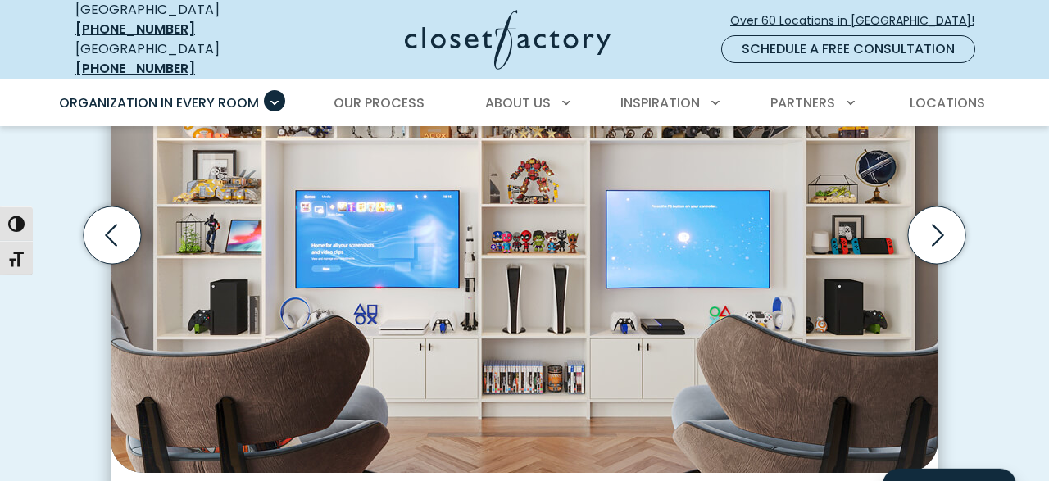
scroll to position [630, 0]
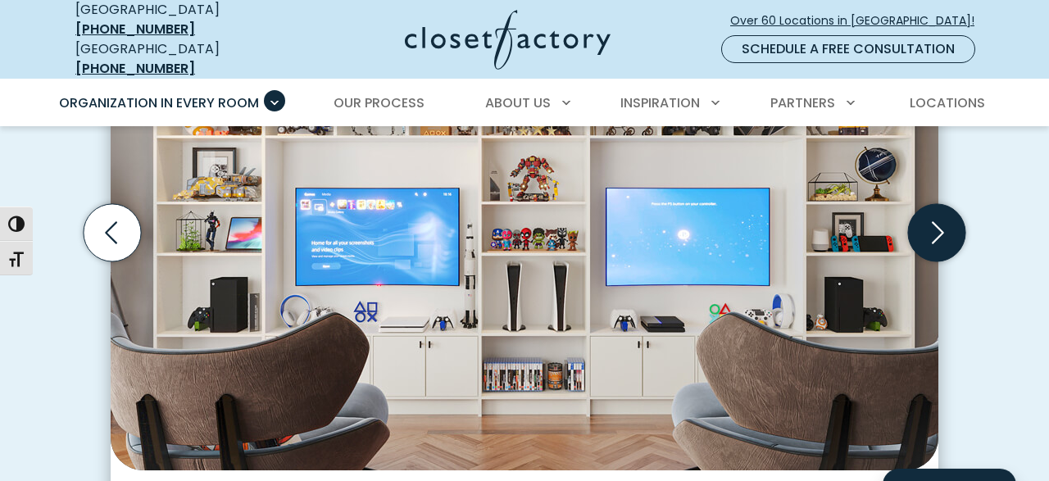
click at [948, 225] on icon "Next slide" at bounding box center [936, 232] width 57 height 57
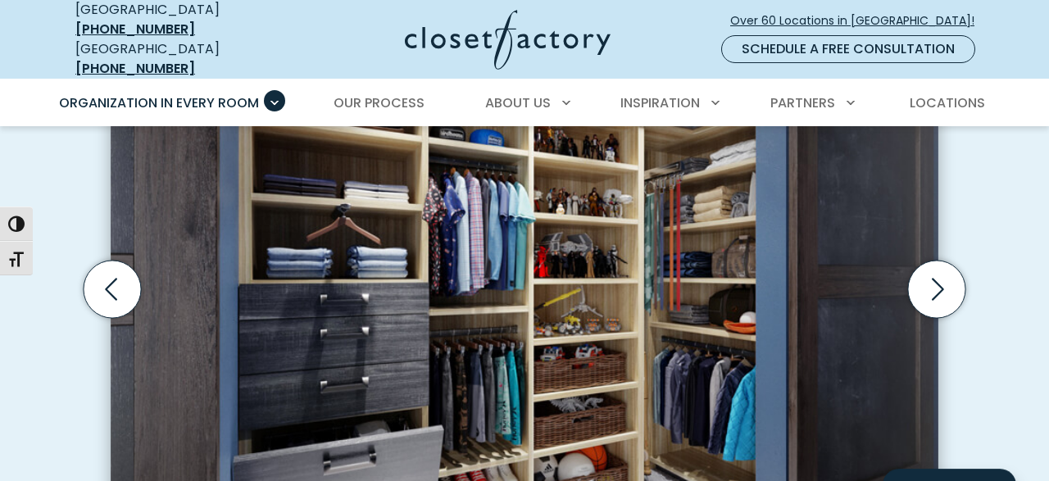
scroll to position [595, 0]
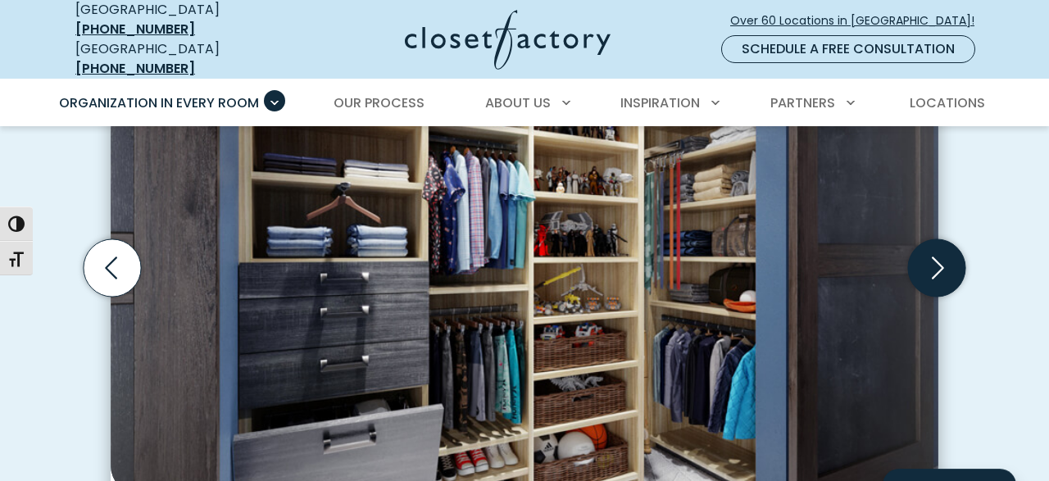
click at [933, 275] on icon "Next slide" at bounding box center [936, 267] width 57 height 57
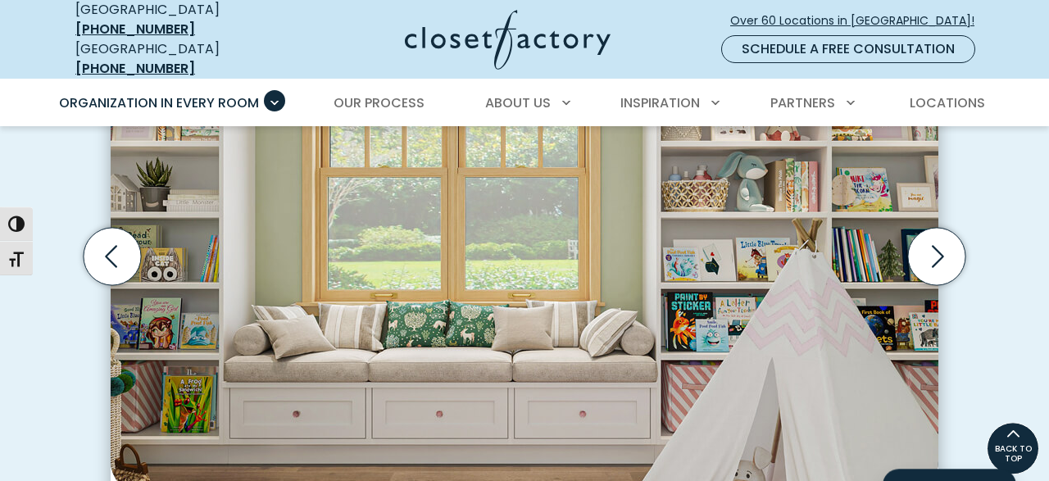
scroll to position [578, 0]
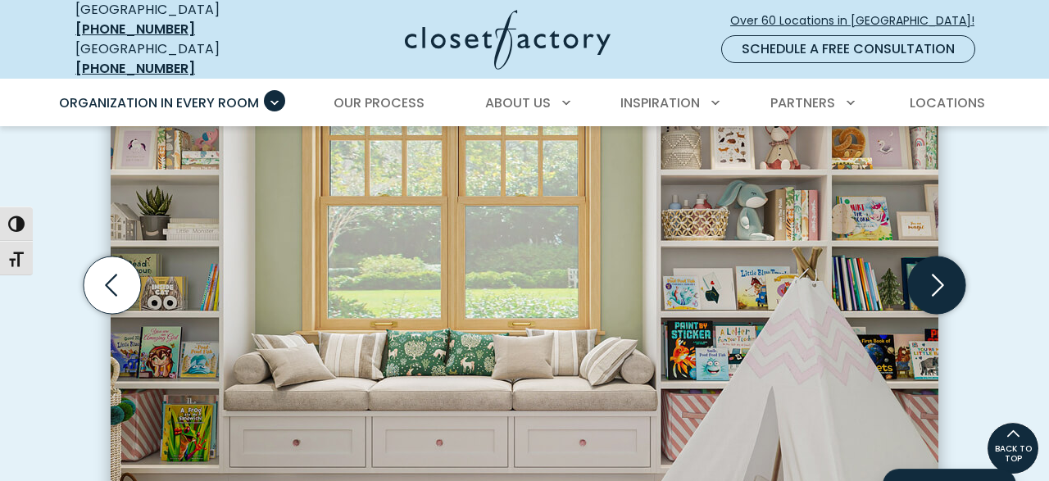
click at [931, 277] on icon "Next slide" at bounding box center [936, 285] width 57 height 57
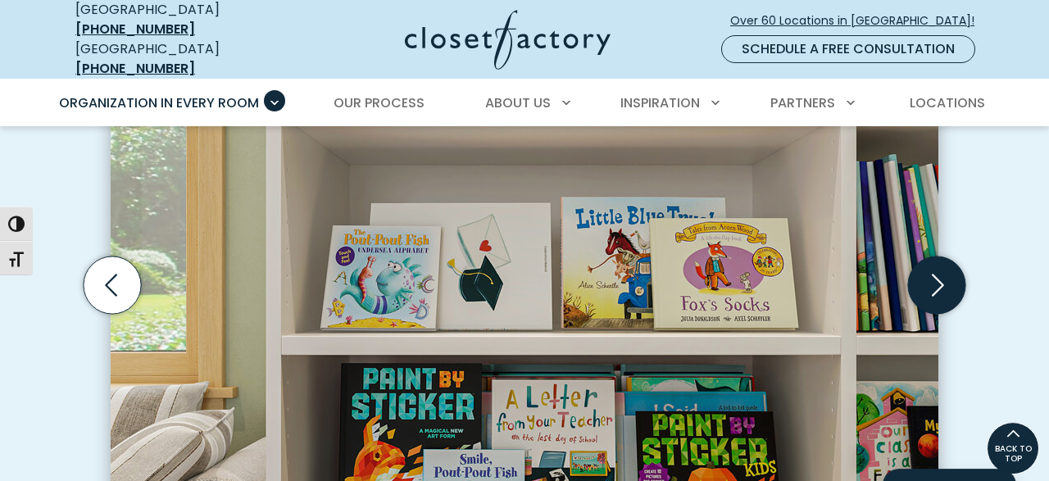
click at [931, 277] on icon "Next slide" at bounding box center [936, 285] width 57 height 57
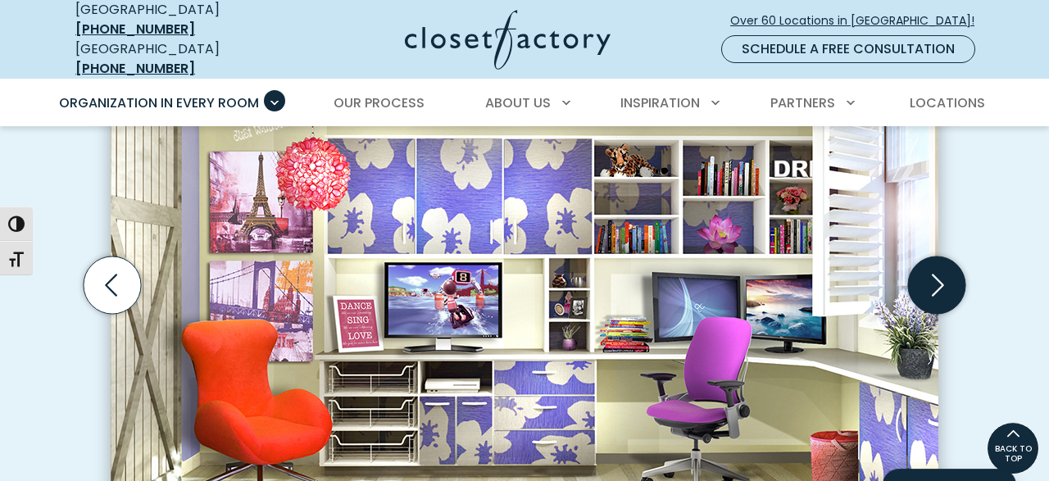
click at [931, 277] on icon "Next slide" at bounding box center [936, 285] width 57 height 57
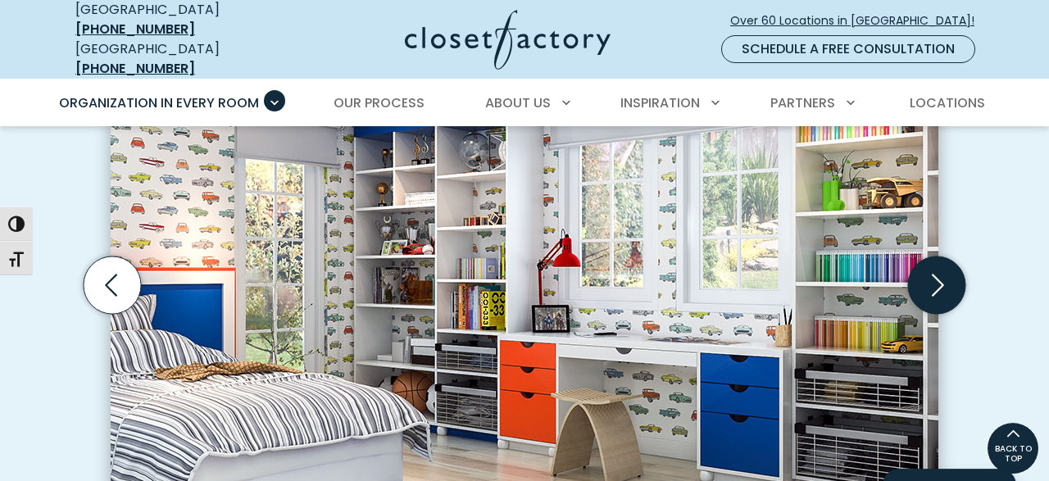
click at [931, 277] on icon "Next slide" at bounding box center [936, 285] width 57 height 57
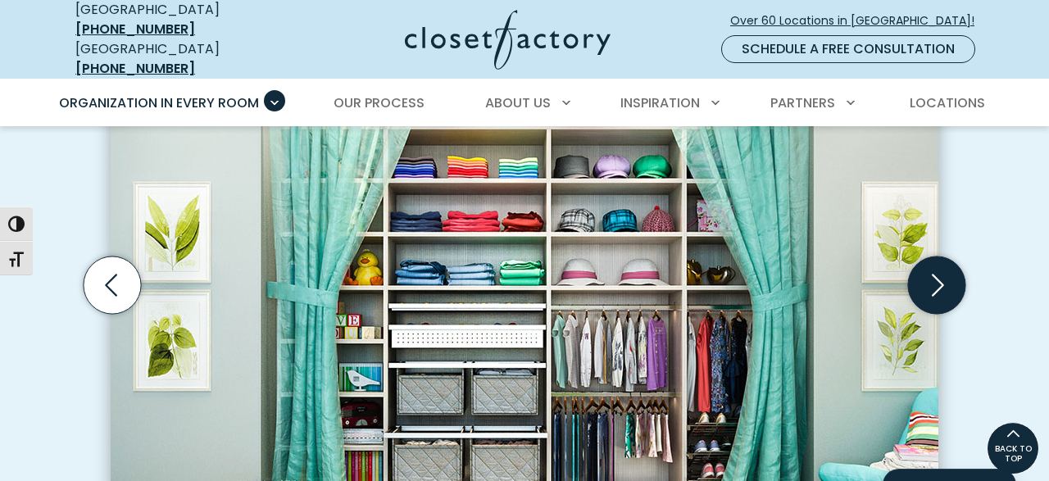
click at [931, 277] on icon "Next slide" at bounding box center [936, 285] width 57 height 57
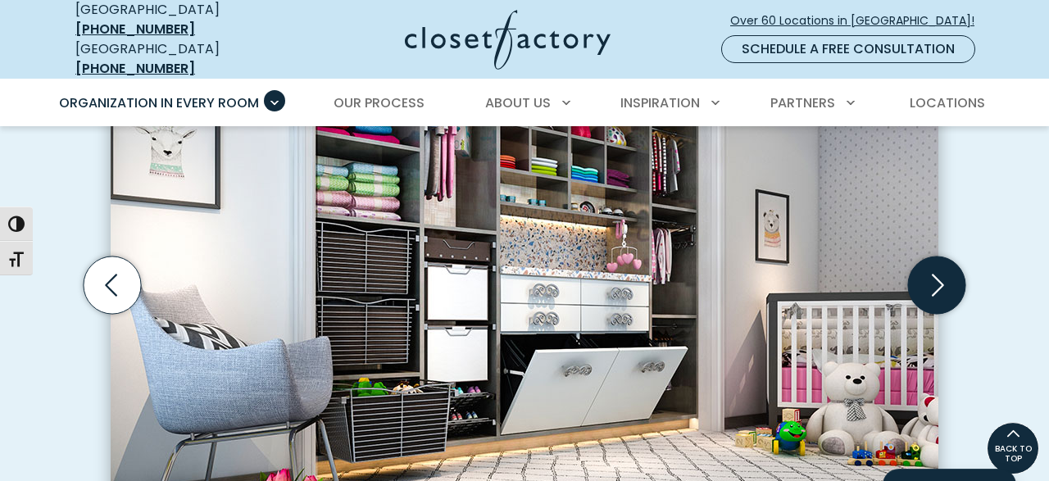
click at [931, 277] on icon "Next slide" at bounding box center [936, 285] width 57 height 57
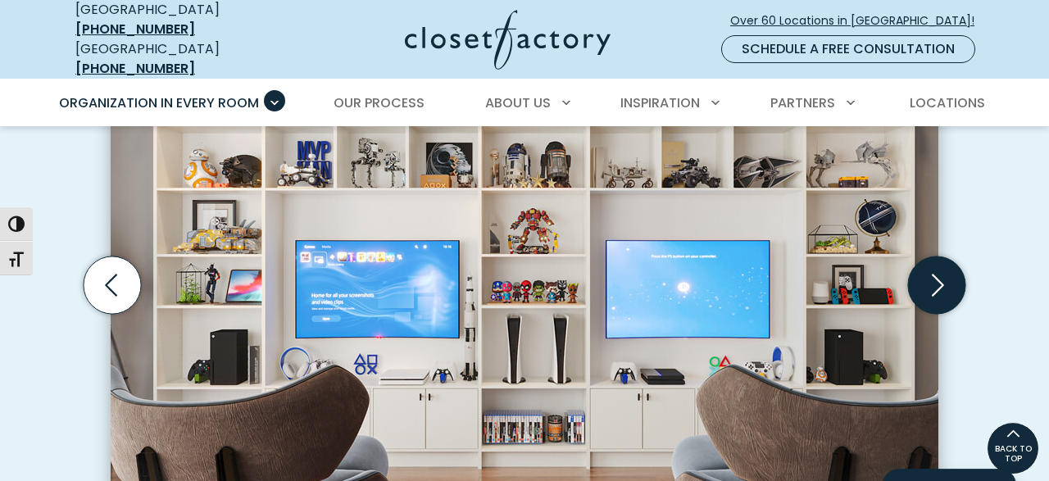
click at [931, 277] on icon "Next slide" at bounding box center [936, 285] width 57 height 57
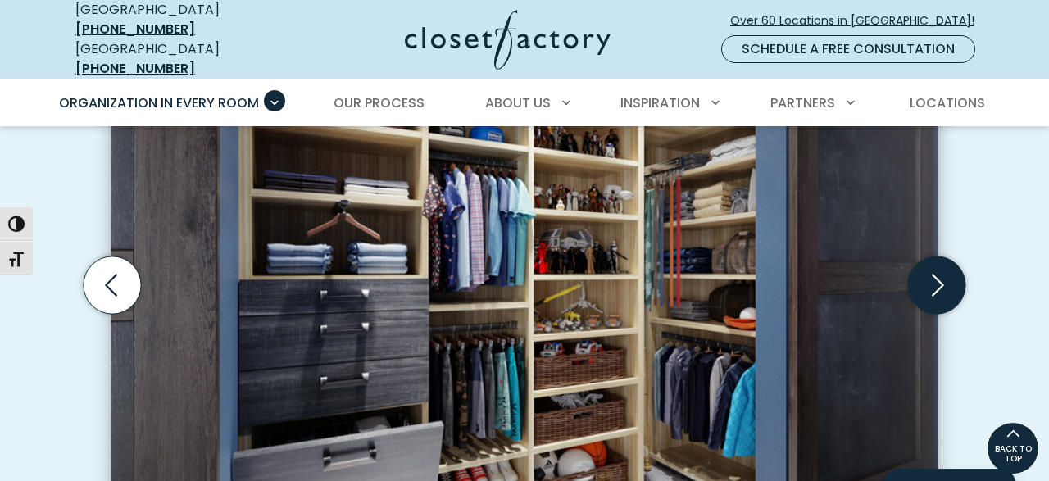
click at [931, 277] on icon "Next slide" at bounding box center [936, 285] width 57 height 57
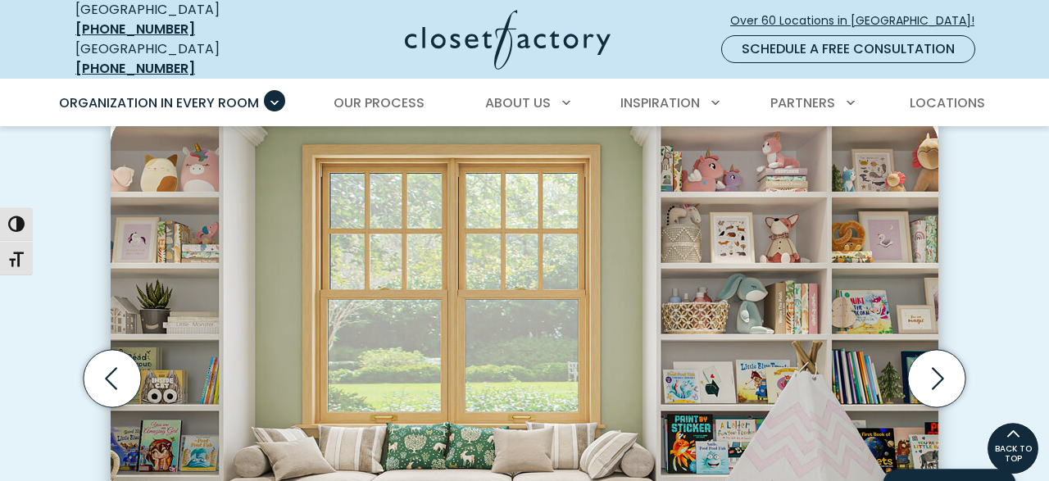
scroll to position [480, 0]
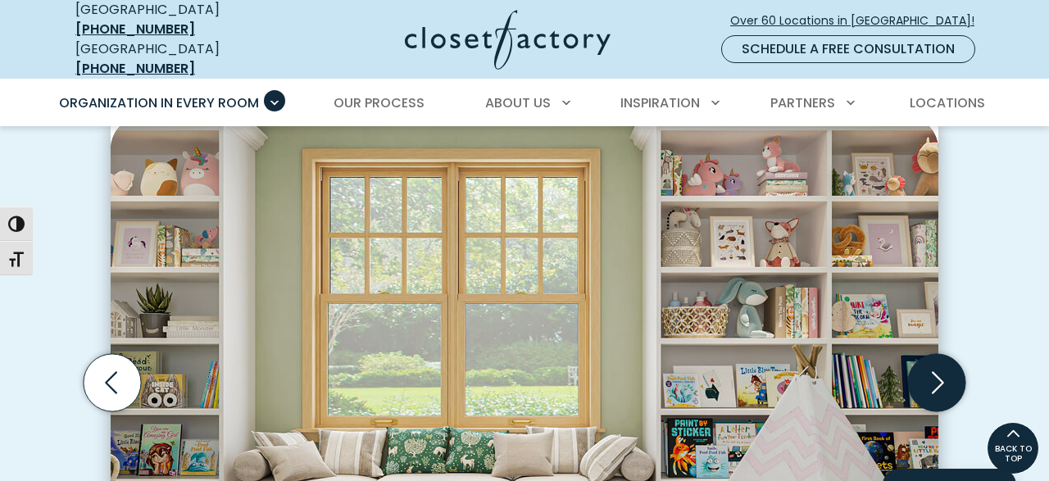
click at [939, 359] on icon "Next slide" at bounding box center [936, 382] width 57 height 57
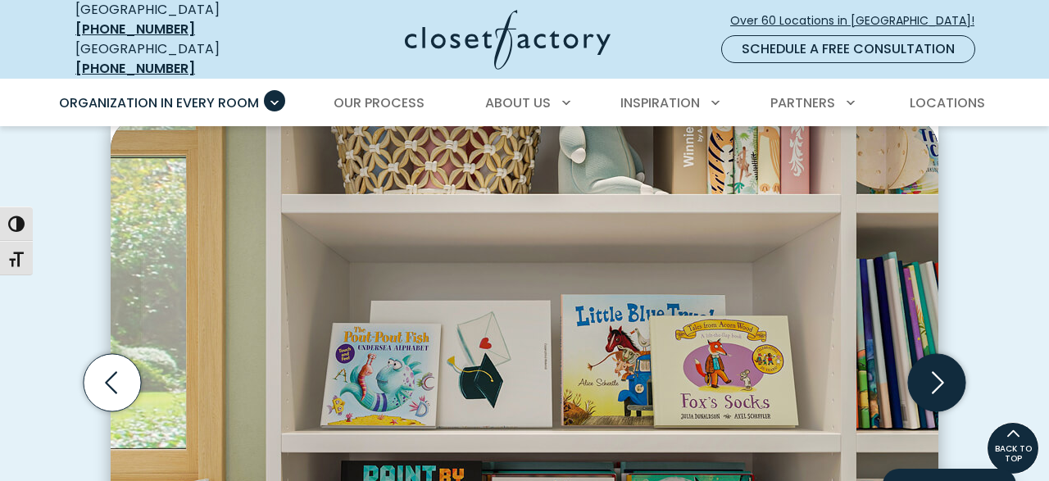
click at [940, 371] on icon "Next slide" at bounding box center [938, 382] width 12 height 22
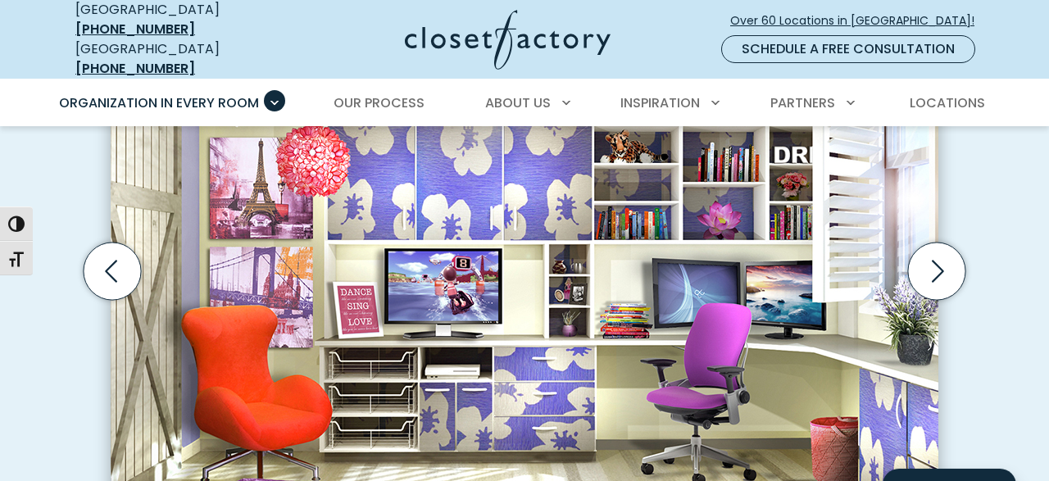
scroll to position [593, 0]
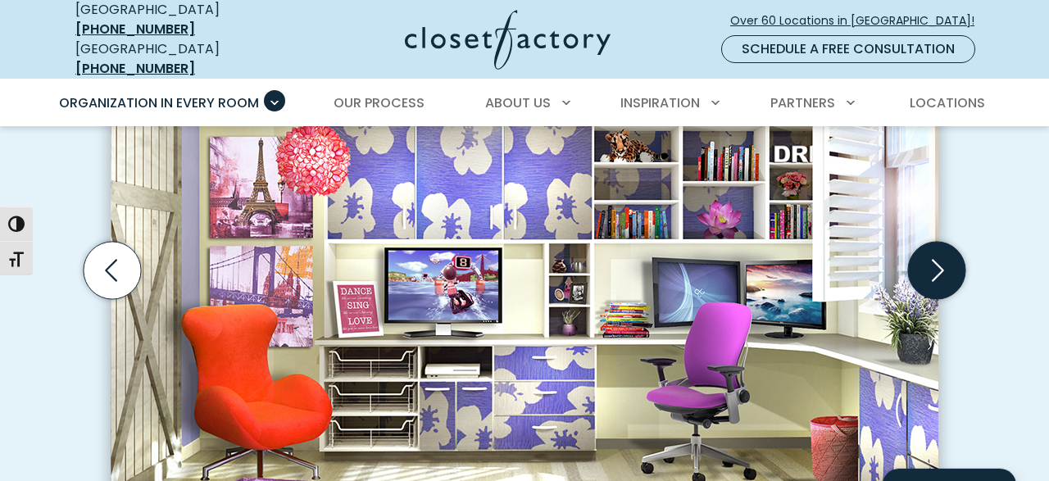
click at [951, 254] on icon "Next slide" at bounding box center [936, 270] width 57 height 57
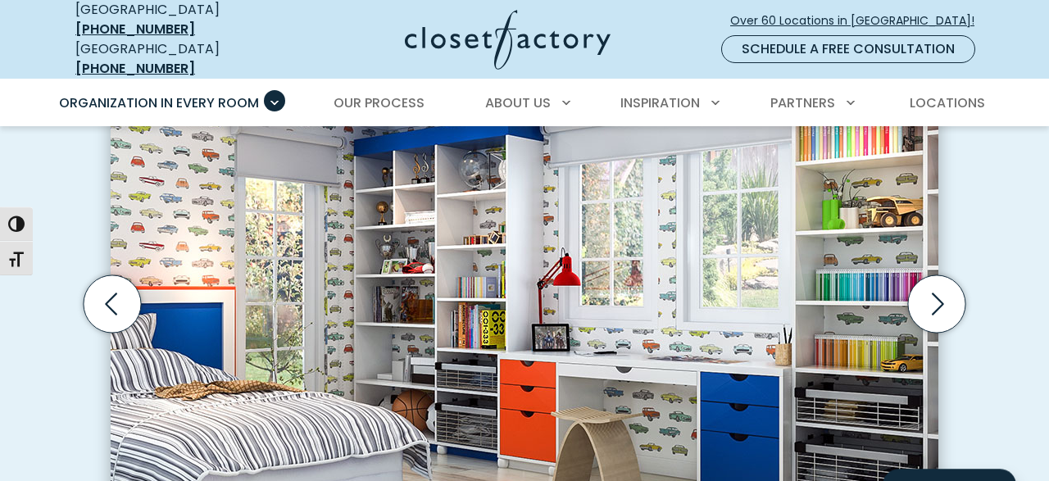
scroll to position [559, 0]
click at [937, 286] on icon "Next slide" at bounding box center [936, 303] width 57 height 57
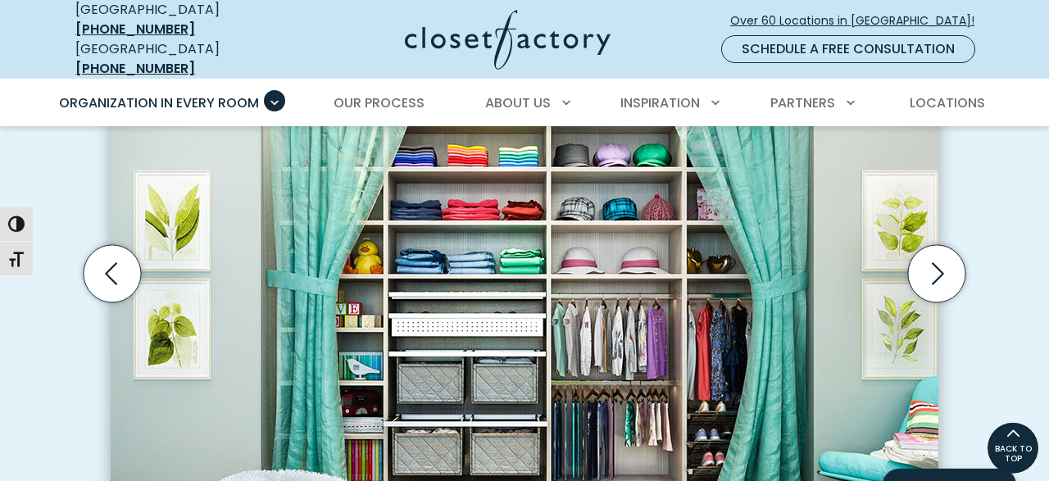
scroll to position [589, 0]
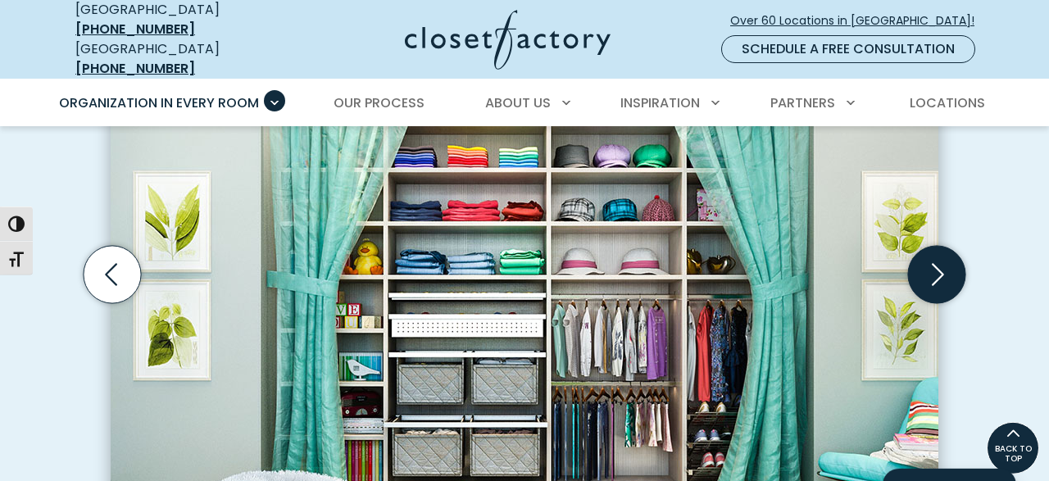
click at [940, 253] on icon "Next slide" at bounding box center [936, 274] width 57 height 57
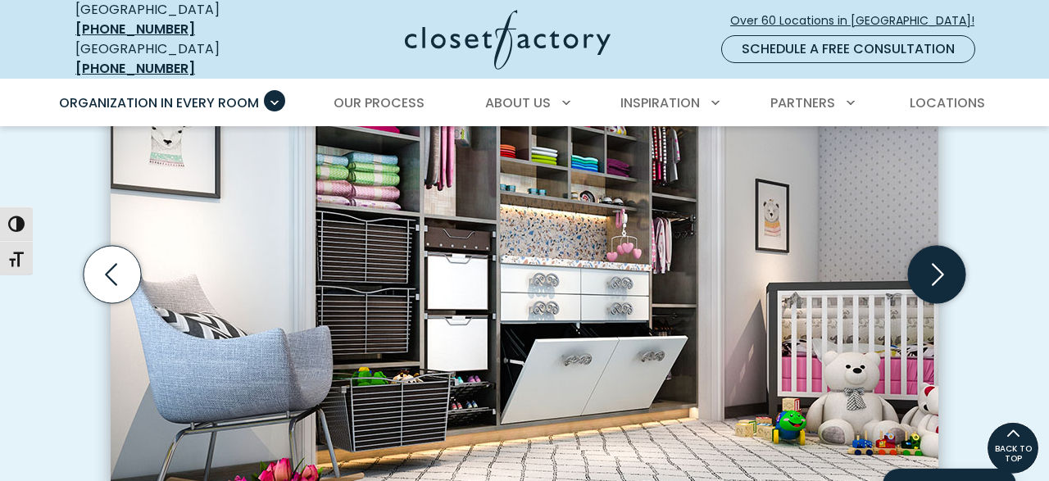
click at [940, 253] on icon "Next slide" at bounding box center [936, 274] width 57 height 57
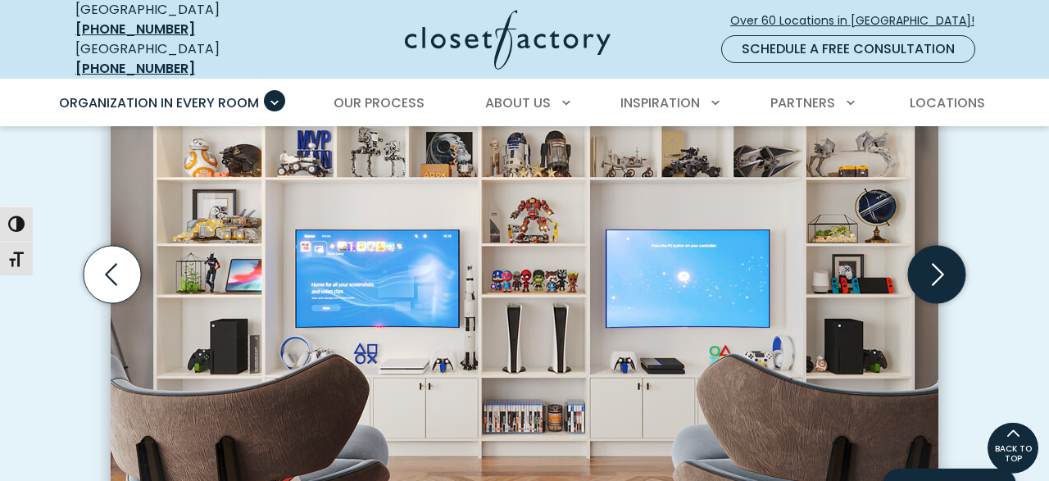
click at [940, 253] on icon "Next slide" at bounding box center [936, 274] width 57 height 57
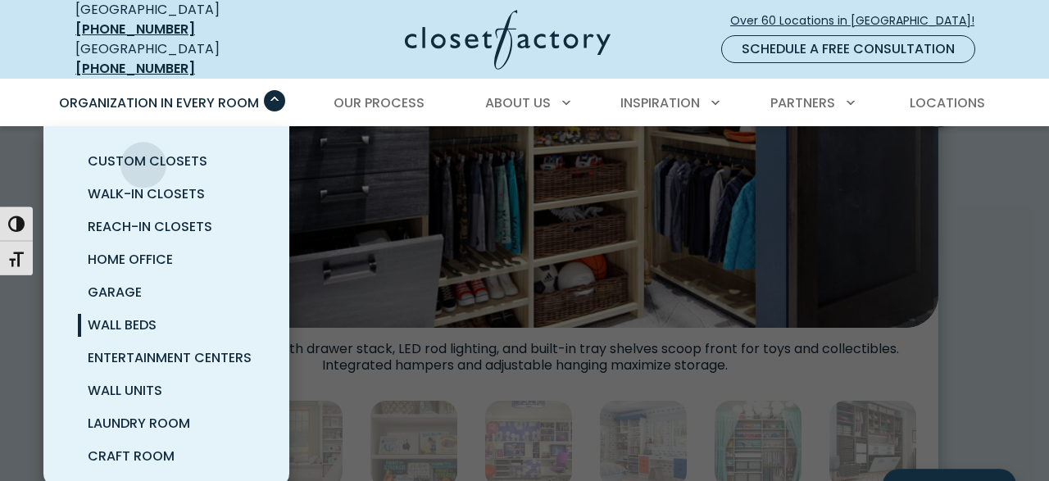
scroll to position [0, 0]
